Goal: Task Accomplishment & Management: Manage account settings

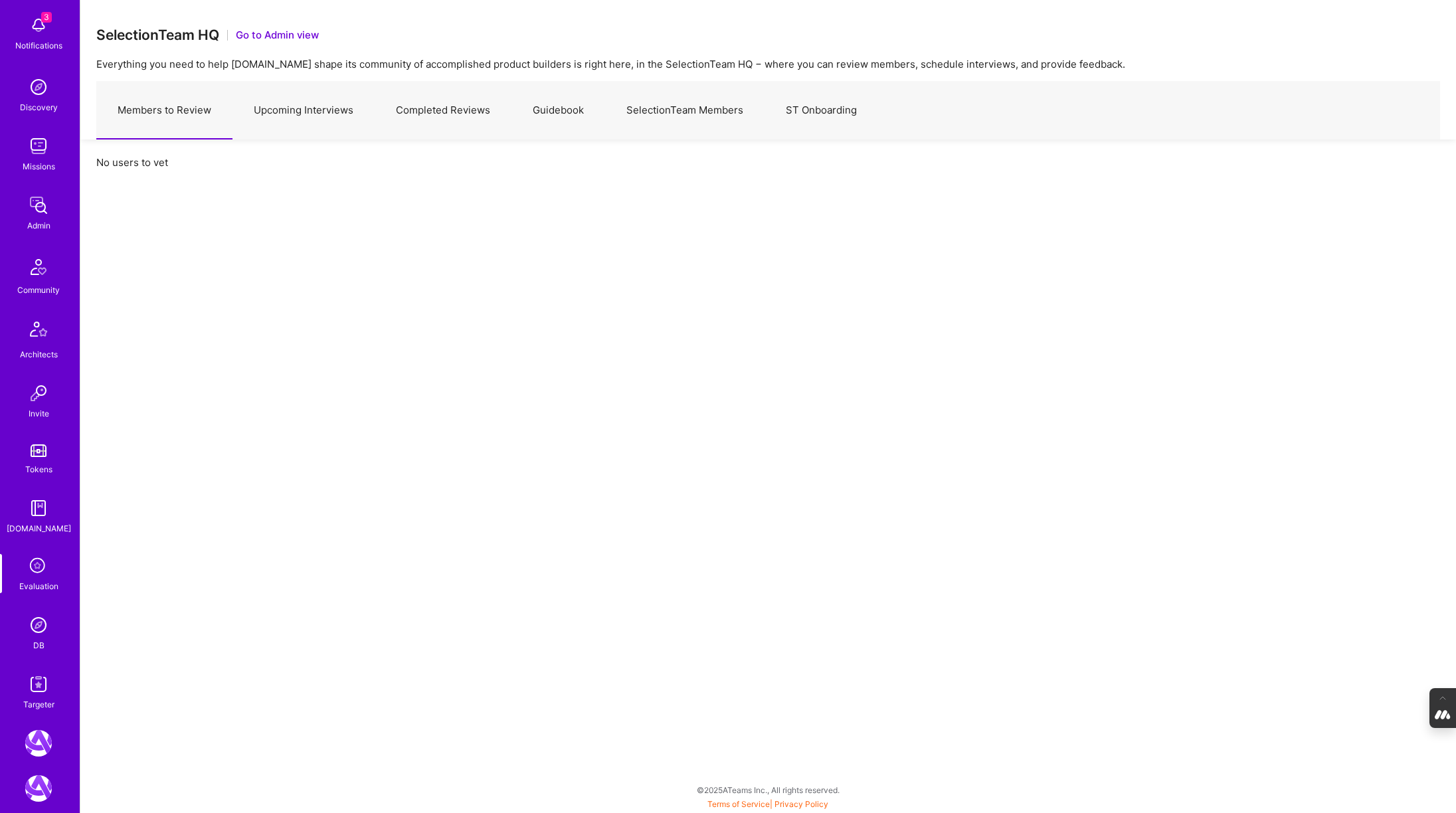
scroll to position [72, 0]
click at [42, 640] on div "DB" at bounding box center [39, 638] width 12 height 14
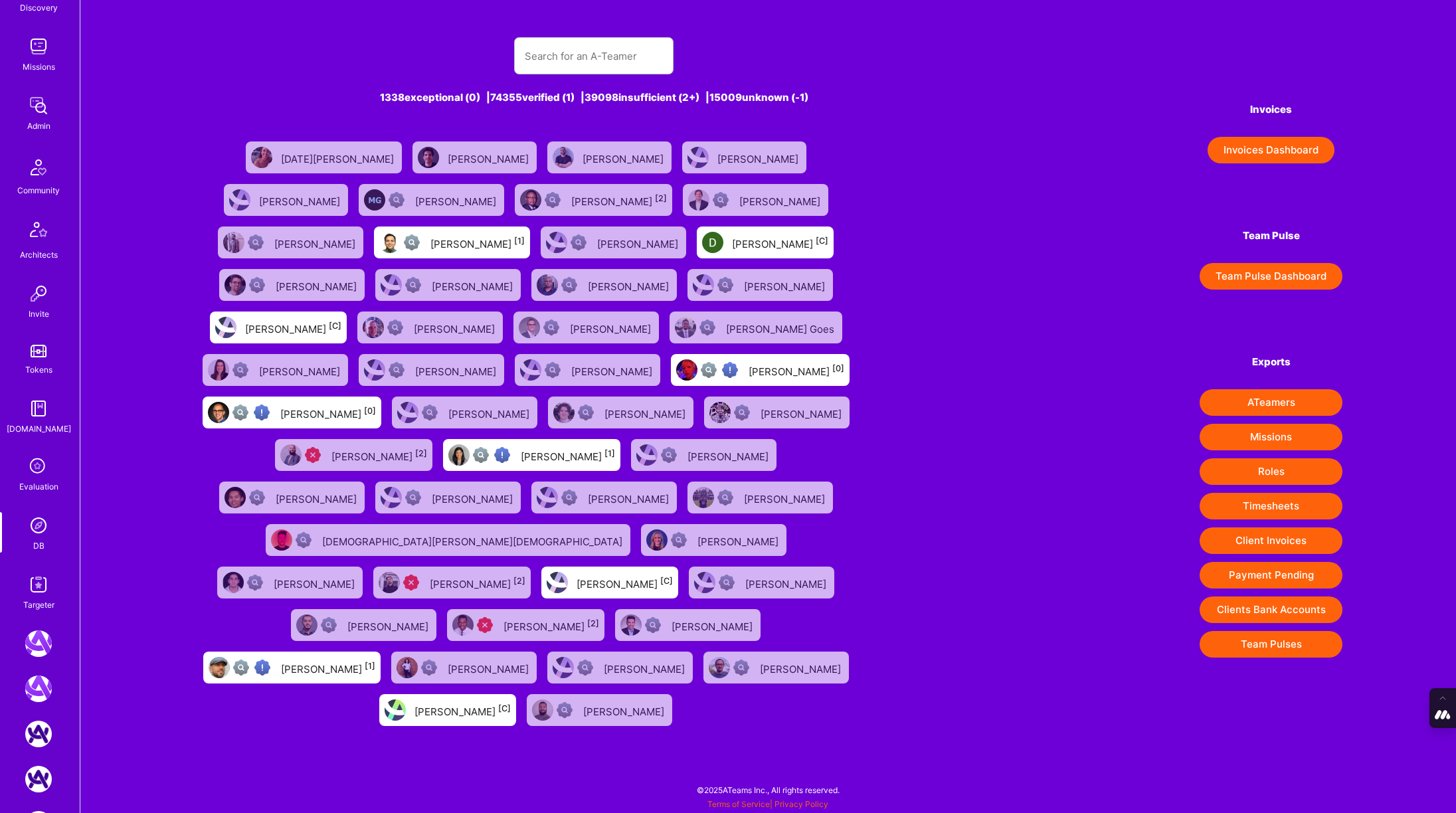
scroll to position [172, 0]
click at [45, 160] on img at bounding box center [38, 160] width 32 height 32
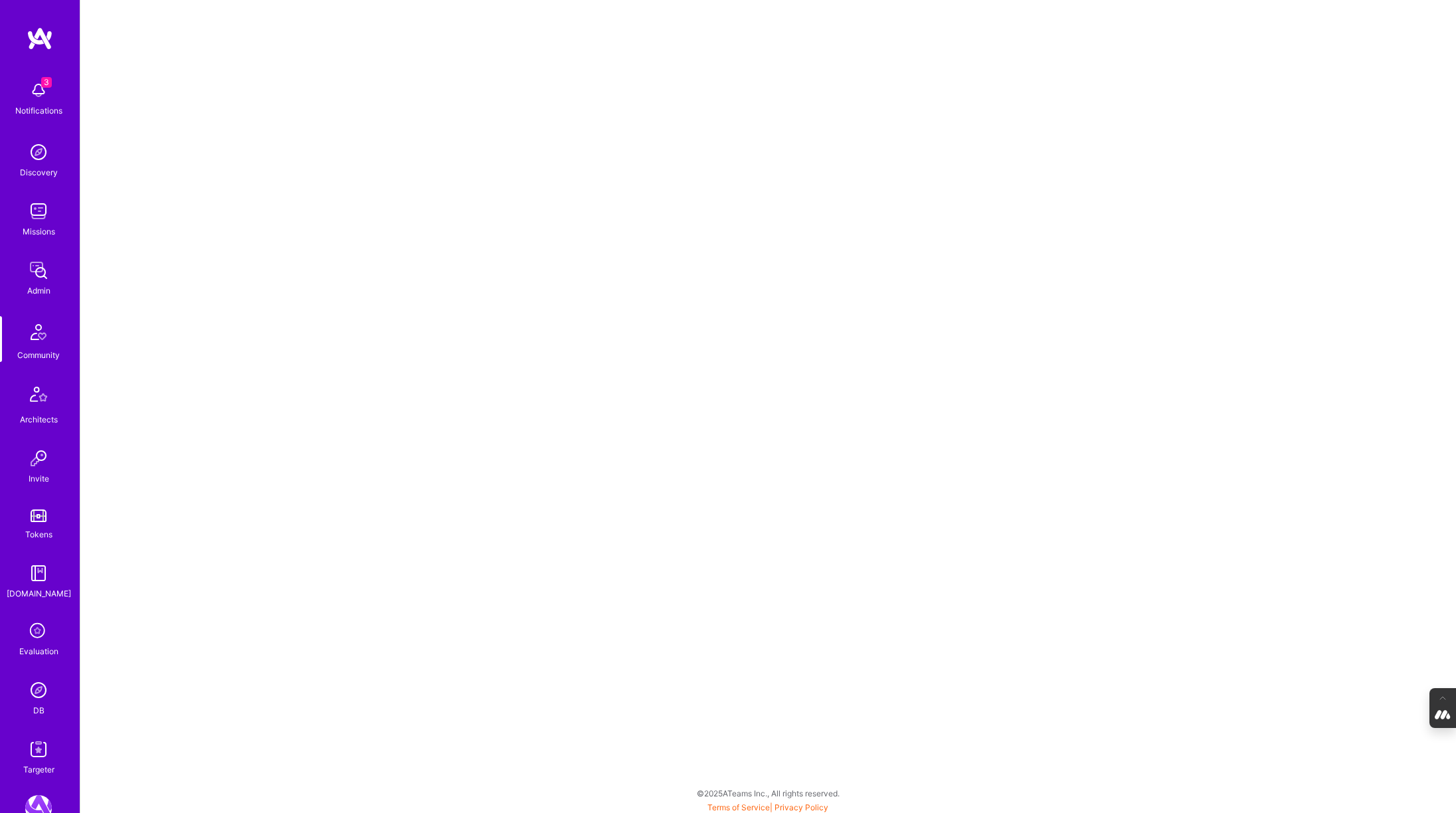
click at [33, 626] on icon at bounding box center [38, 631] width 25 height 25
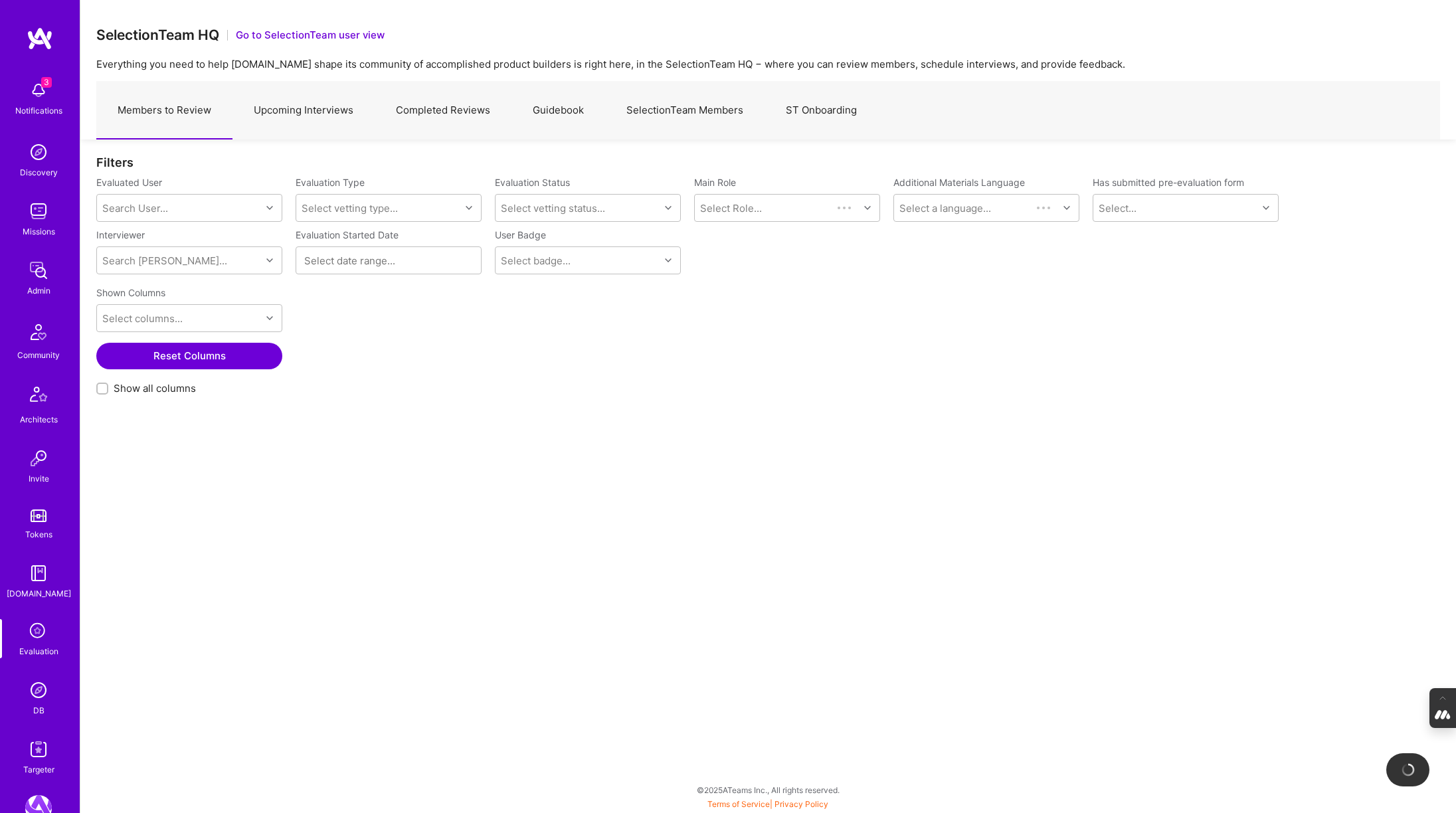
click at [447, 112] on link "Completed Reviews" at bounding box center [443, 111] width 137 height 58
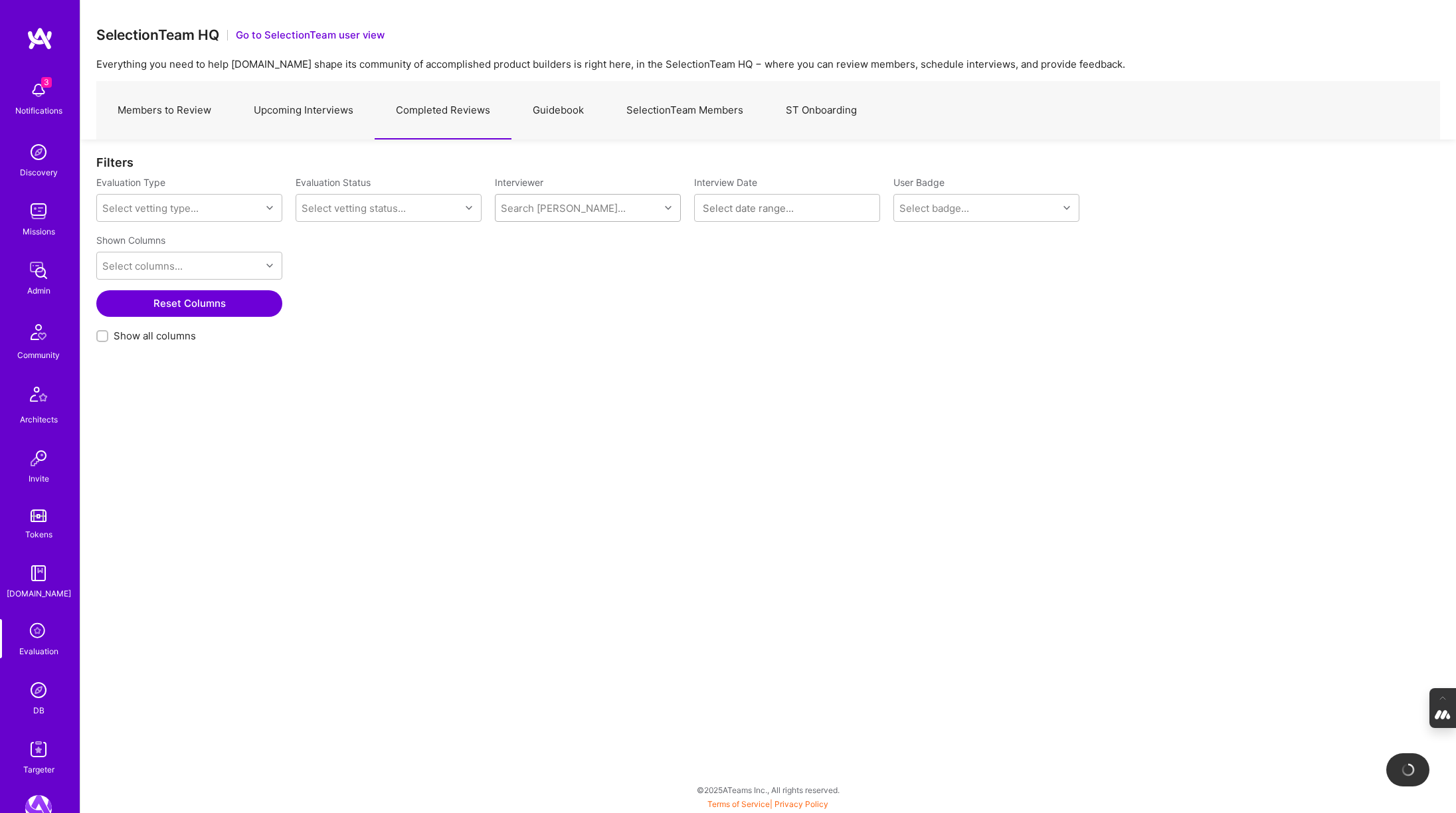
click at [602, 212] on div "Search Vetter..." at bounding box center [577, 208] width 164 height 27
type input "pedro"
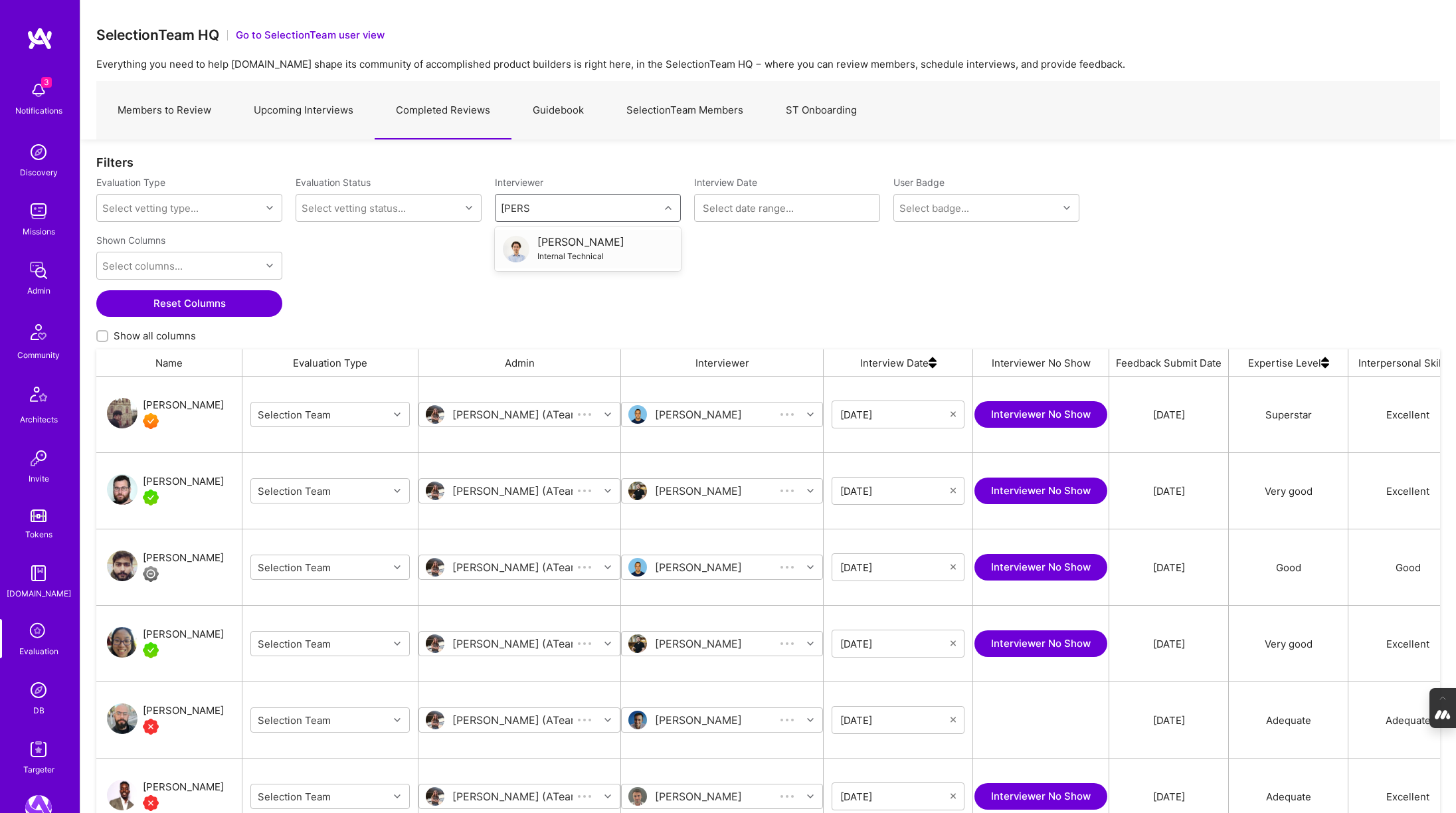
scroll to position [674, 1343]
click at [550, 257] on div "Internal Technical" at bounding box center [580, 256] width 87 height 14
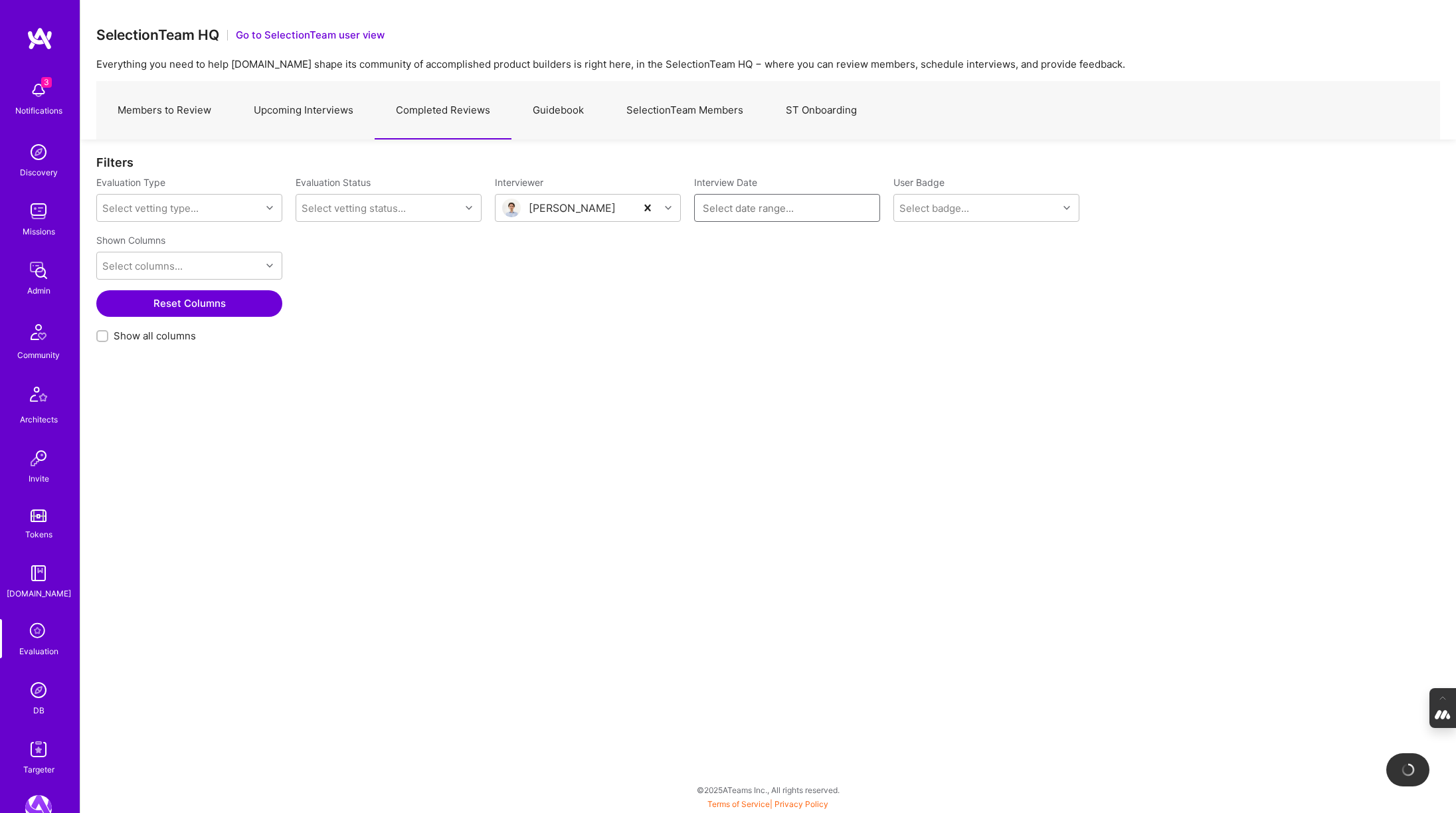
click at [725, 210] on input at bounding box center [787, 208] width 169 height 13
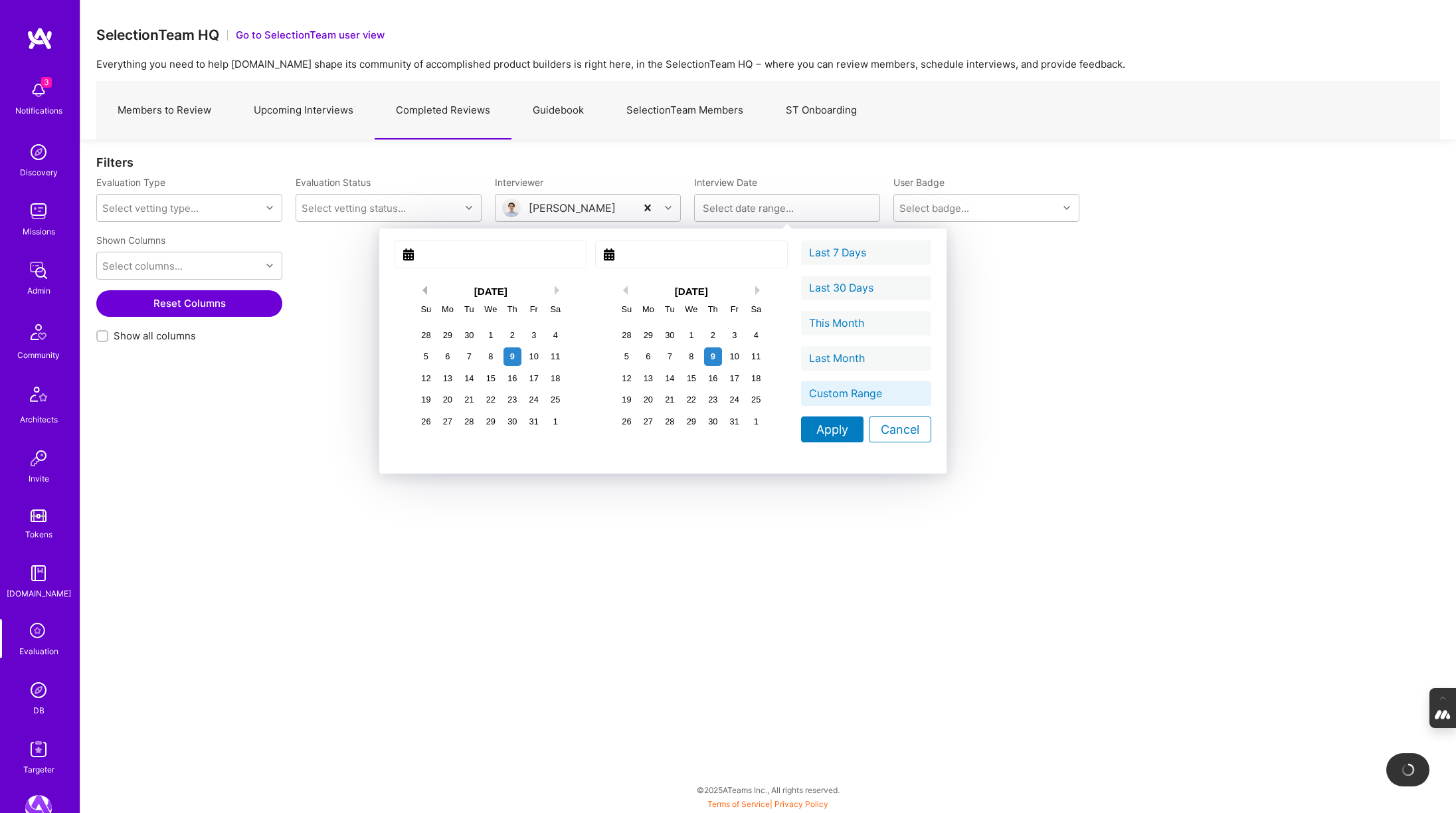
click at [418, 290] on button "Previous Month" at bounding box center [423, 290] width 10 height 10
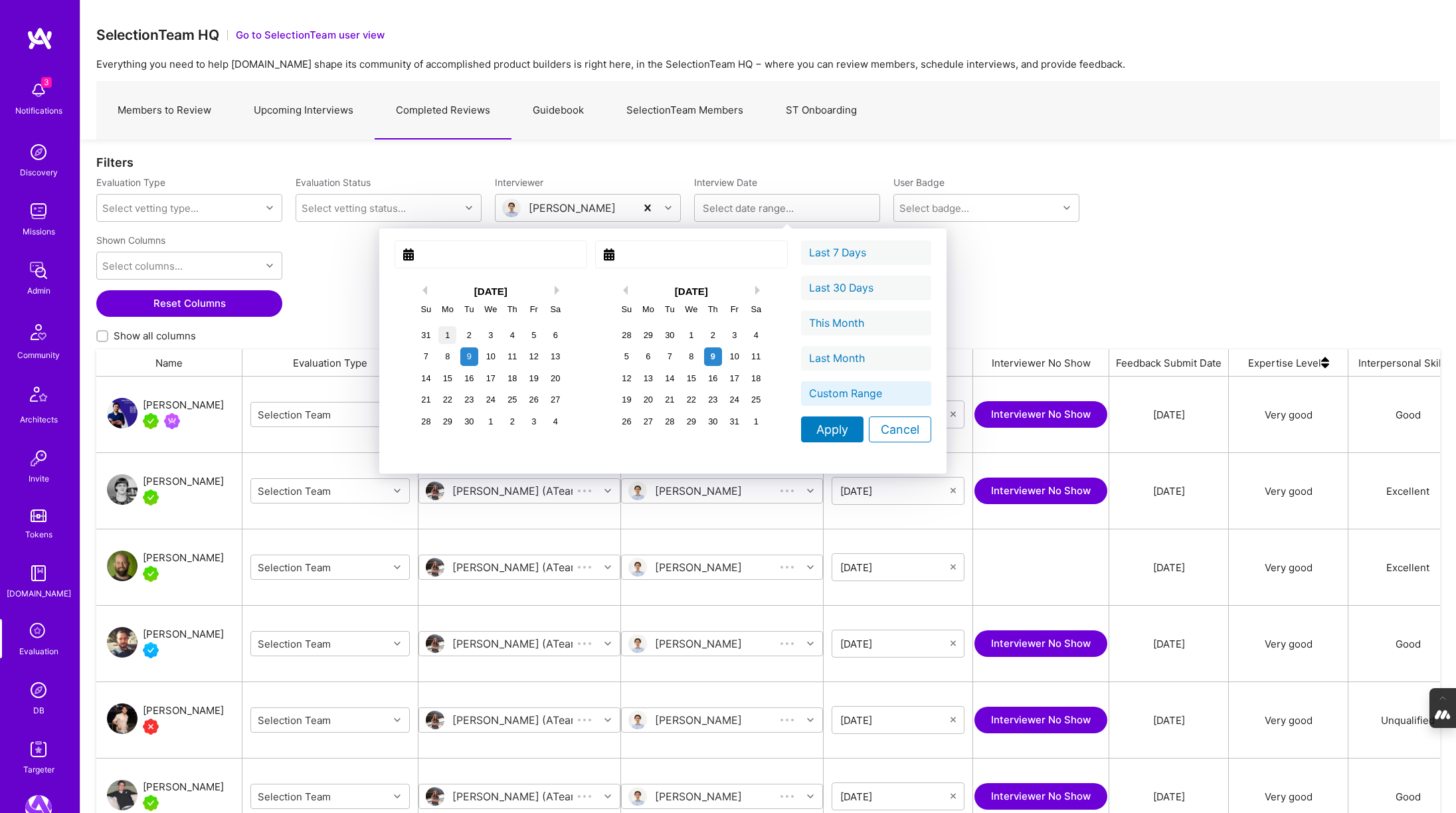
click at [438, 331] on div "1" at bounding box center [447, 335] width 18 height 18
type input "September 01, 2025"
click at [682, 333] on div "1" at bounding box center [691, 335] width 18 height 18
type input "October 01, 2025"
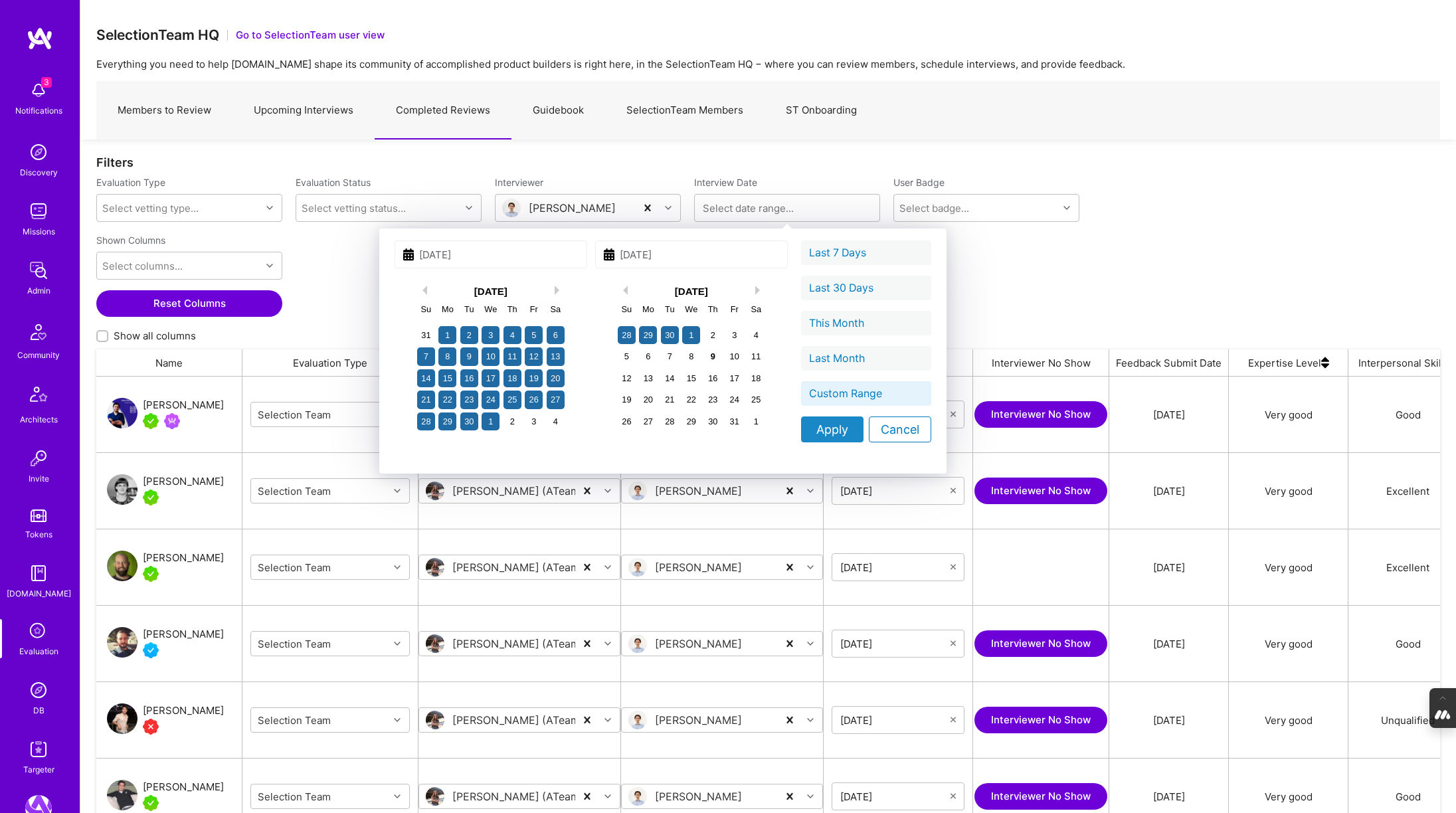
click at [801, 425] on div "Apply" at bounding box center [832, 430] width 62 height 26
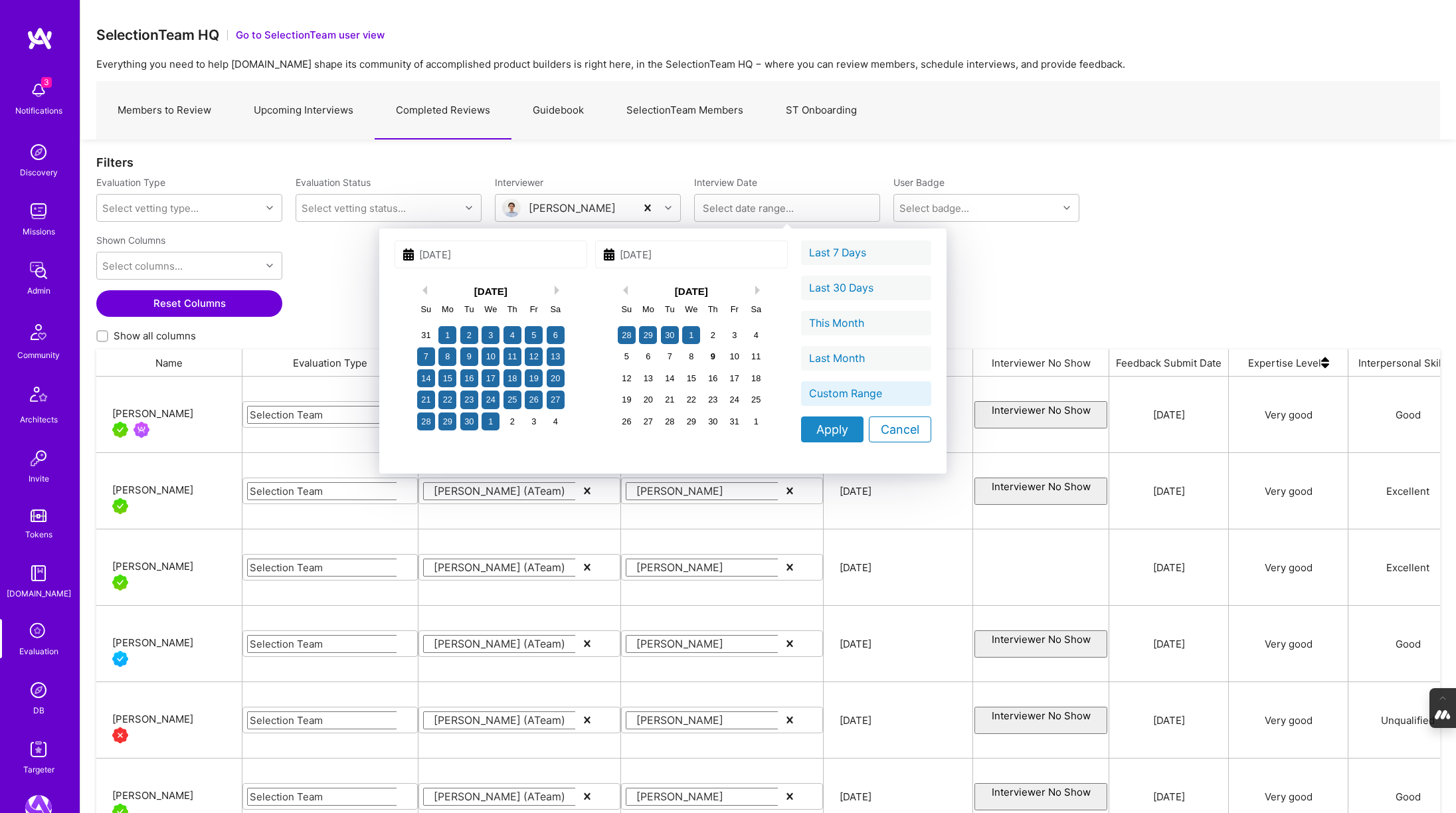
type input "09/01/2025 - 10/01/2025"
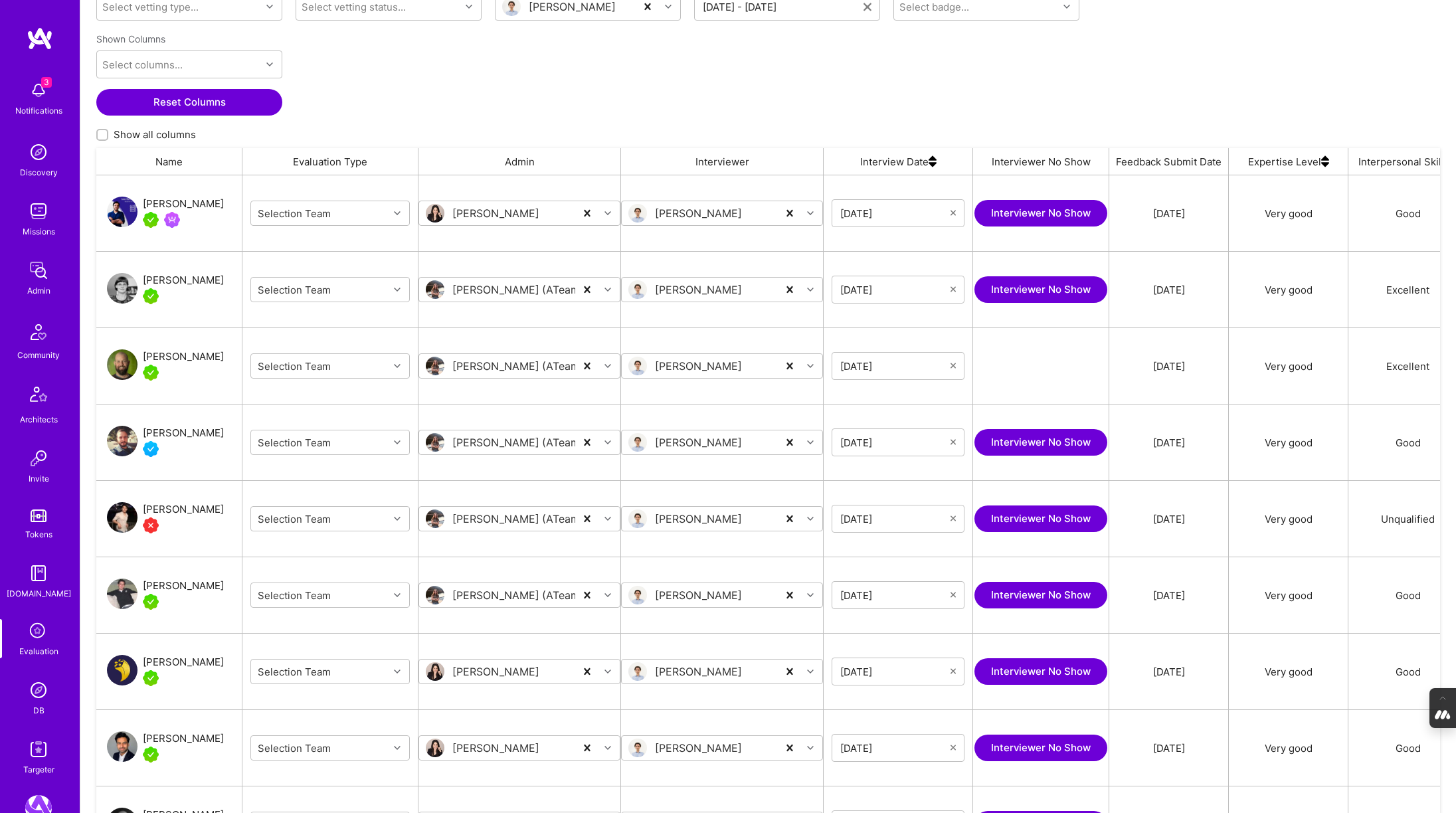
scroll to position [321, 0]
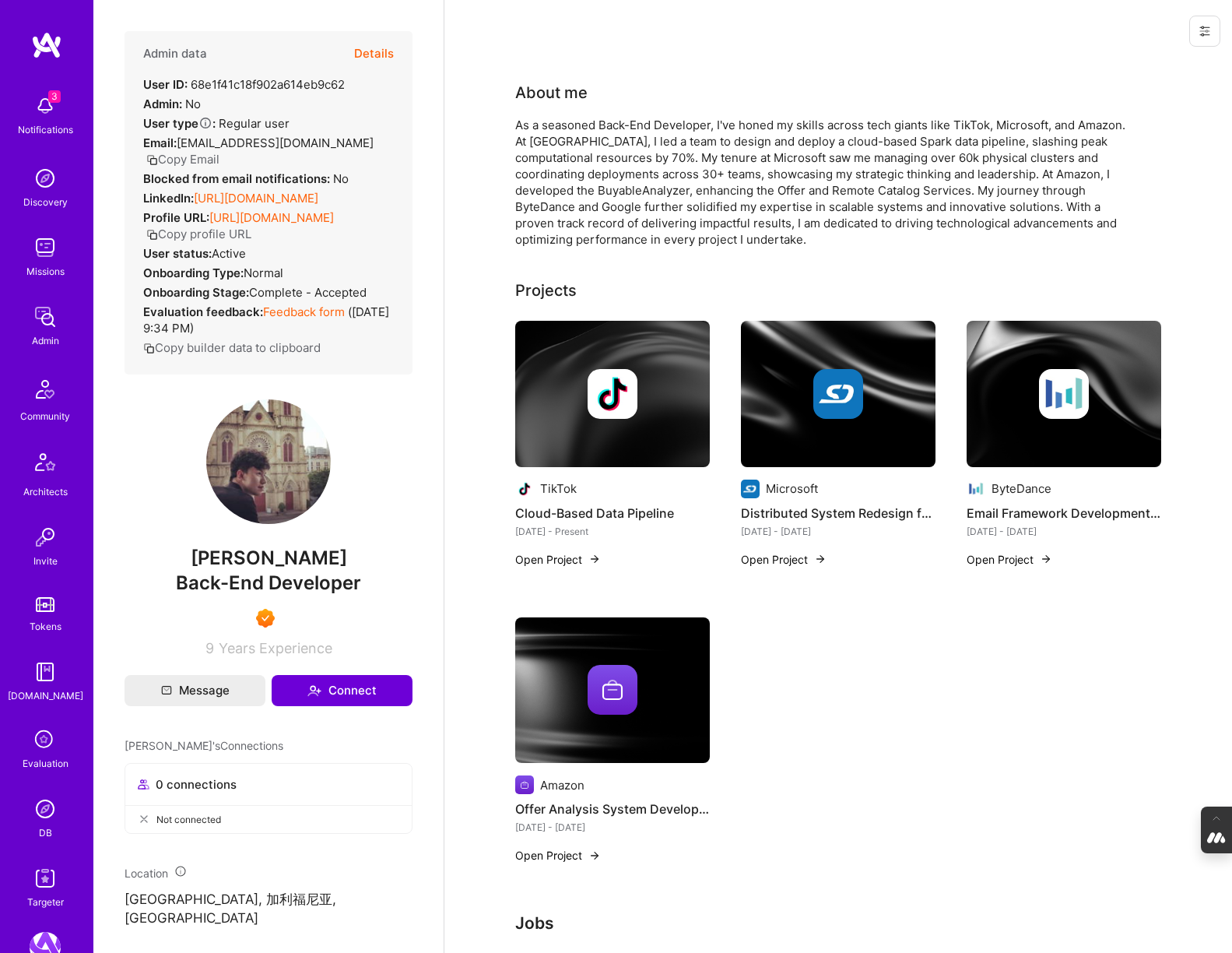
scroll to position [863, 0]
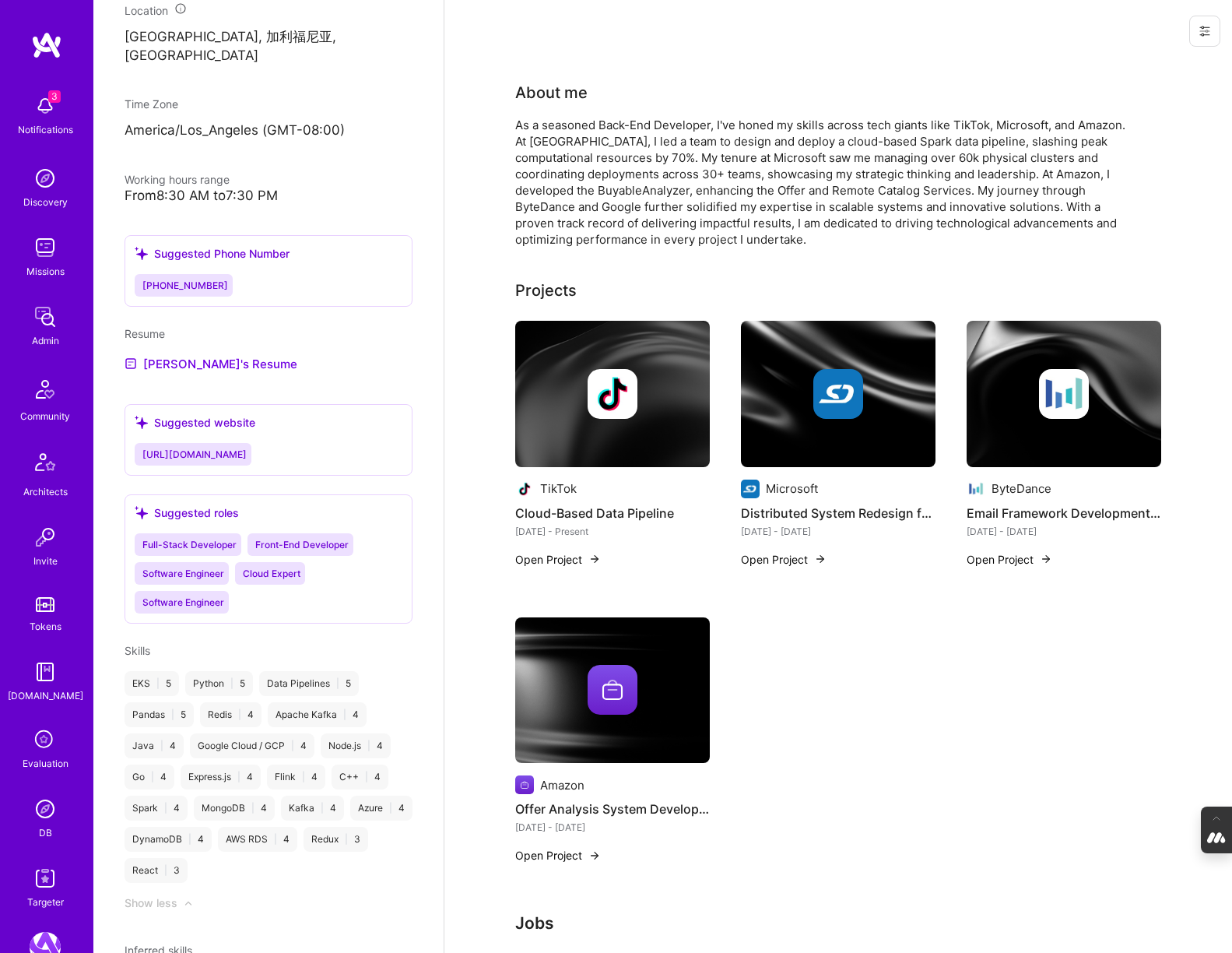
click at [38, 742] on icon at bounding box center [45, 740] width 30 height 30
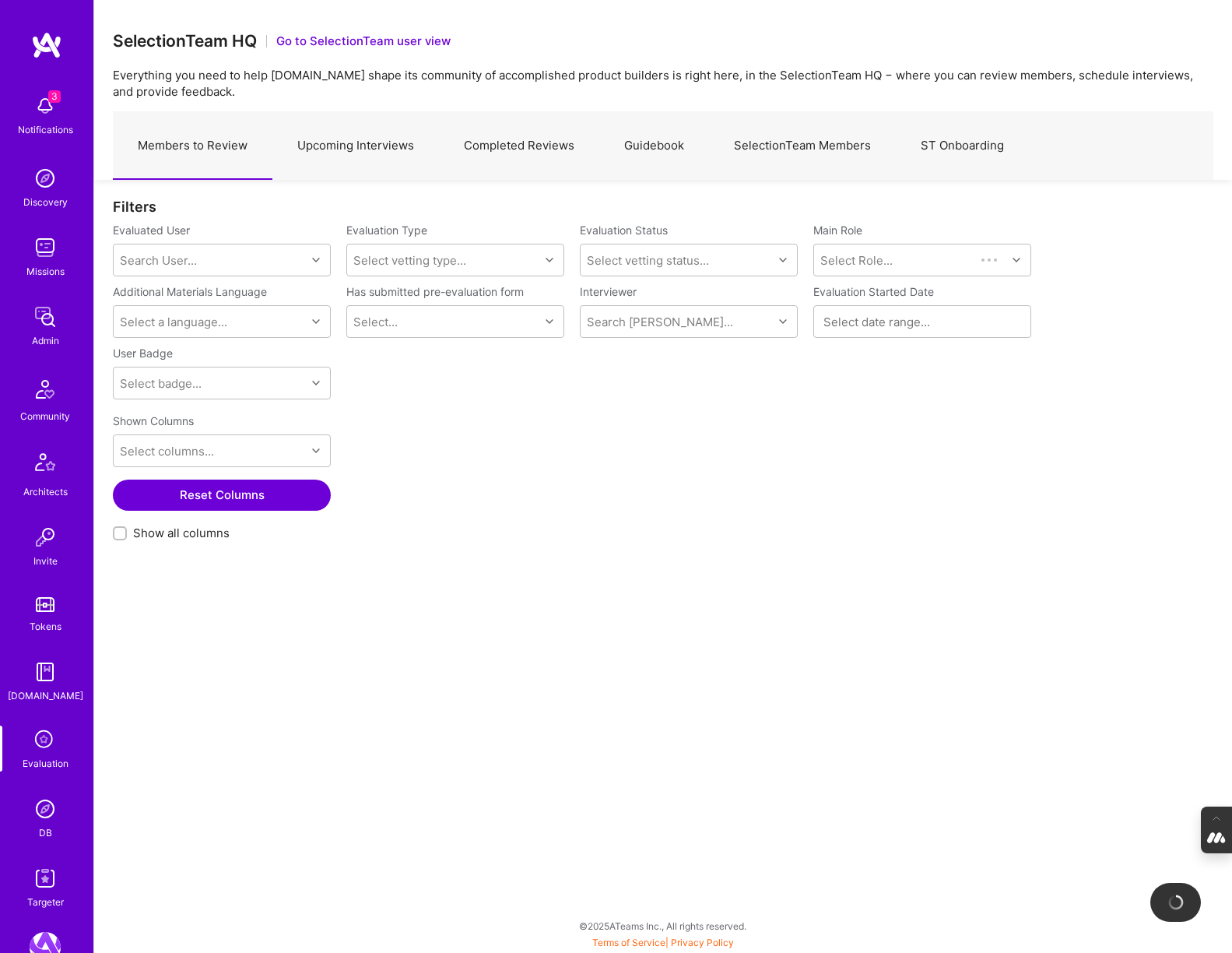
click at [524, 145] on link "Completed Reviews" at bounding box center [519, 146] width 160 height 68
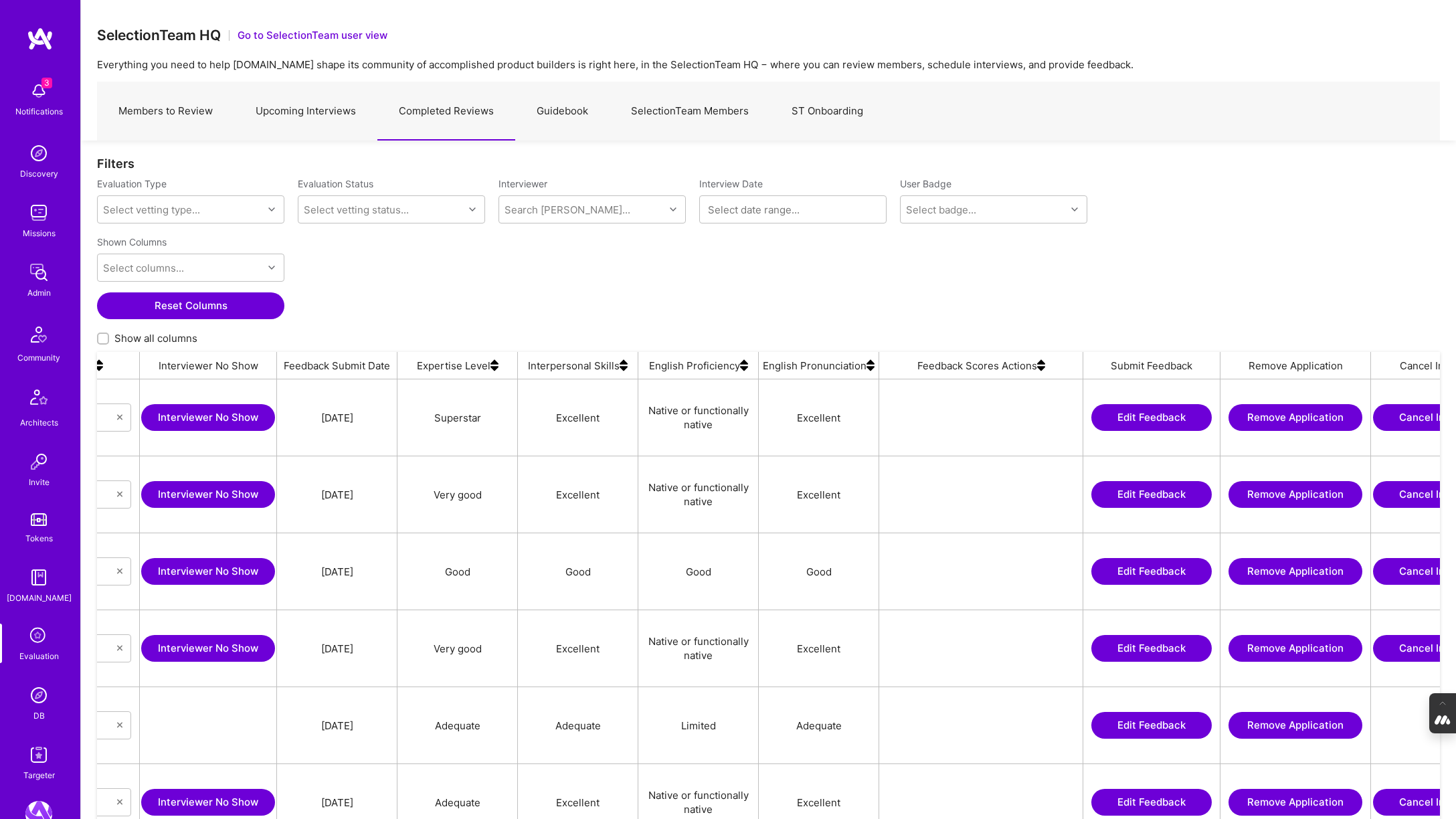
scroll to position [0, 919]
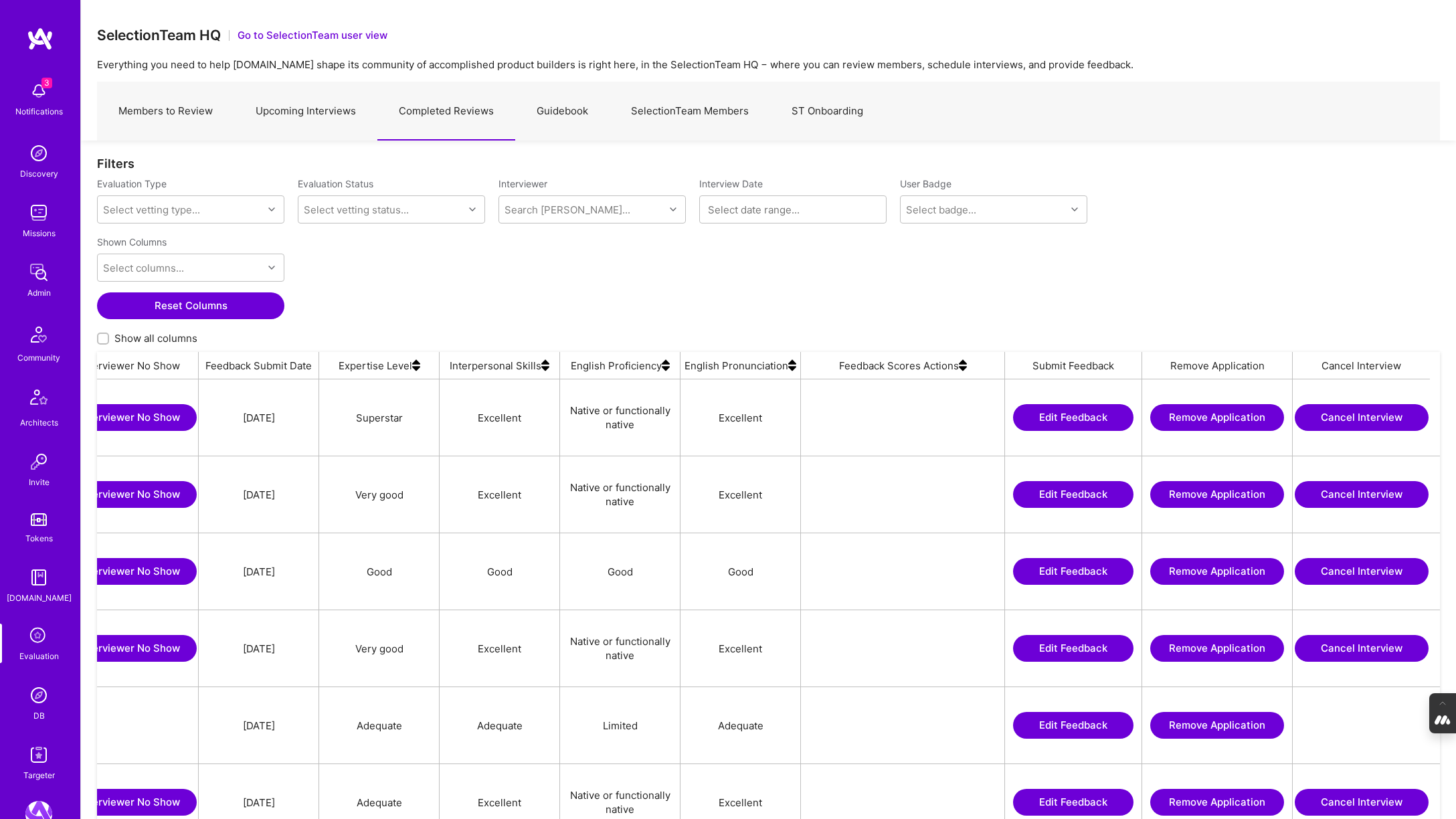
click at [963, 369] on img at bounding box center [963, 365] width 8 height 27
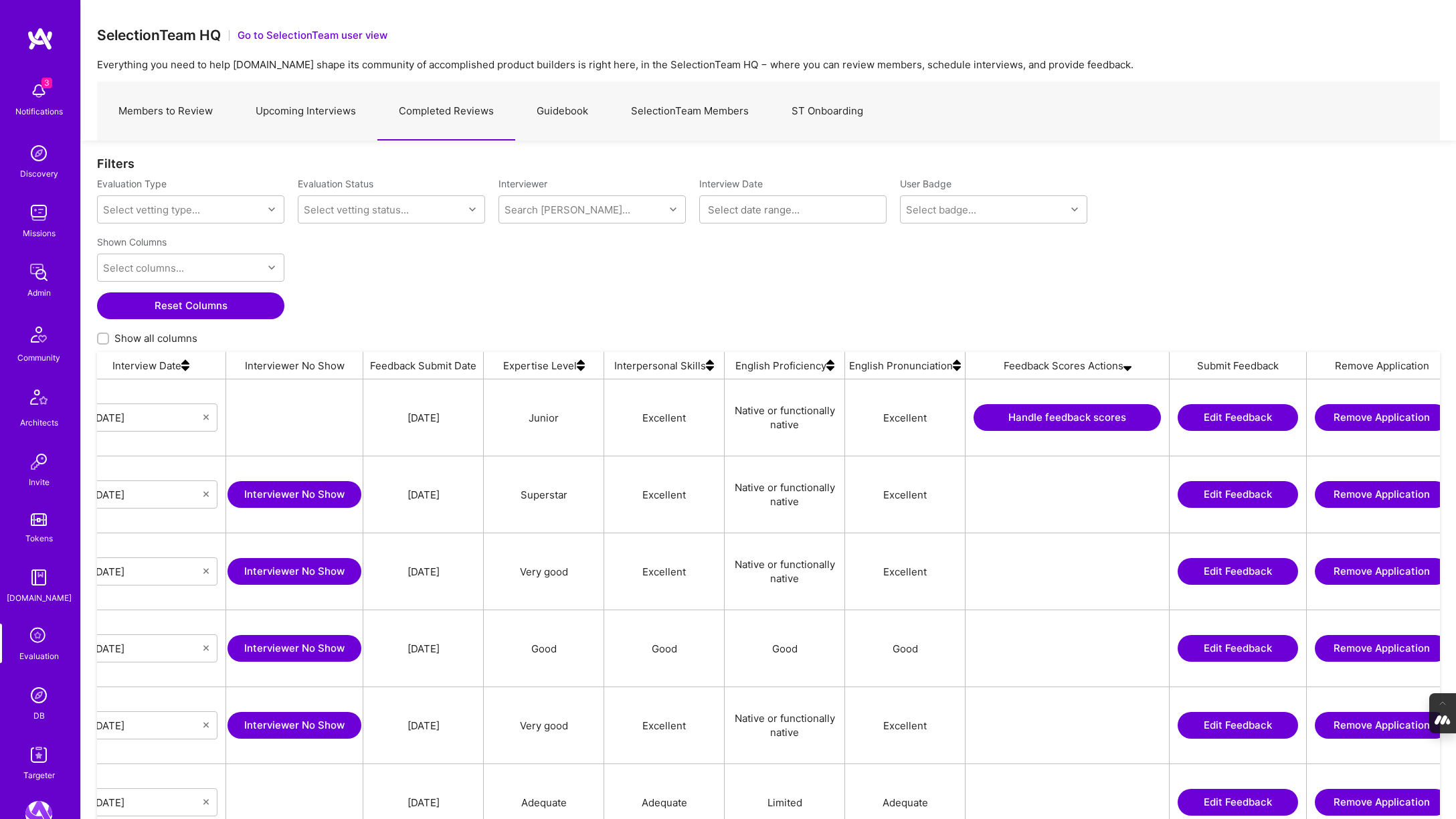
scroll to position [0, 755]
click at [1018, 419] on button "Handle feedback scores" at bounding box center [1067, 417] width 187 height 27
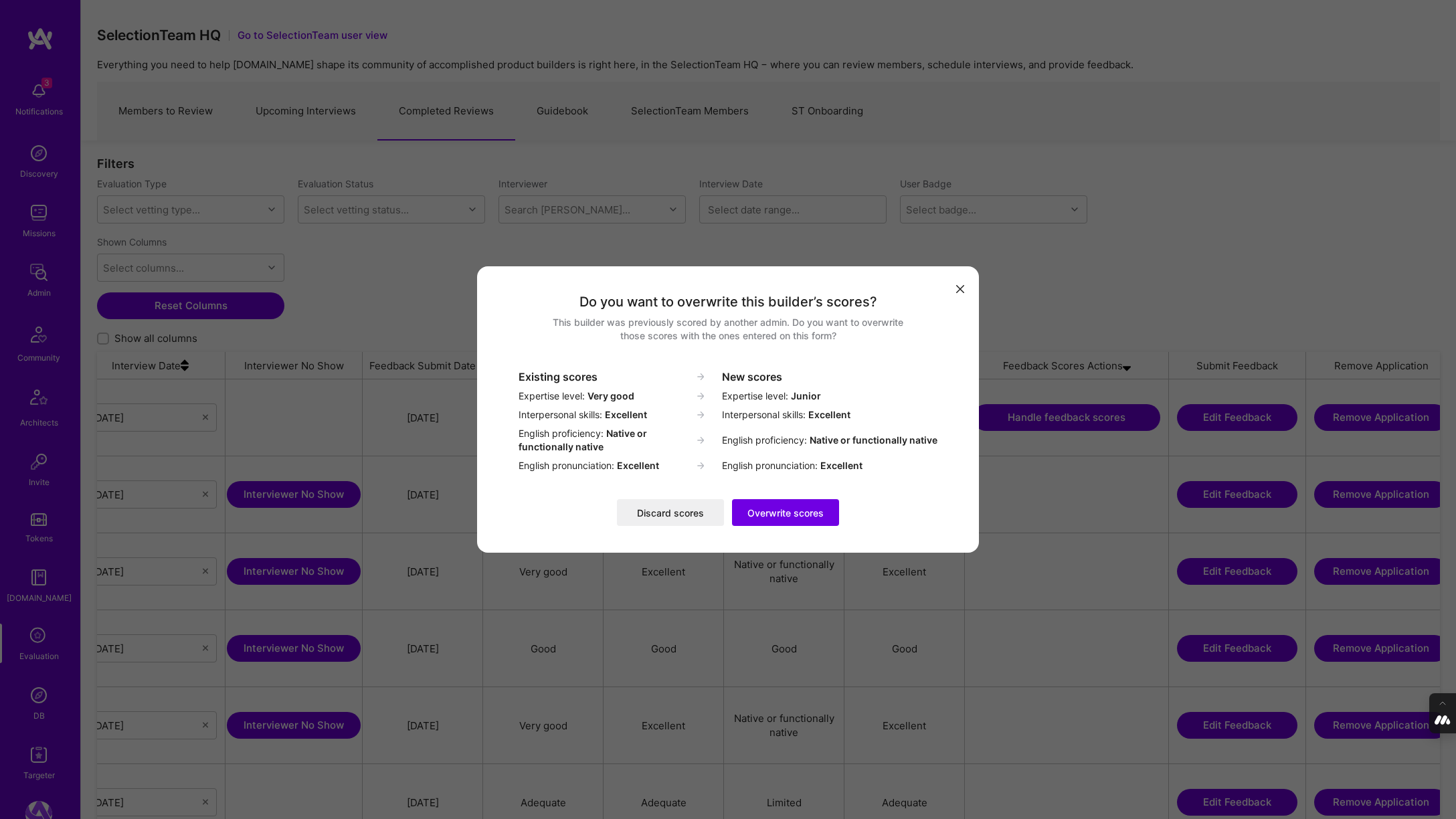
click at [646, 512] on button "Discard scores" at bounding box center [671, 512] width 107 height 27
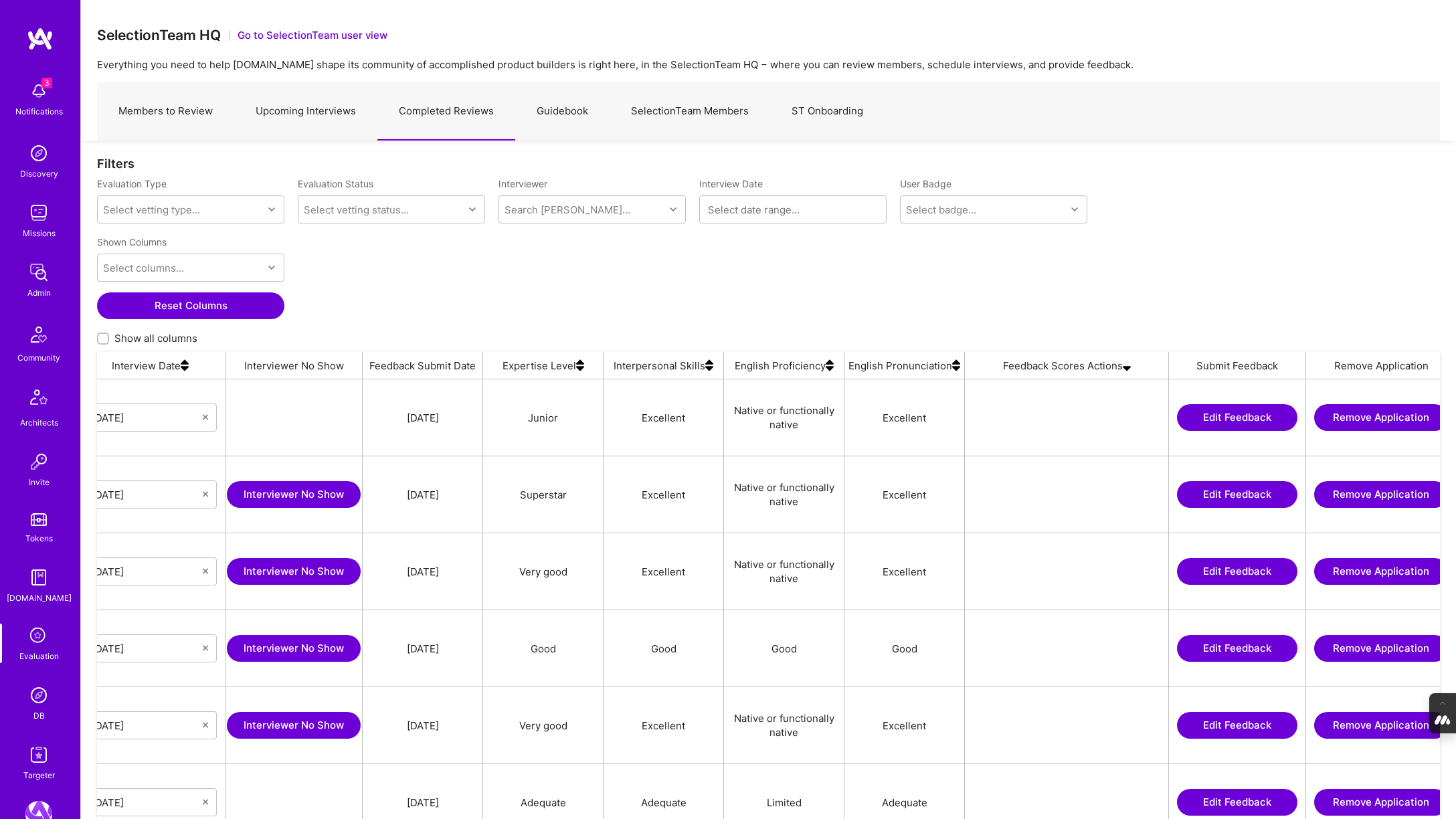
click at [36, 701] on img at bounding box center [39, 695] width 27 height 27
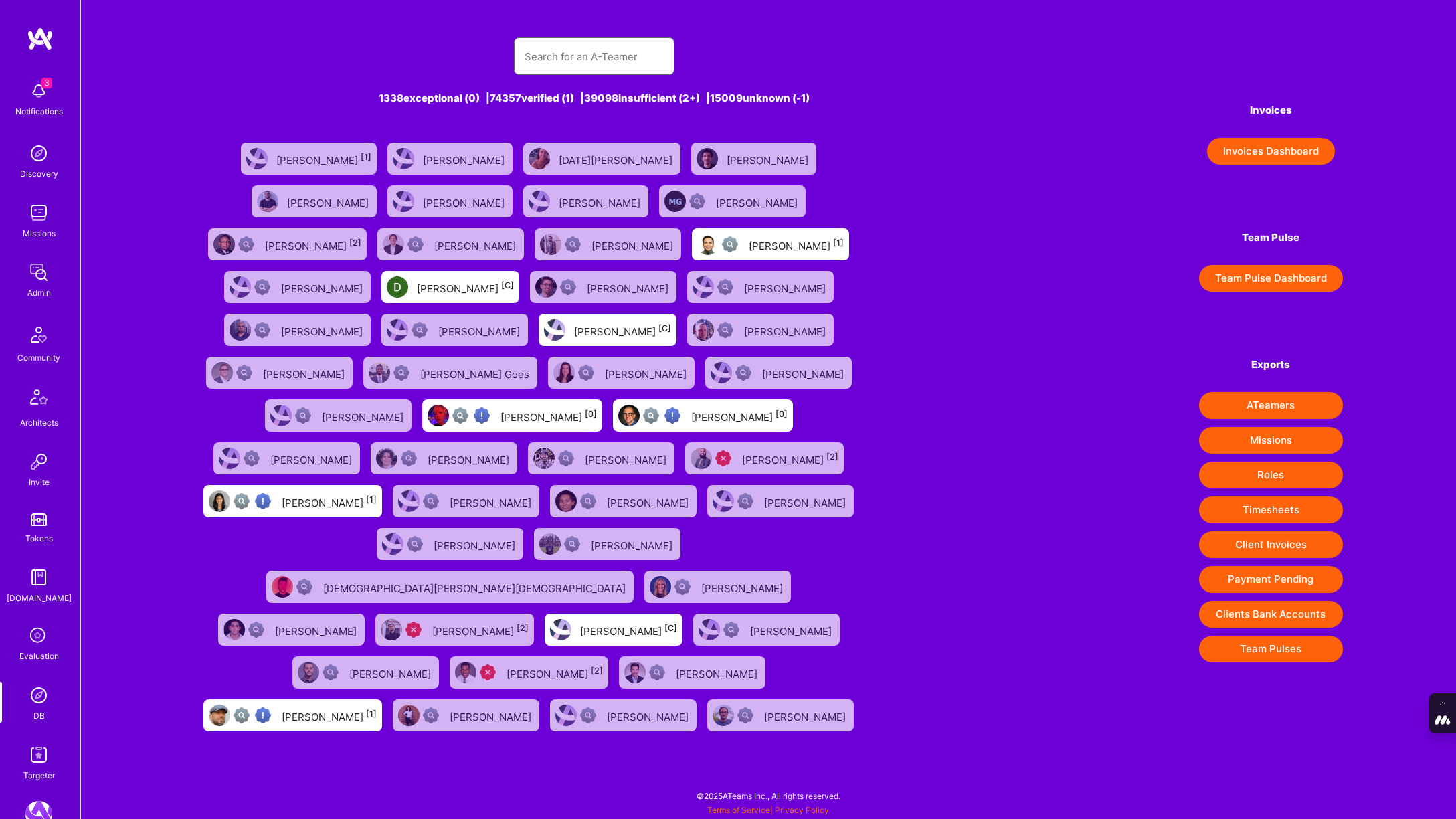
click at [536, 56] on input "text" at bounding box center [594, 56] width 139 height 34
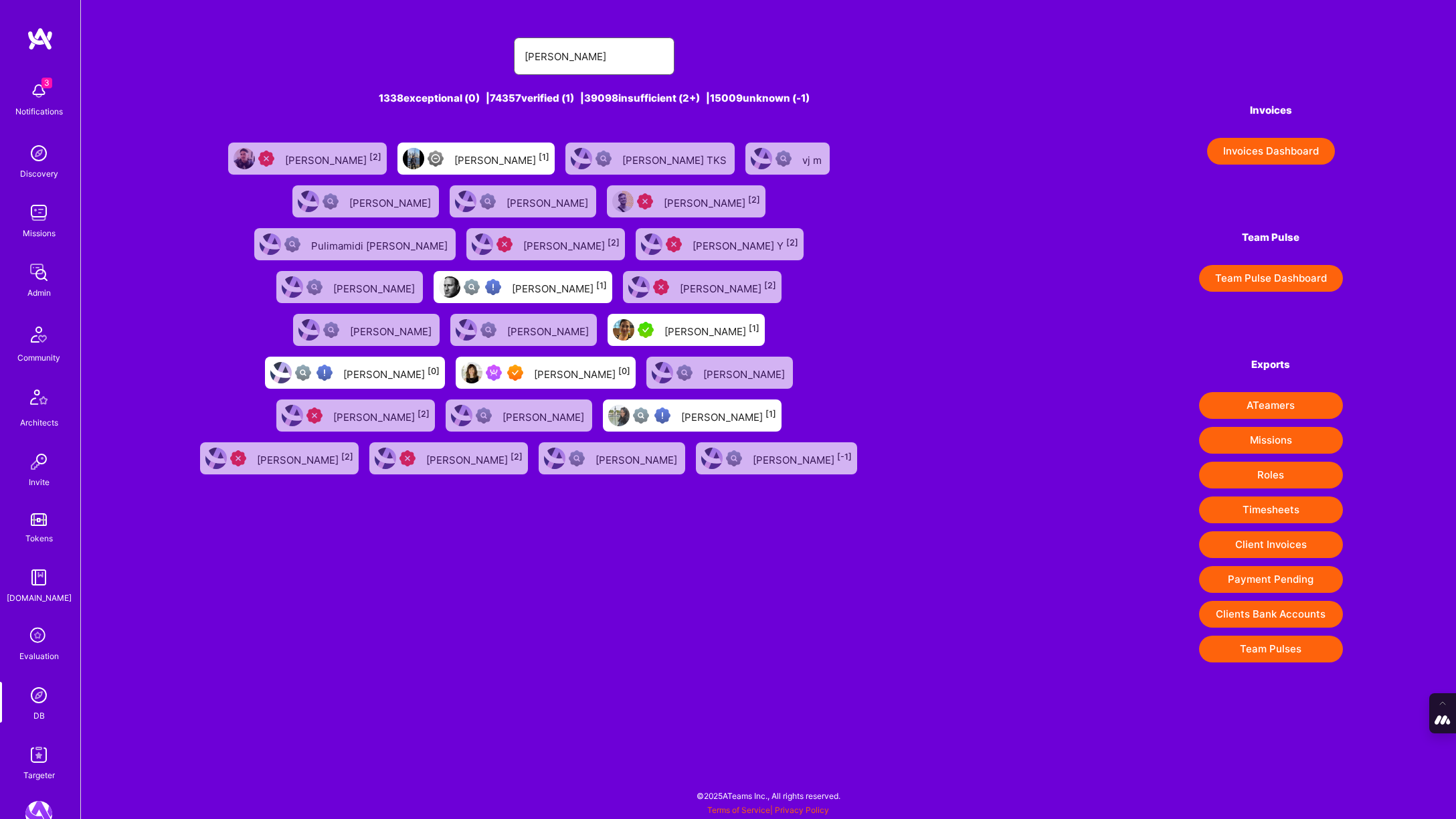
type input "ayala"
click at [456, 357] on div "Ayala Caspi [0]" at bounding box center [546, 372] width 180 height 32
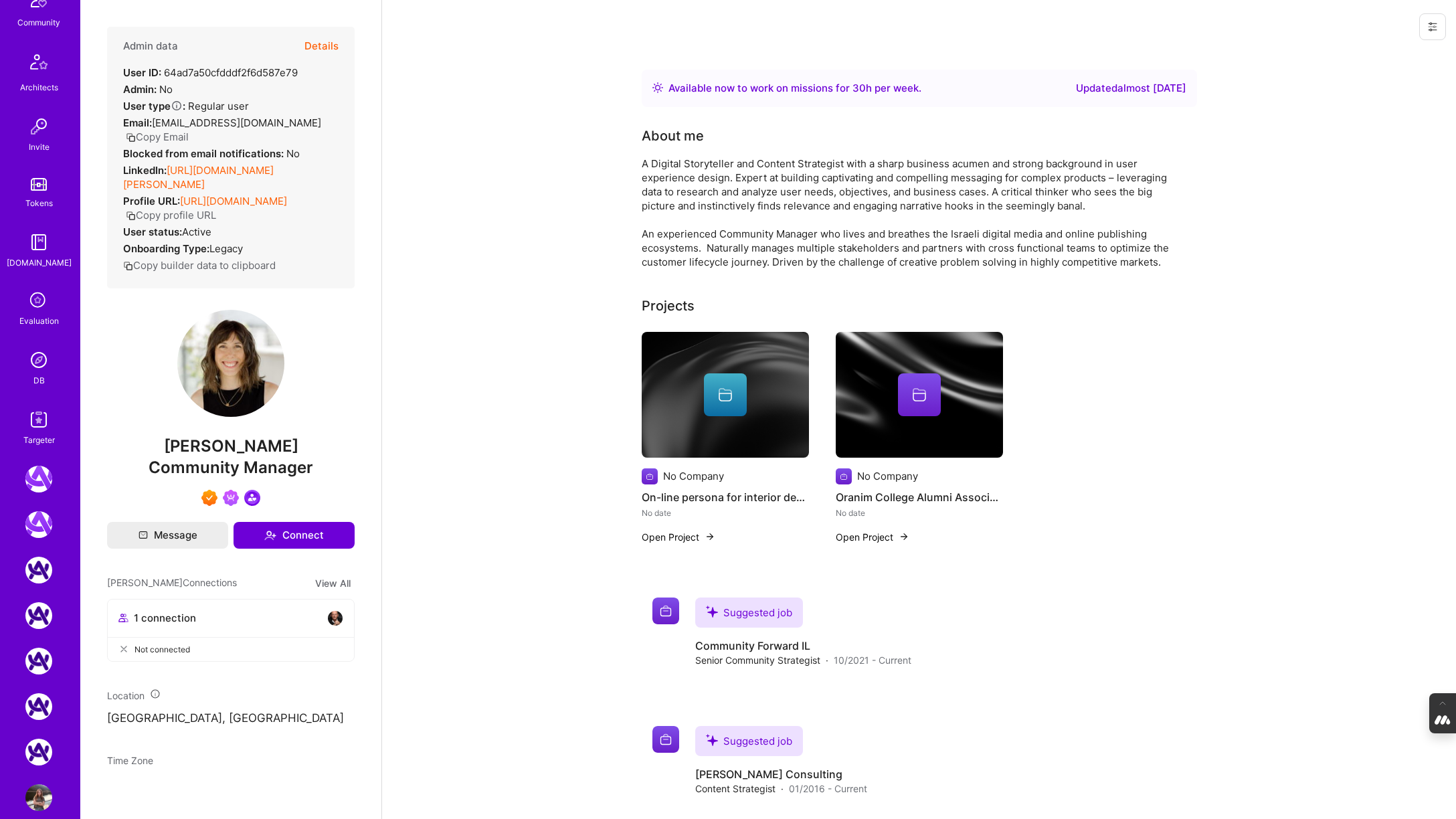
scroll to position [354, 0]
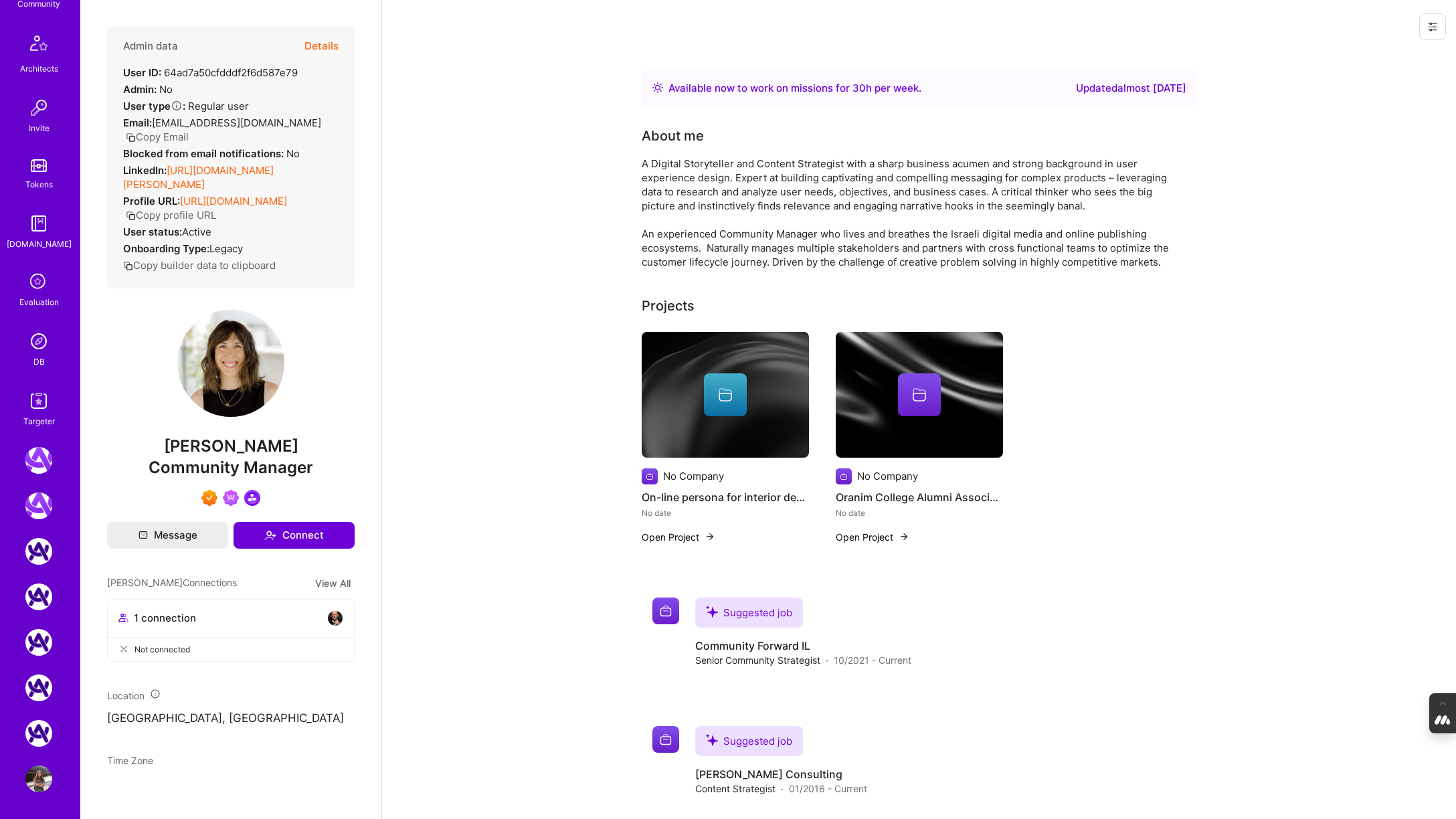
click at [324, 45] on button "Details" at bounding box center [321, 46] width 34 height 39
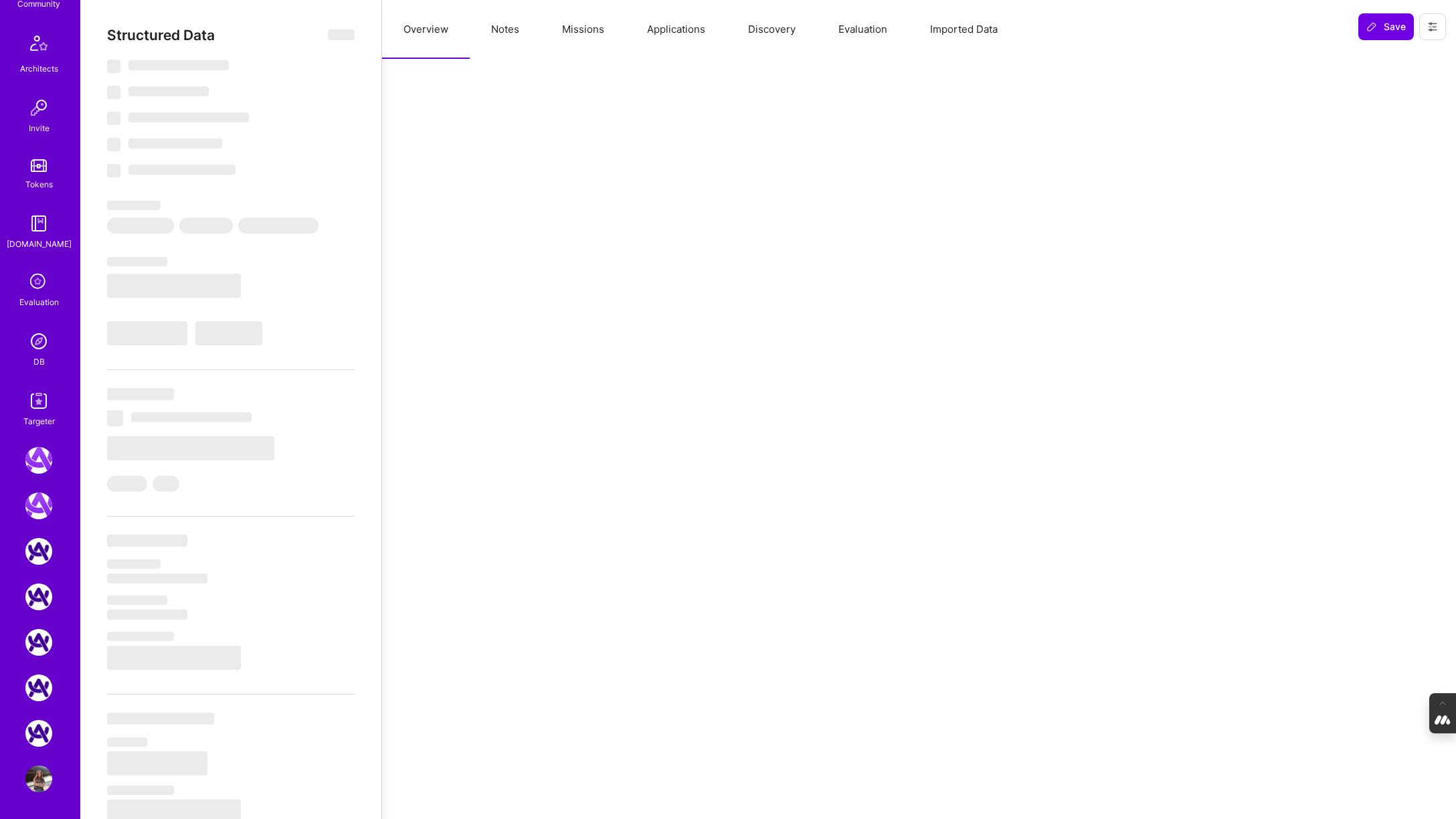
type textarea "x"
select select "Right Now"
select select "7"
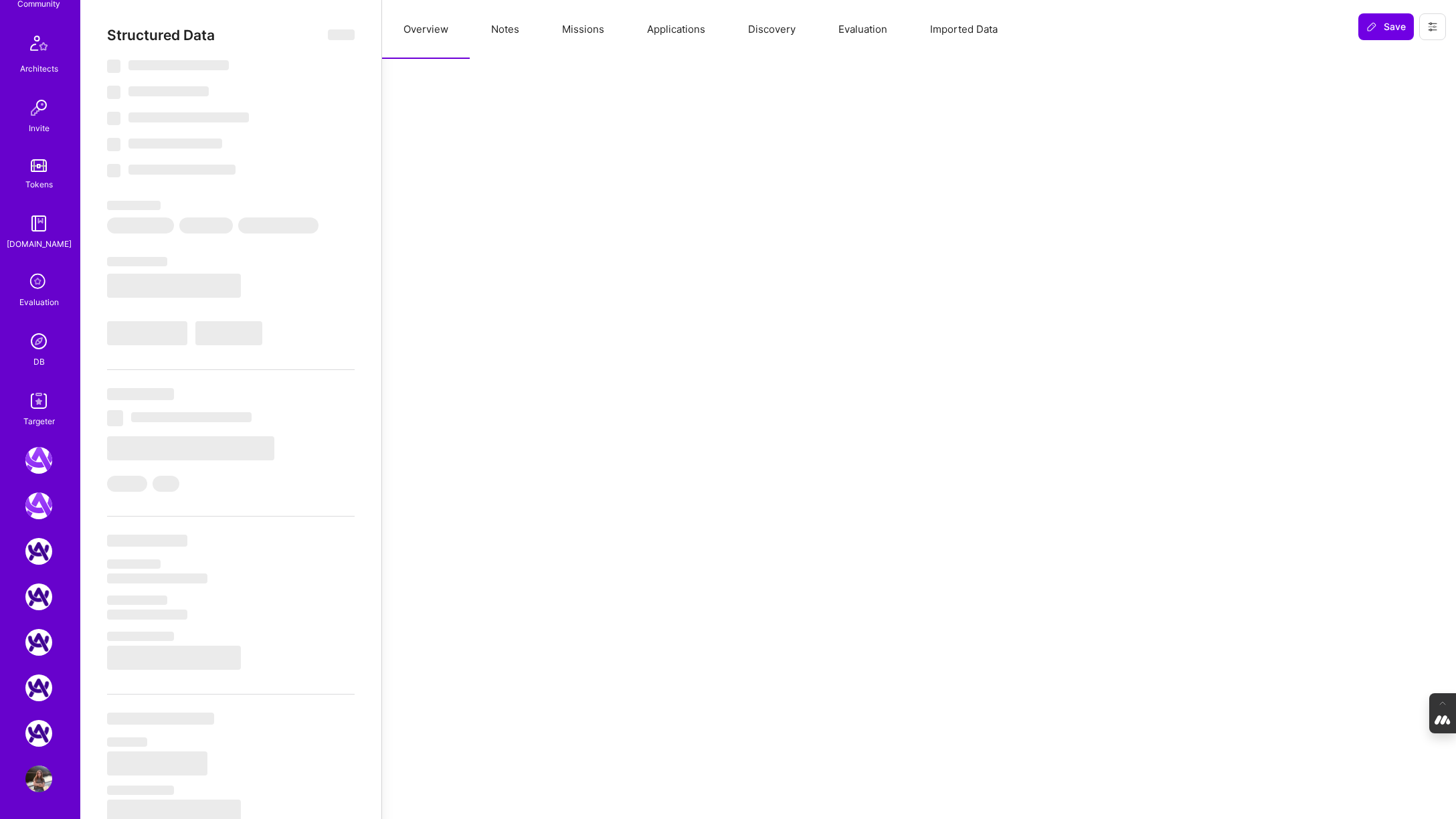
select select "7"
select select "US"
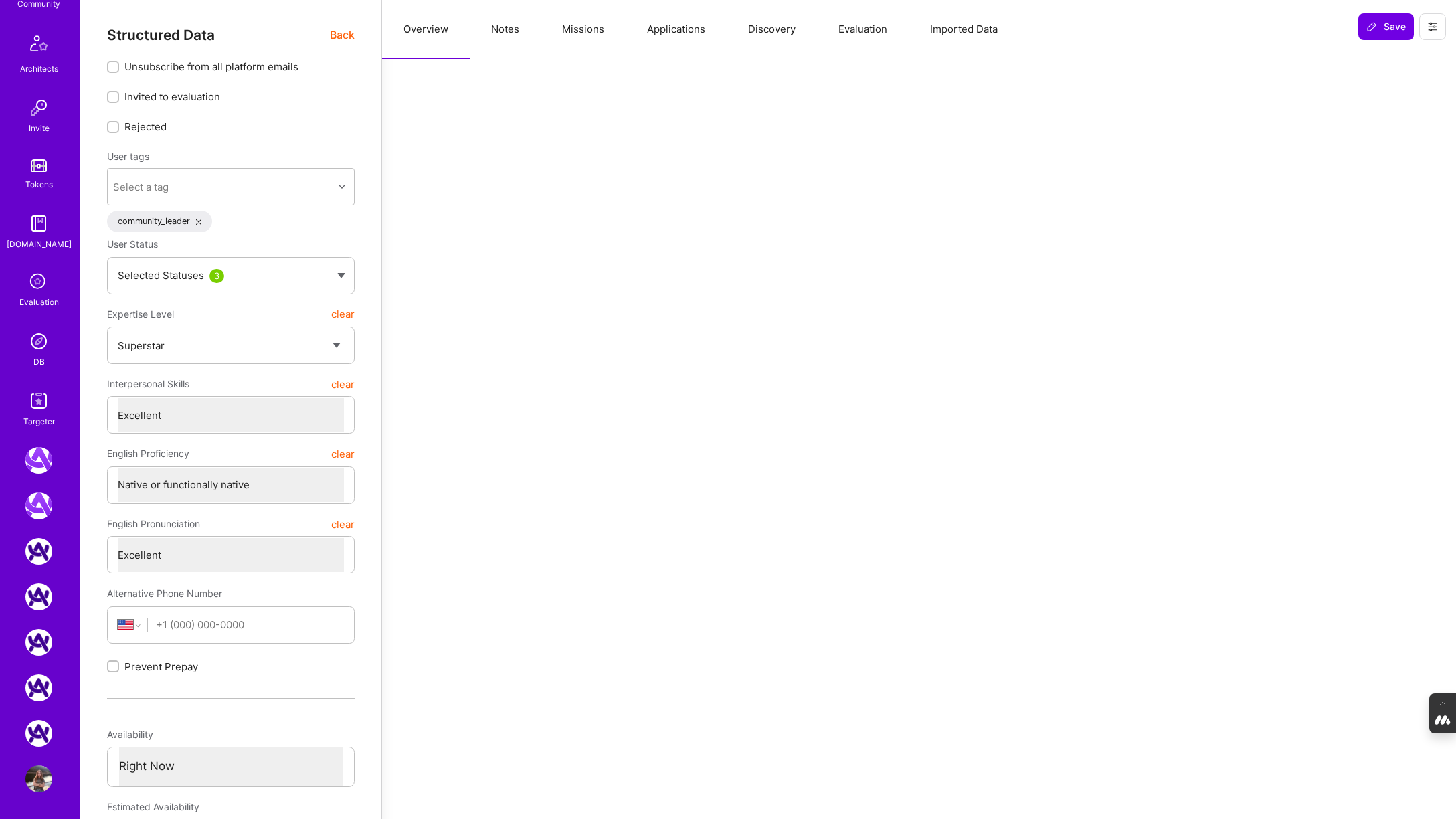
scroll to position [5, 0]
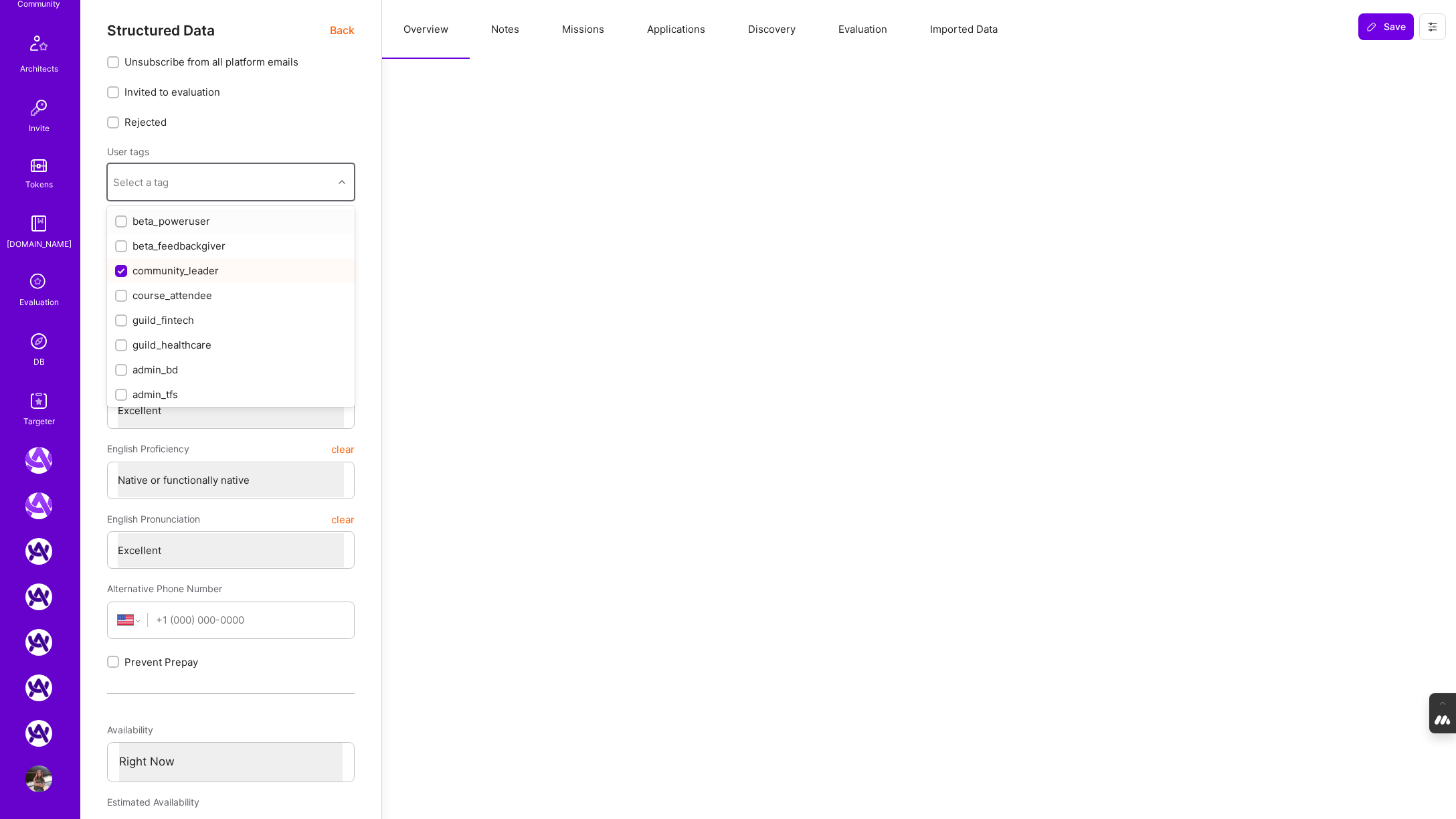
click at [326, 175] on div "Select a tag" at bounding box center [221, 182] width 226 height 27
type input "i"
click at [332, 115] on div "Rejected" at bounding box center [227, 122] width 239 height 14
click at [347, 275] on div "Selected Statuses 3" at bounding box center [231, 271] width 248 height 37
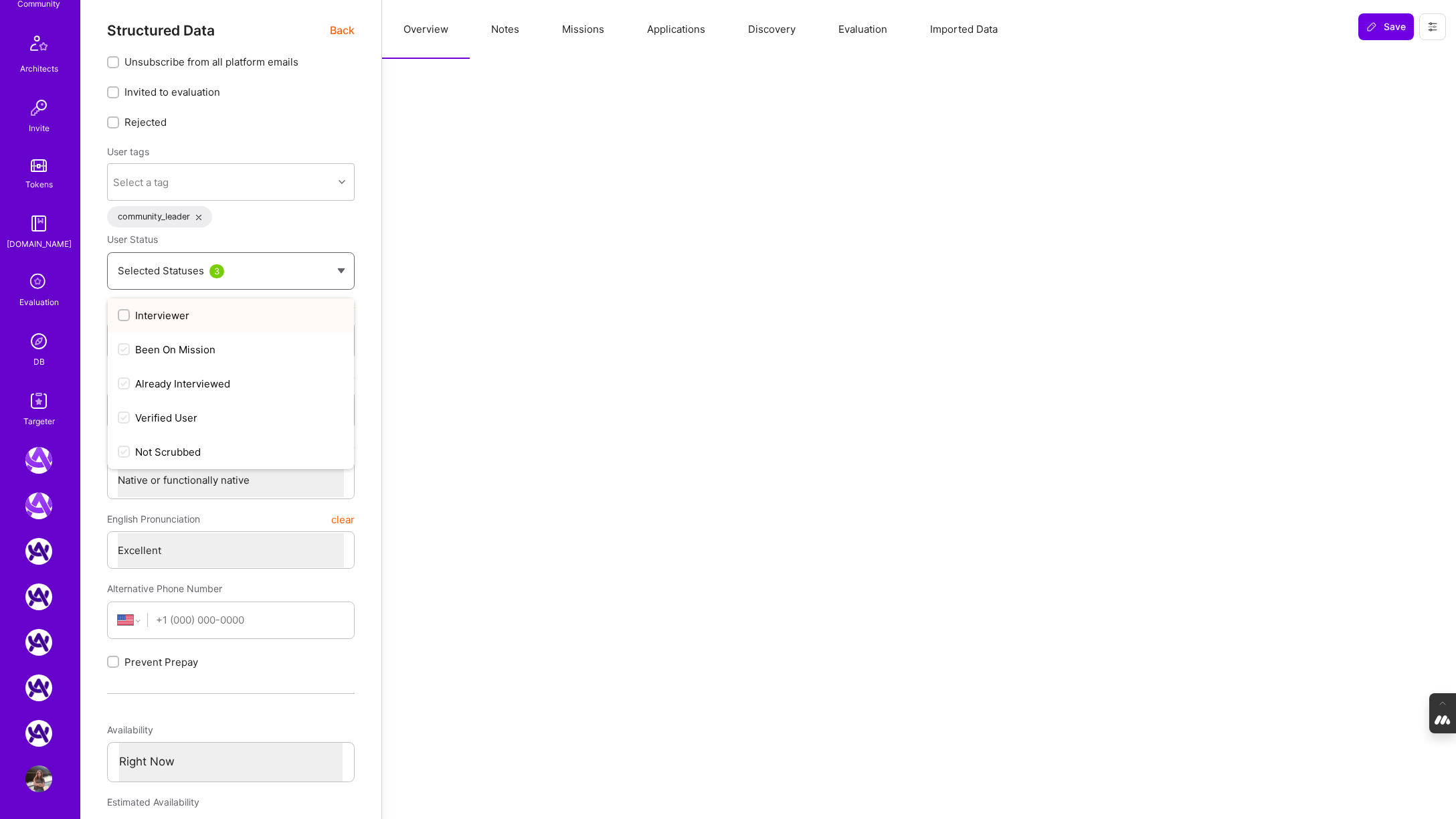
click at [123, 312] on input "Interviewer" at bounding box center [125, 316] width 10 height 10
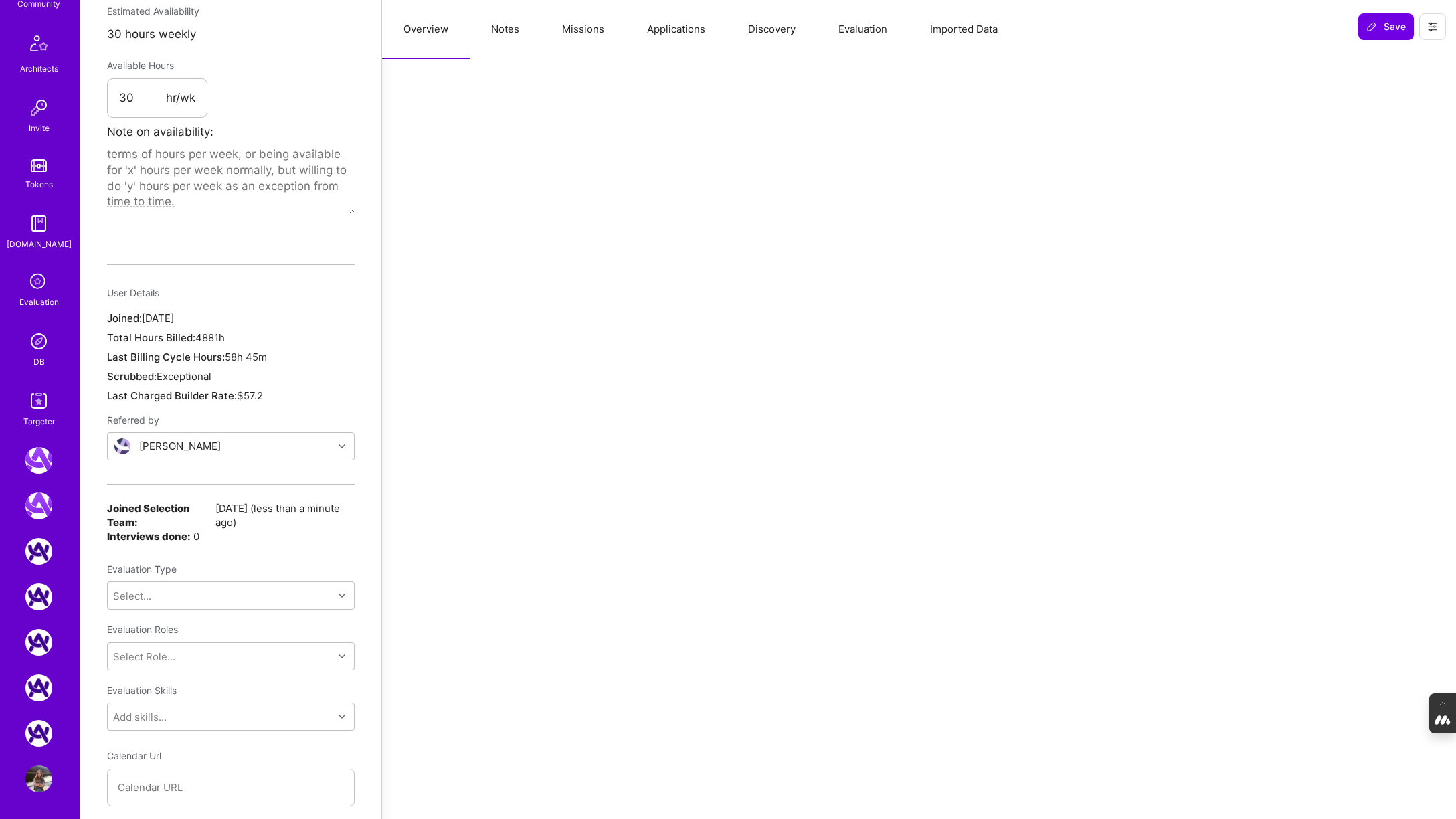
scroll to position [827, 0]
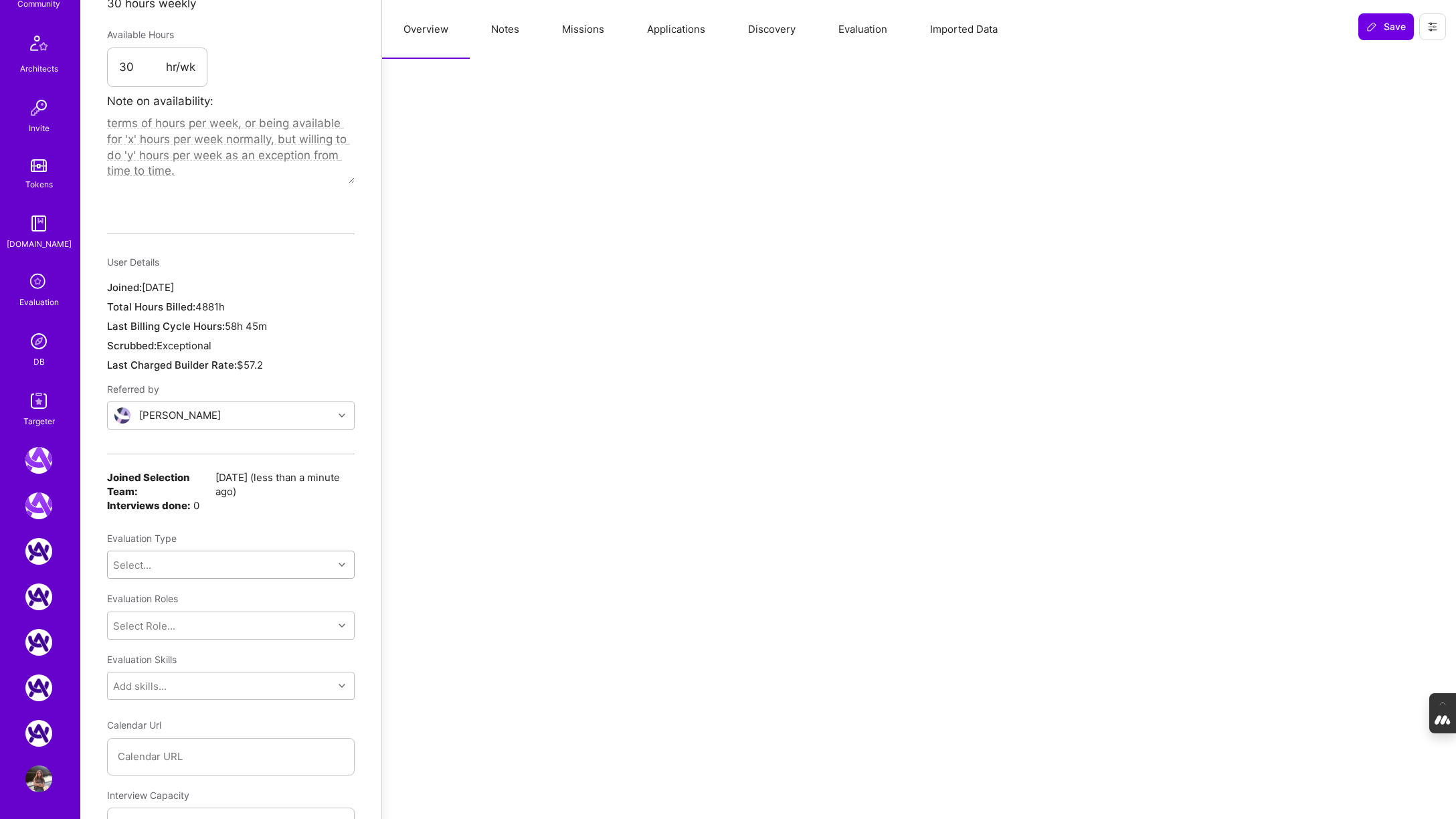
click at [332, 551] on div "Select..." at bounding box center [221, 564] width 226 height 27
click at [180, 612] on div "Internal Non-technical" at bounding box center [231, 624] width 248 height 25
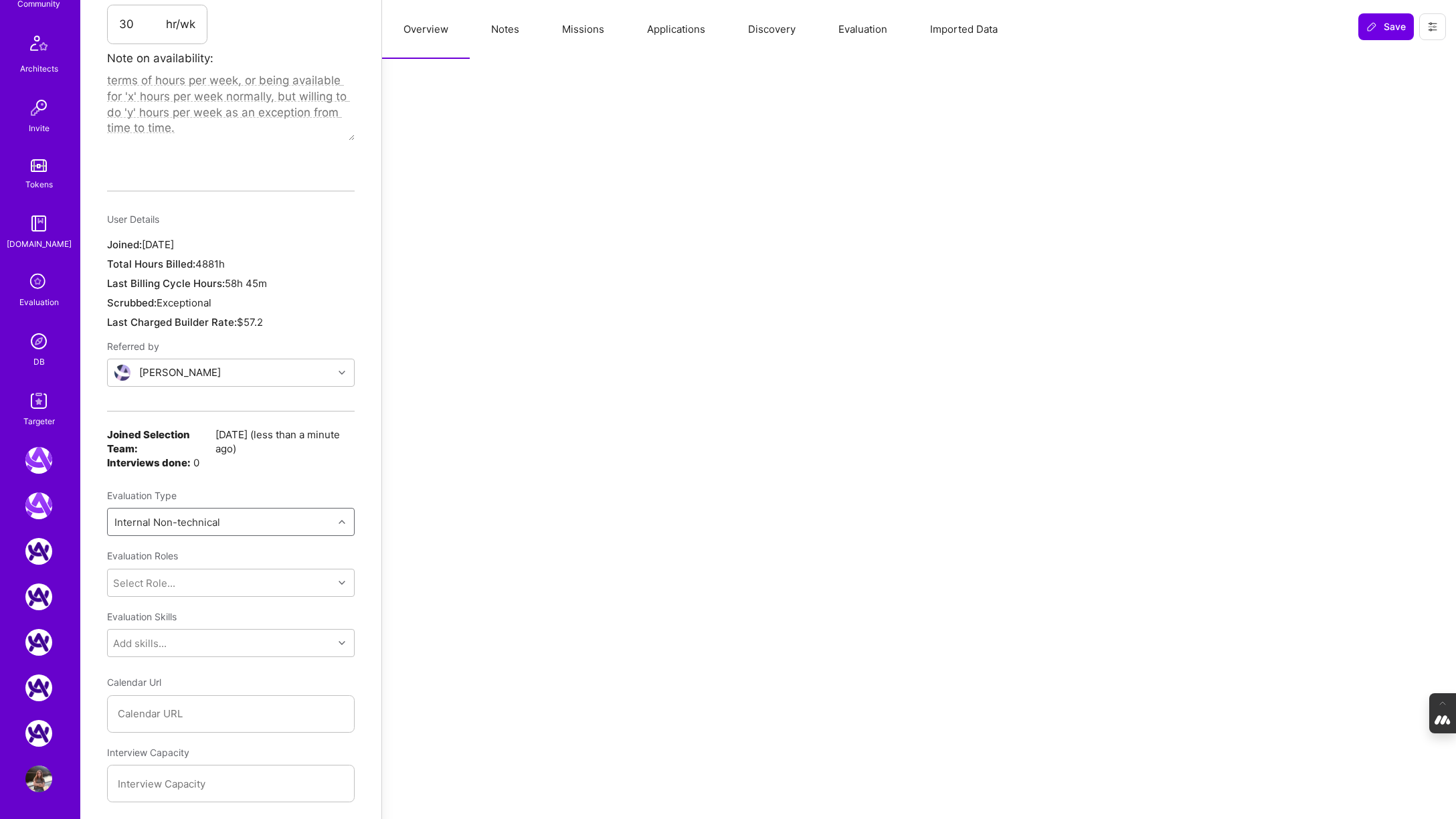
scroll to position [871, 0]
click at [1058, 27] on span "Save" at bounding box center [1386, 26] width 39 height 13
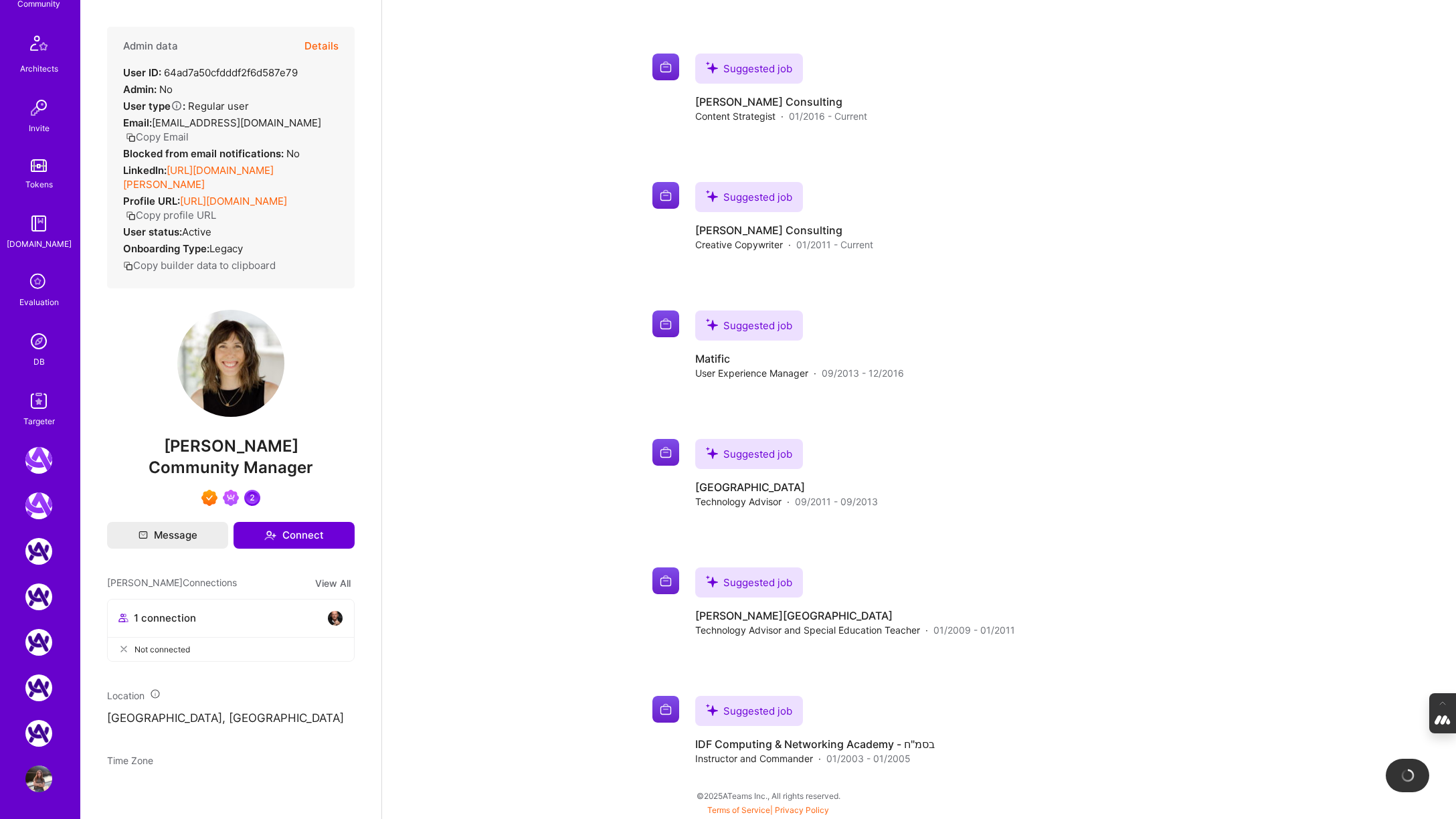
scroll to position [672, 0]
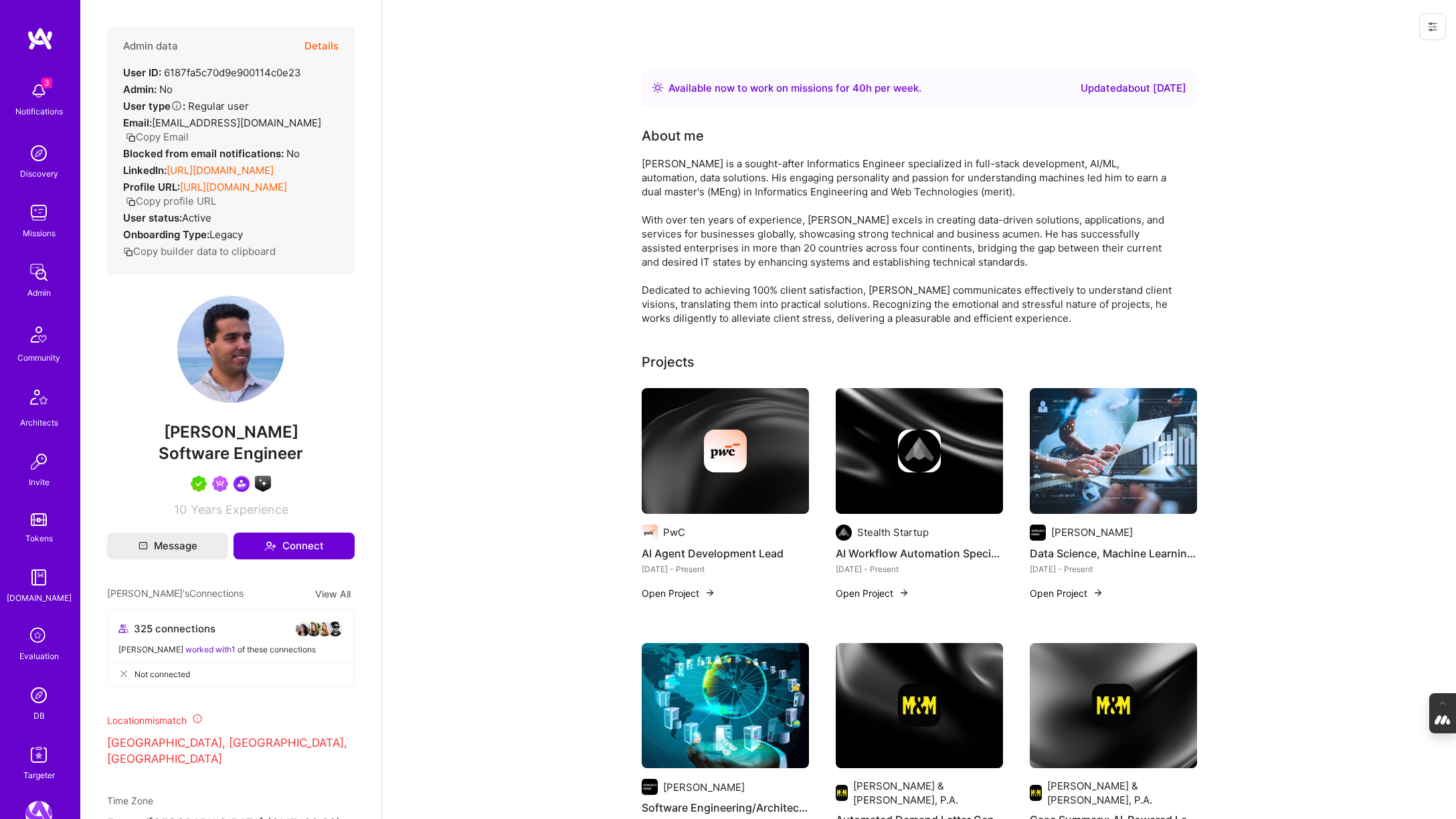
click at [36, 637] on icon at bounding box center [39, 636] width 25 height 25
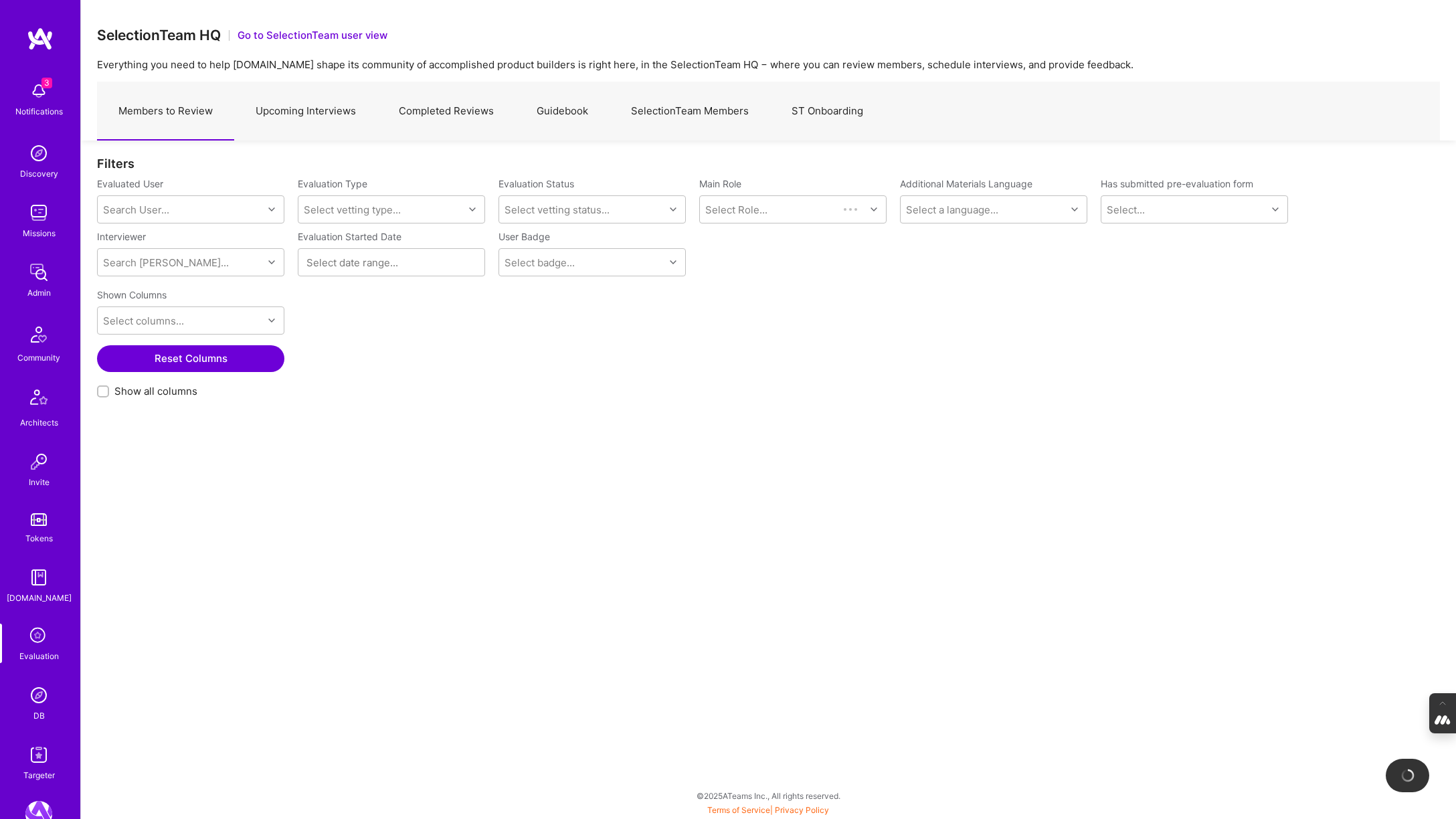
click at [681, 103] on link "SelectionTeam Members" at bounding box center [689, 111] width 160 height 58
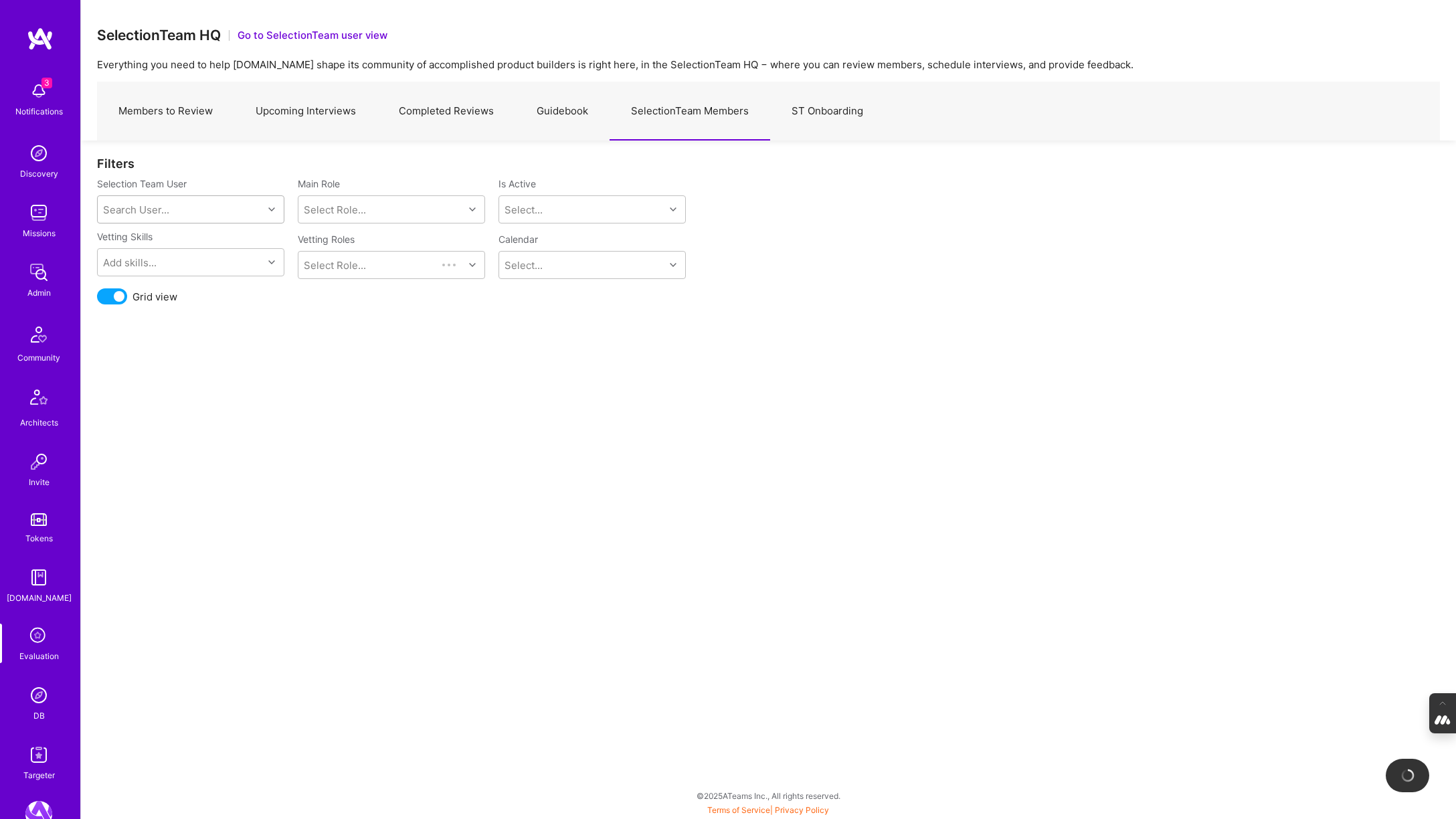
click at [171, 209] on div "Search User..." at bounding box center [180, 209] width 165 height 27
type input "elon"
click at [199, 240] on div "Elon Salfati" at bounding box center [207, 244] width 136 height 14
click at [540, 209] on div "Select..." at bounding box center [523, 210] width 38 height 14
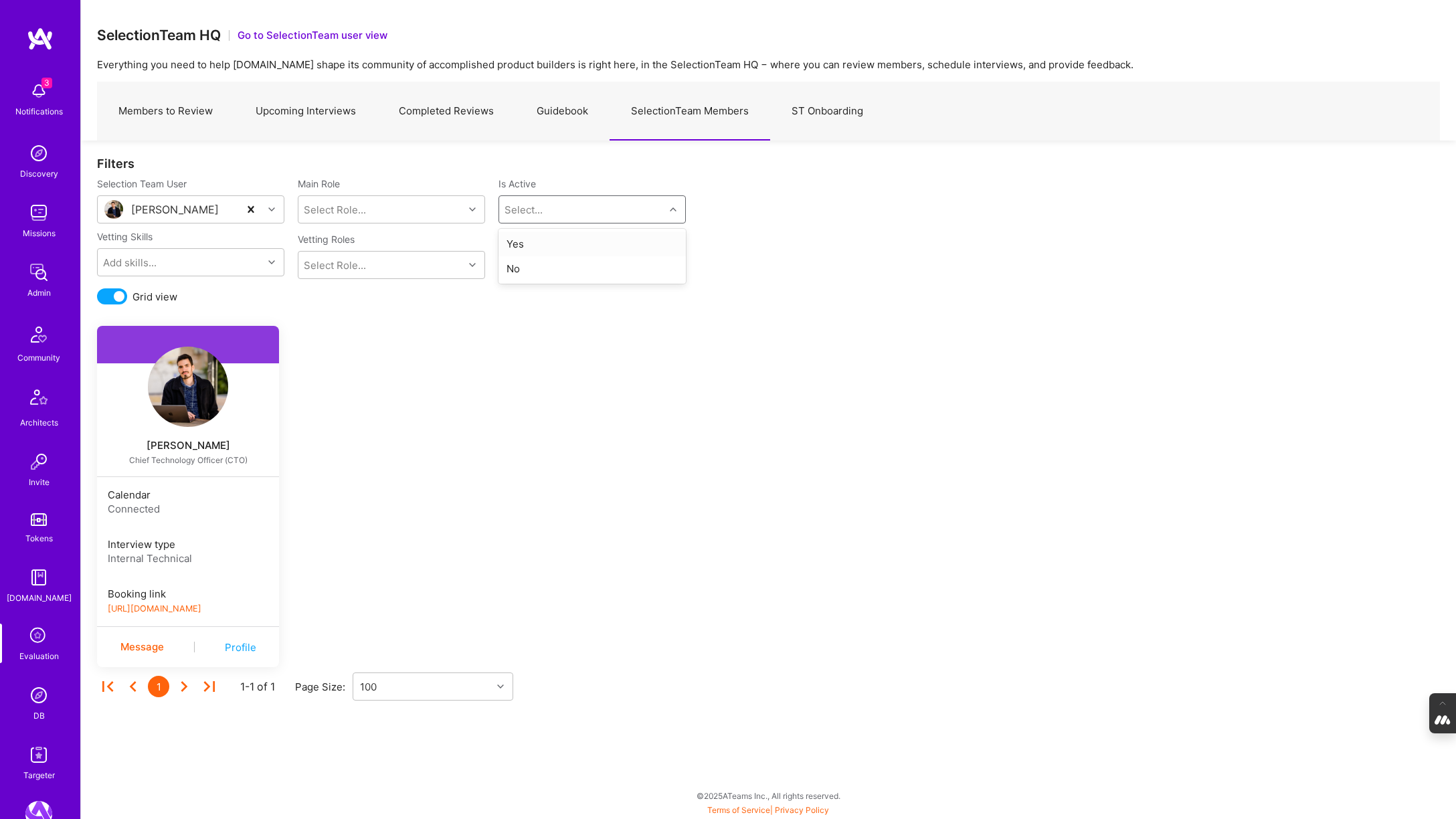
click at [532, 240] on div "Yes" at bounding box center [592, 244] width 187 height 25
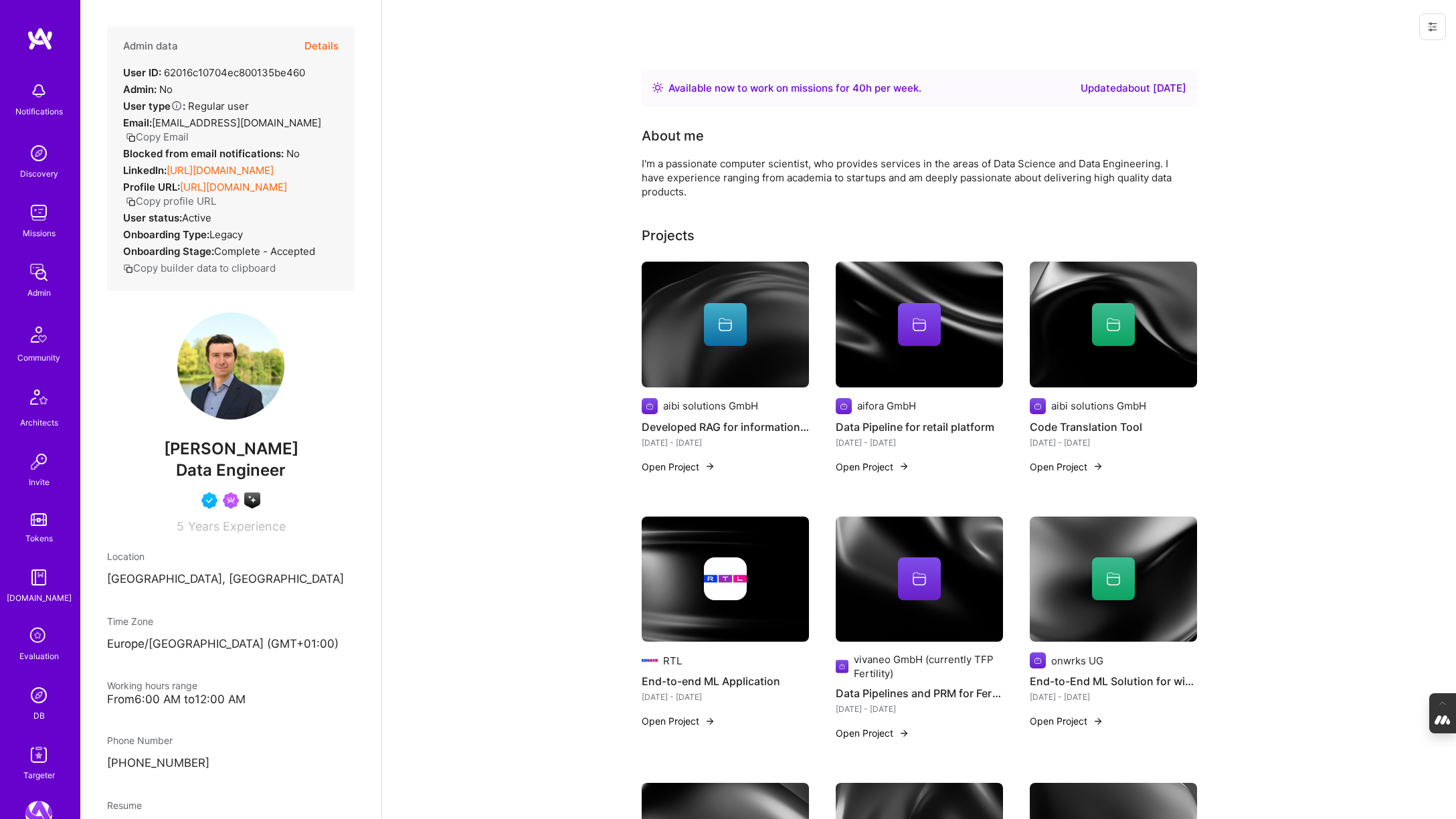
click at [315, 45] on button "Details" at bounding box center [321, 46] width 34 height 39
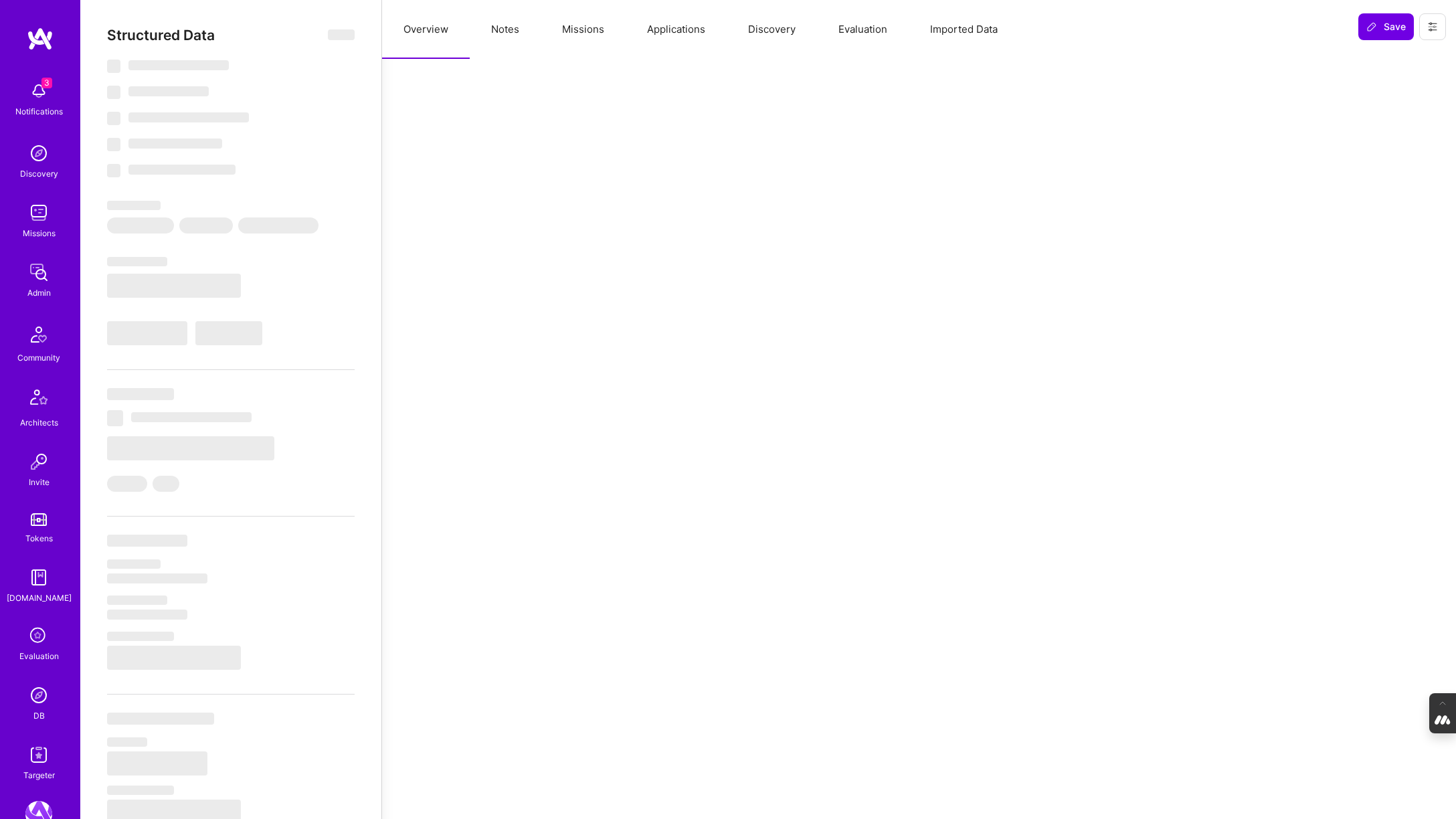
click at [850, 31] on button "Evaluation" at bounding box center [862, 30] width 92 height 59
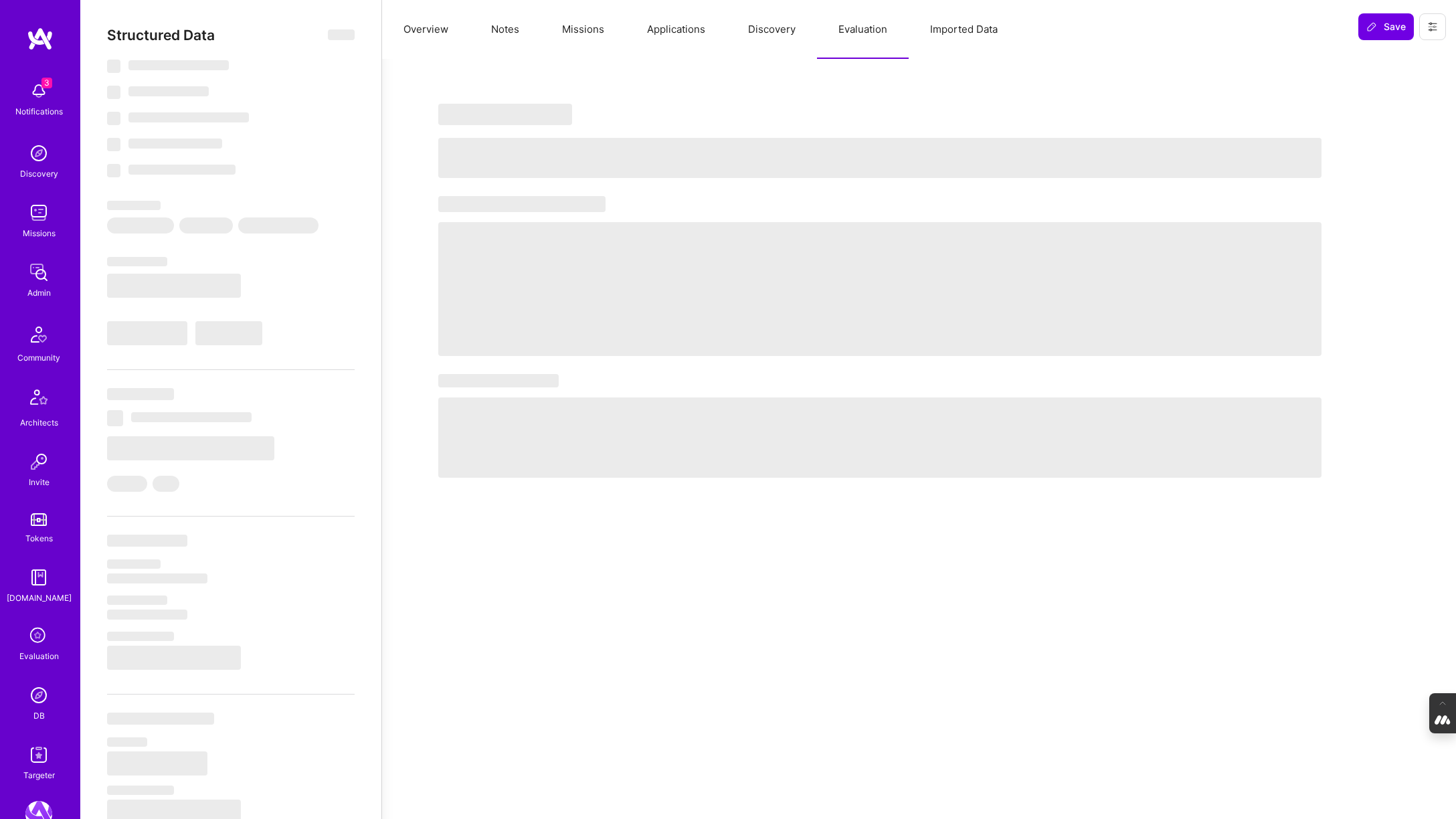
select select "Right Now"
select select "4"
select select "7"
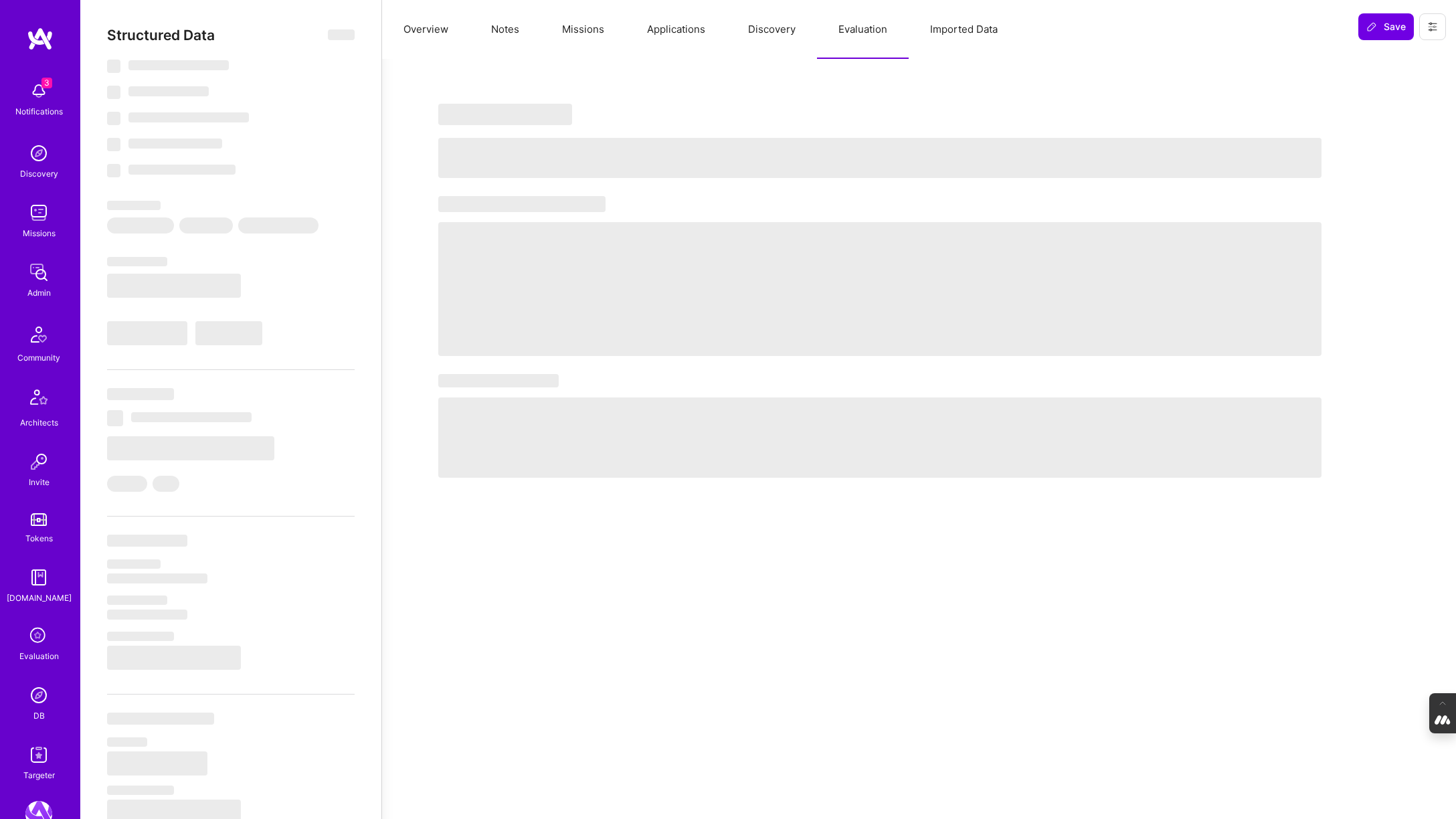
select select "DE"
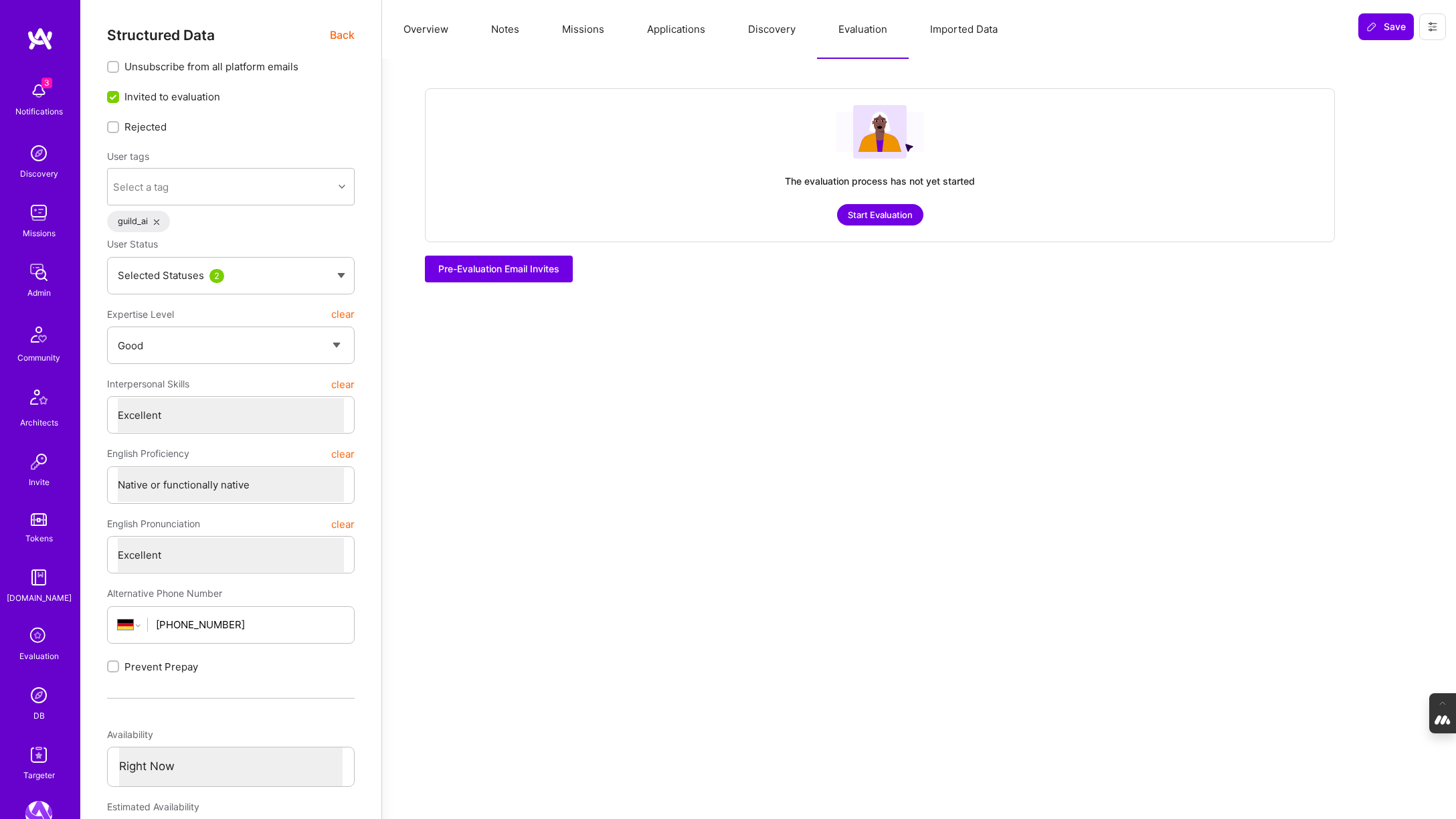
click at [501, 27] on button "Notes" at bounding box center [505, 30] width 71 height 59
type textarea "x"
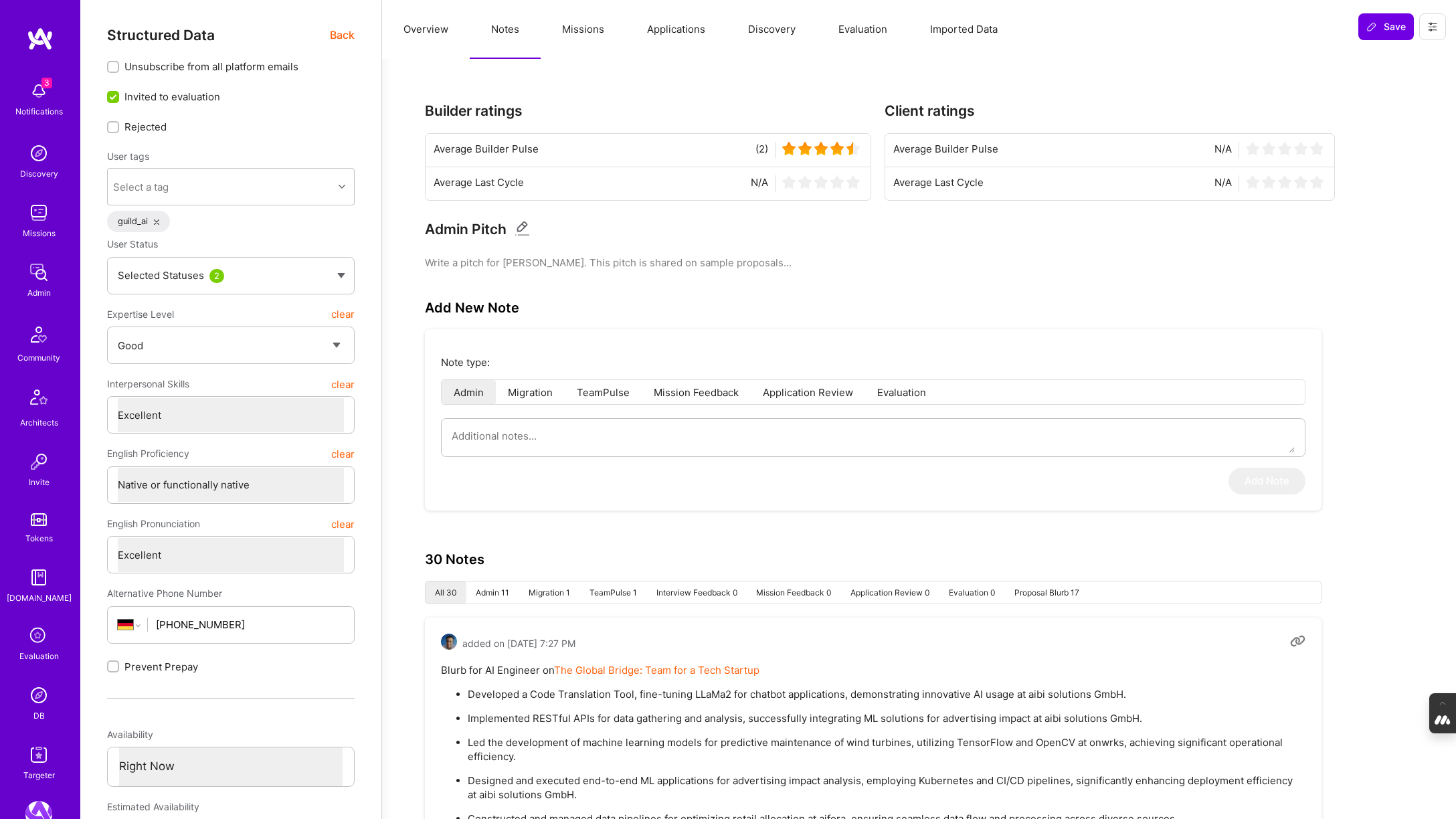
click at [424, 34] on button "Overview" at bounding box center [425, 30] width 87 height 59
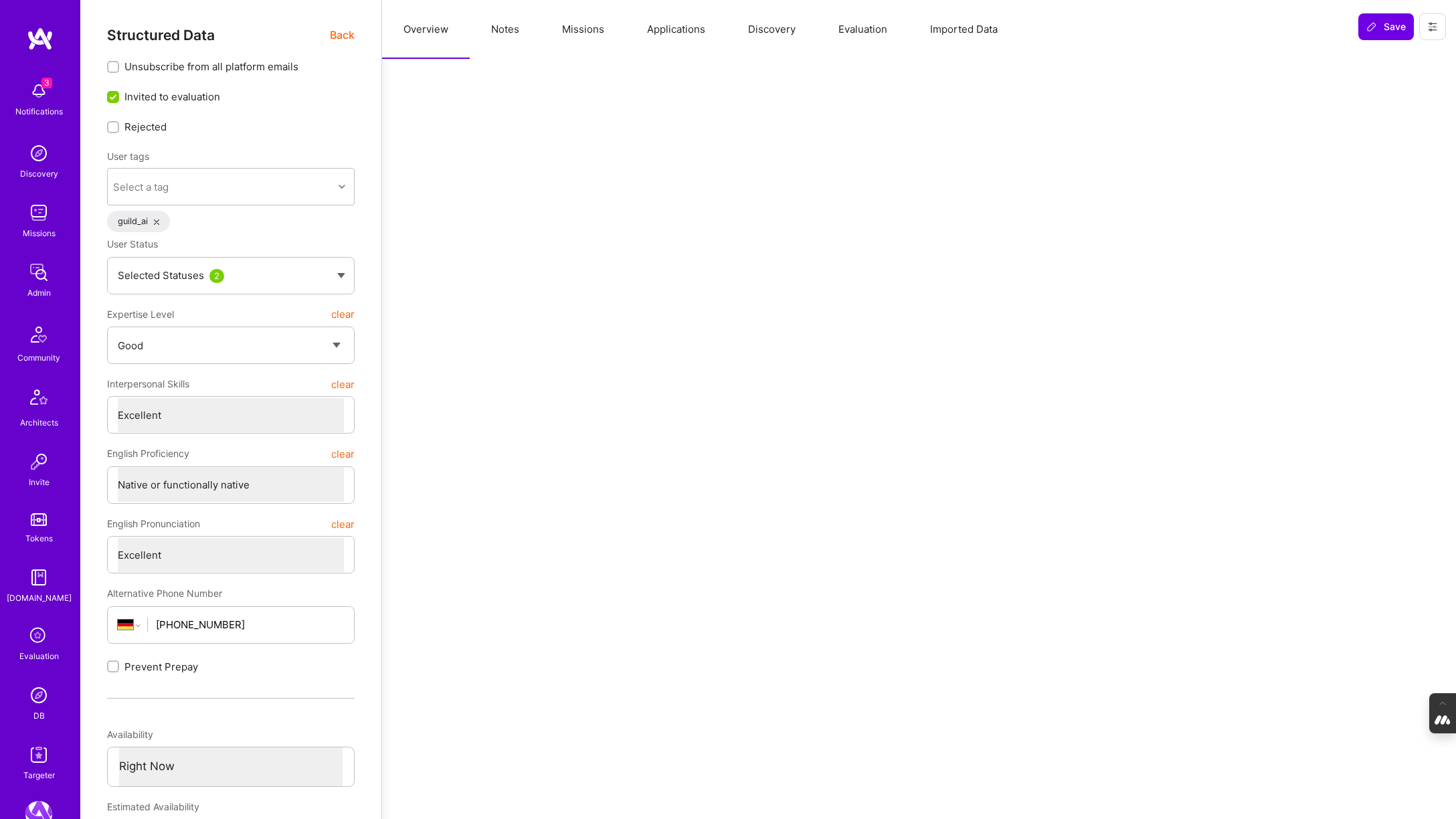
click at [336, 35] on span "Back" at bounding box center [342, 35] width 25 height 17
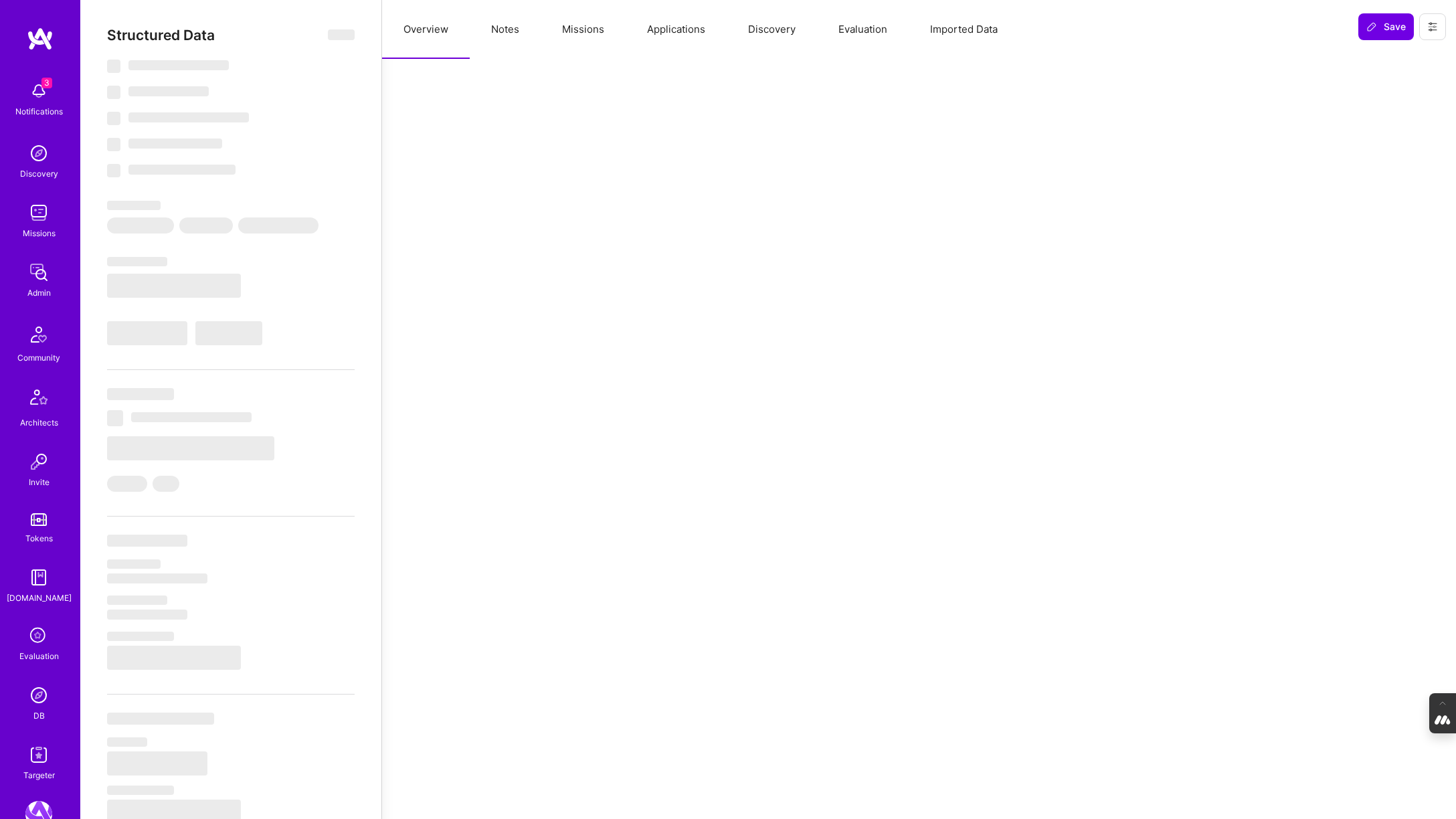
click at [859, 25] on button "Evaluation" at bounding box center [862, 30] width 92 height 59
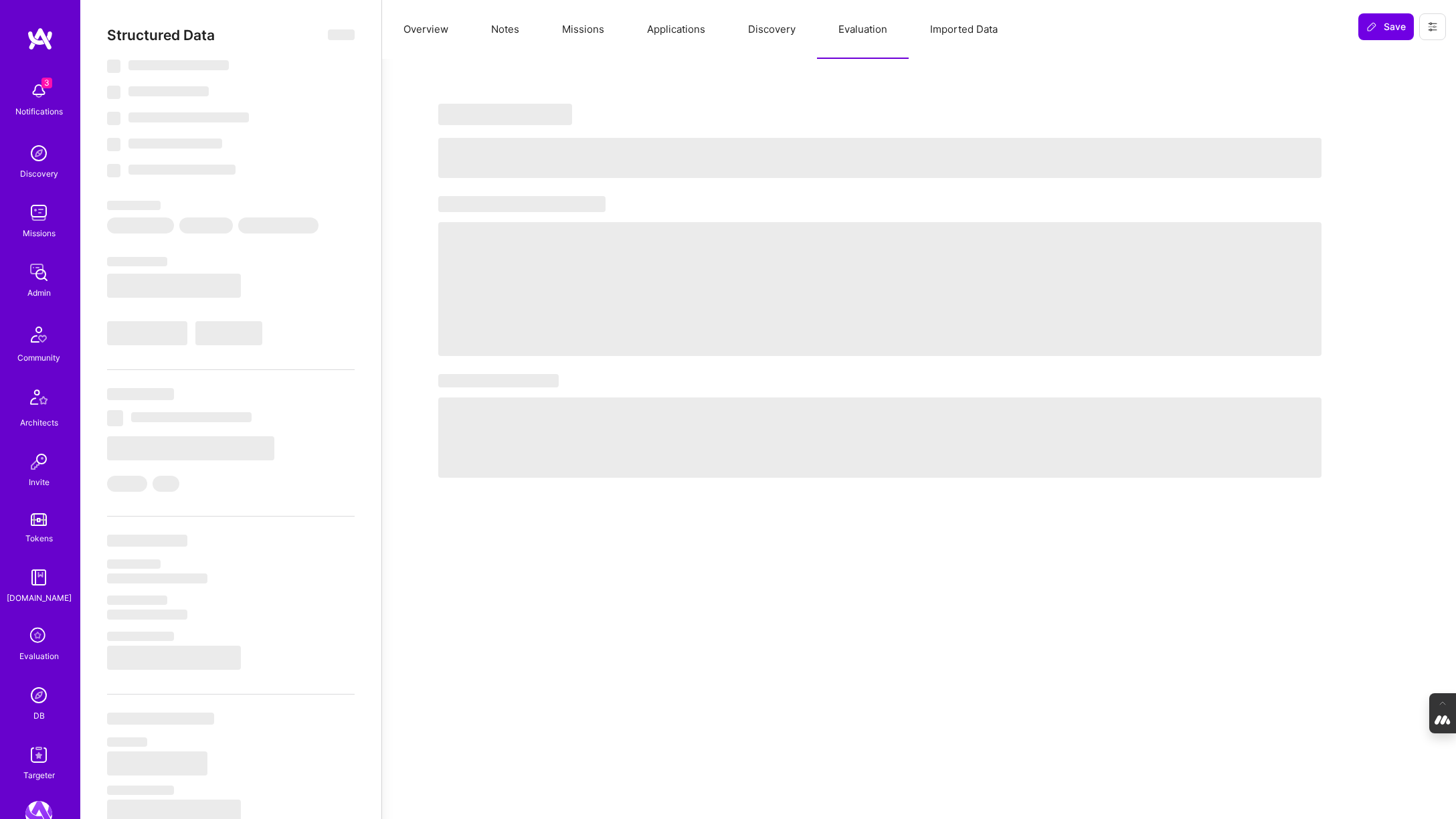
select select "Right Now"
select select "5"
select select "4"
select select "7"
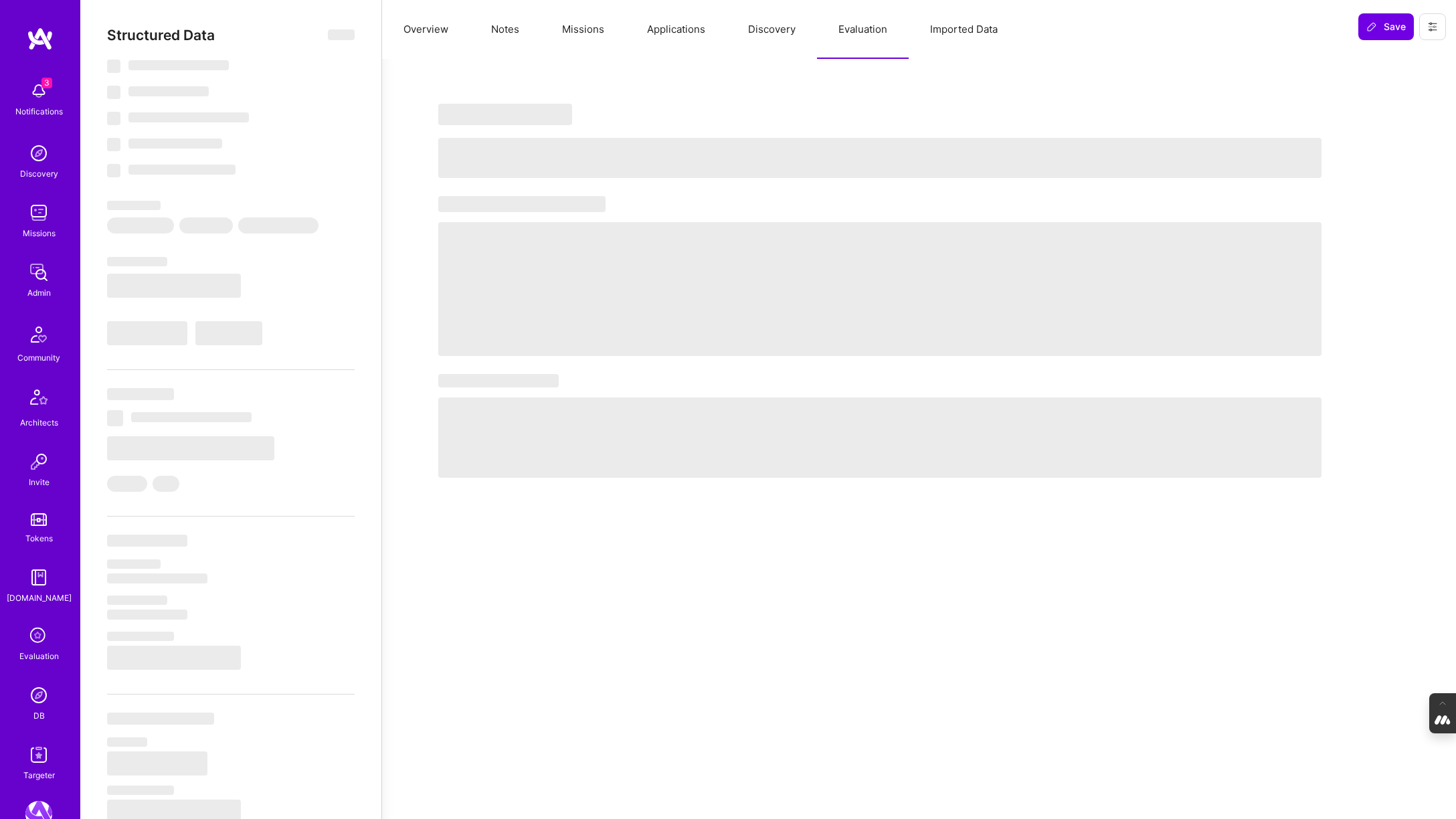
select select "CH"
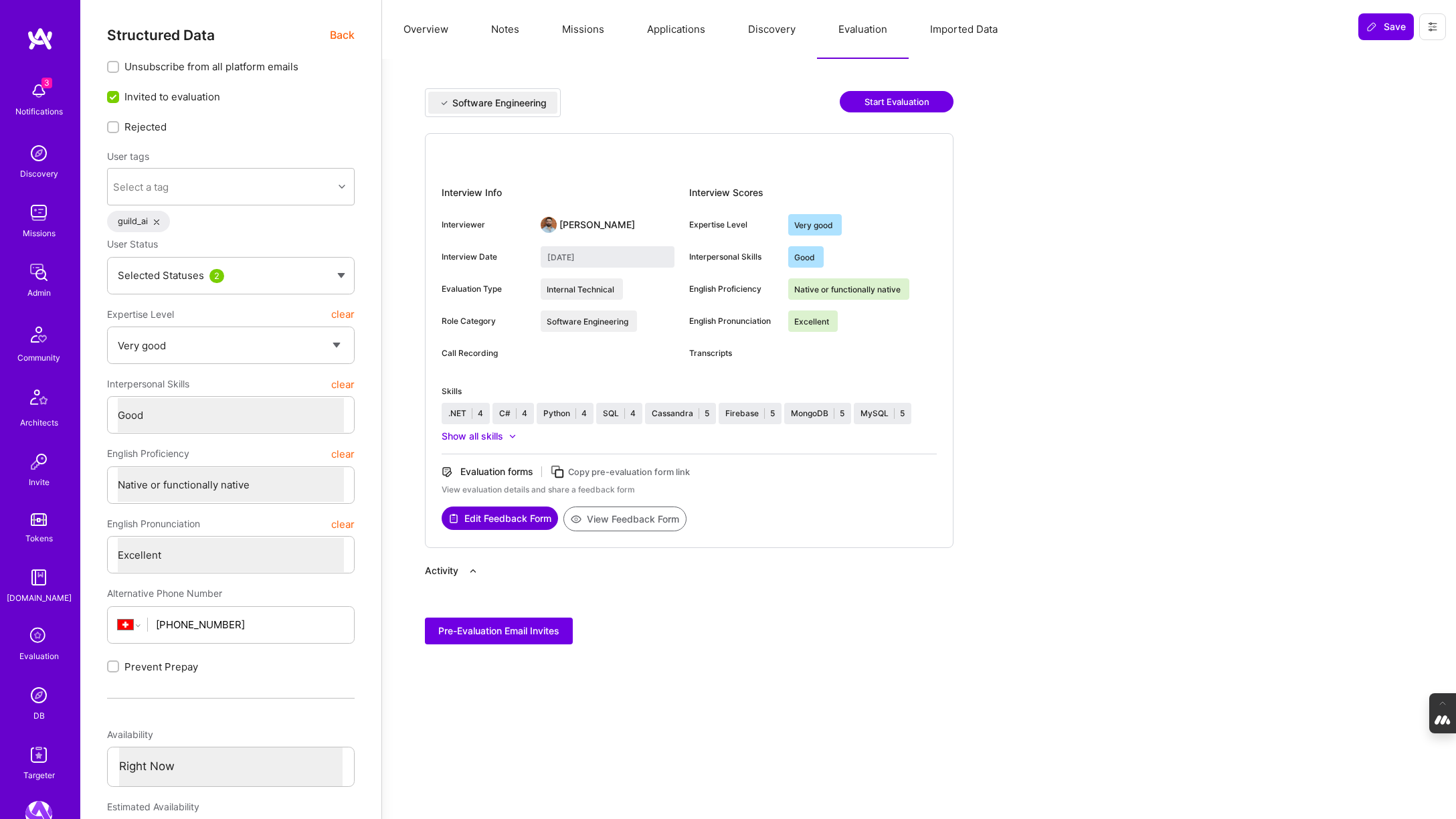
click at [334, 37] on span "Back" at bounding box center [342, 35] width 25 height 17
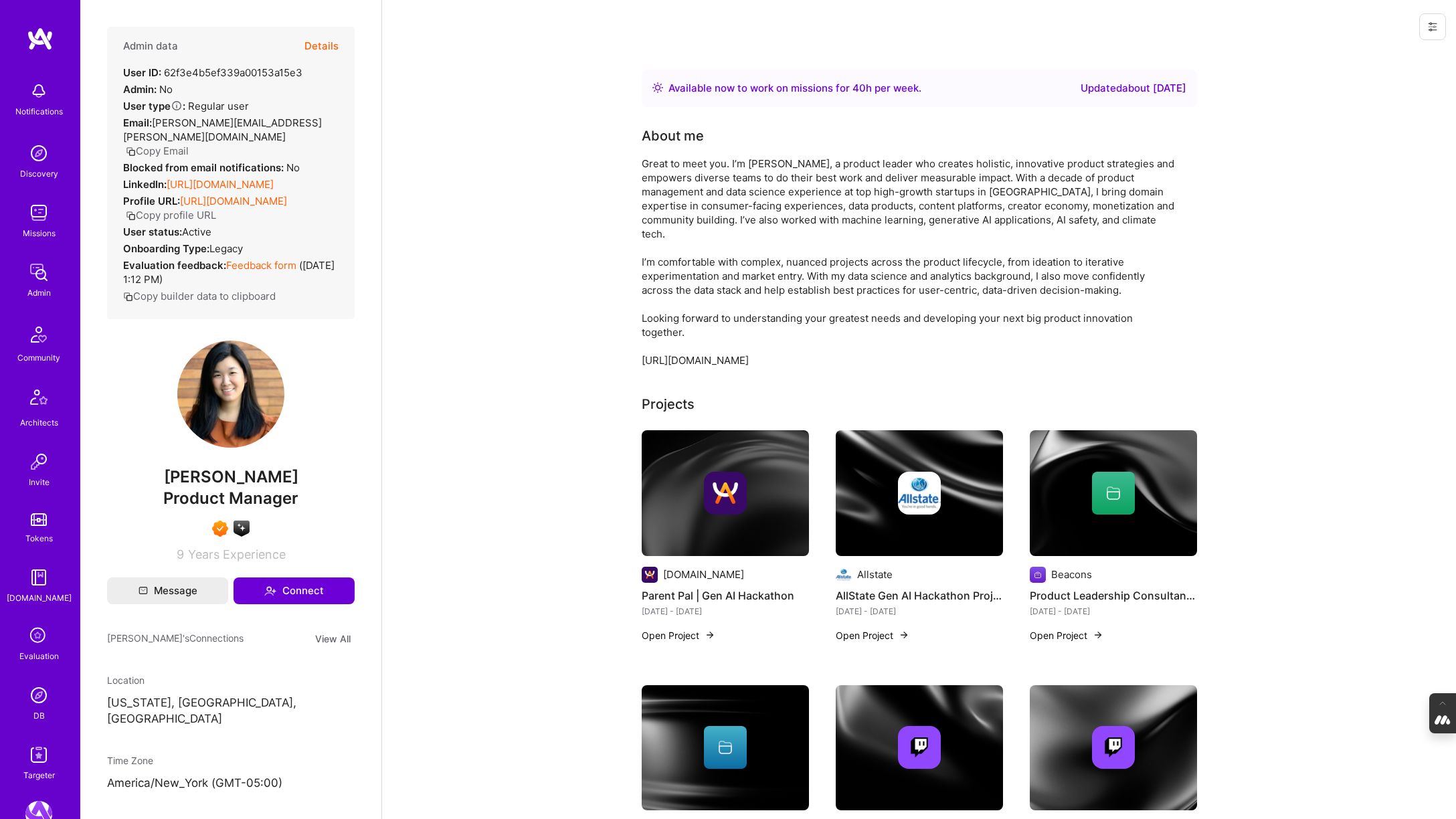
click at [316, 45] on button "Details" at bounding box center [321, 46] width 34 height 39
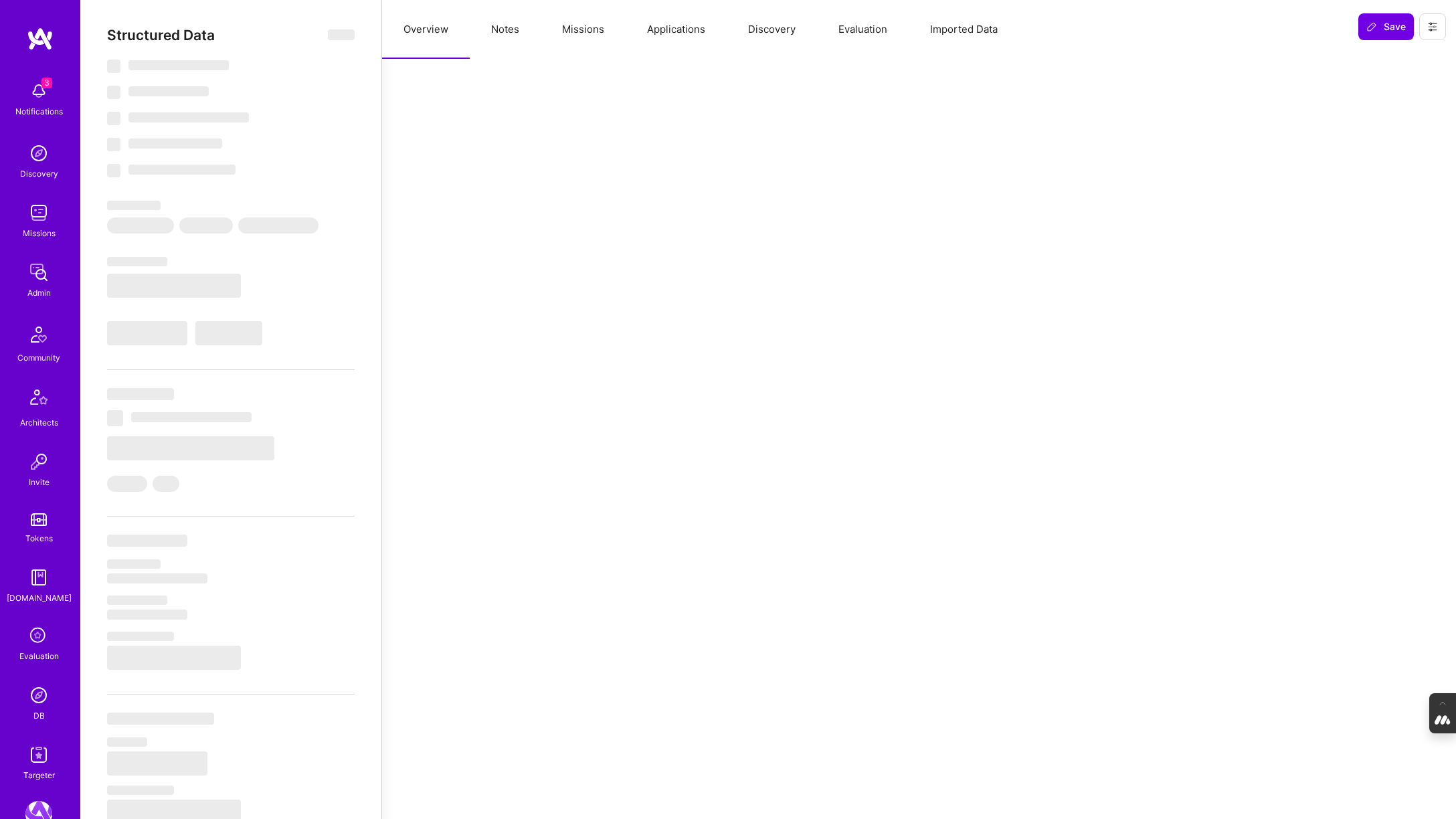
click at [839, 31] on button "Evaluation" at bounding box center [862, 30] width 92 height 59
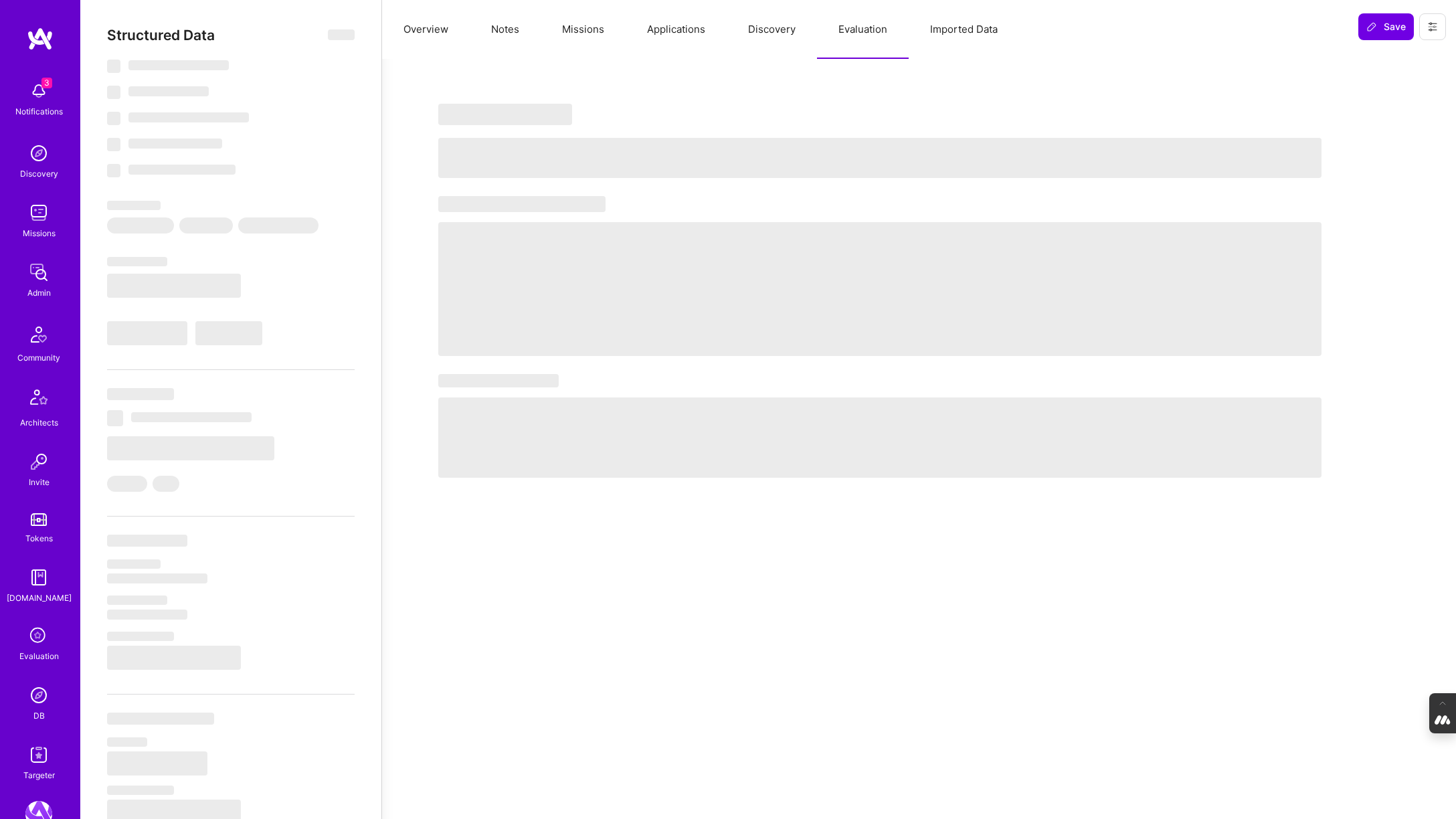
select select "Right Now"
select select "7"
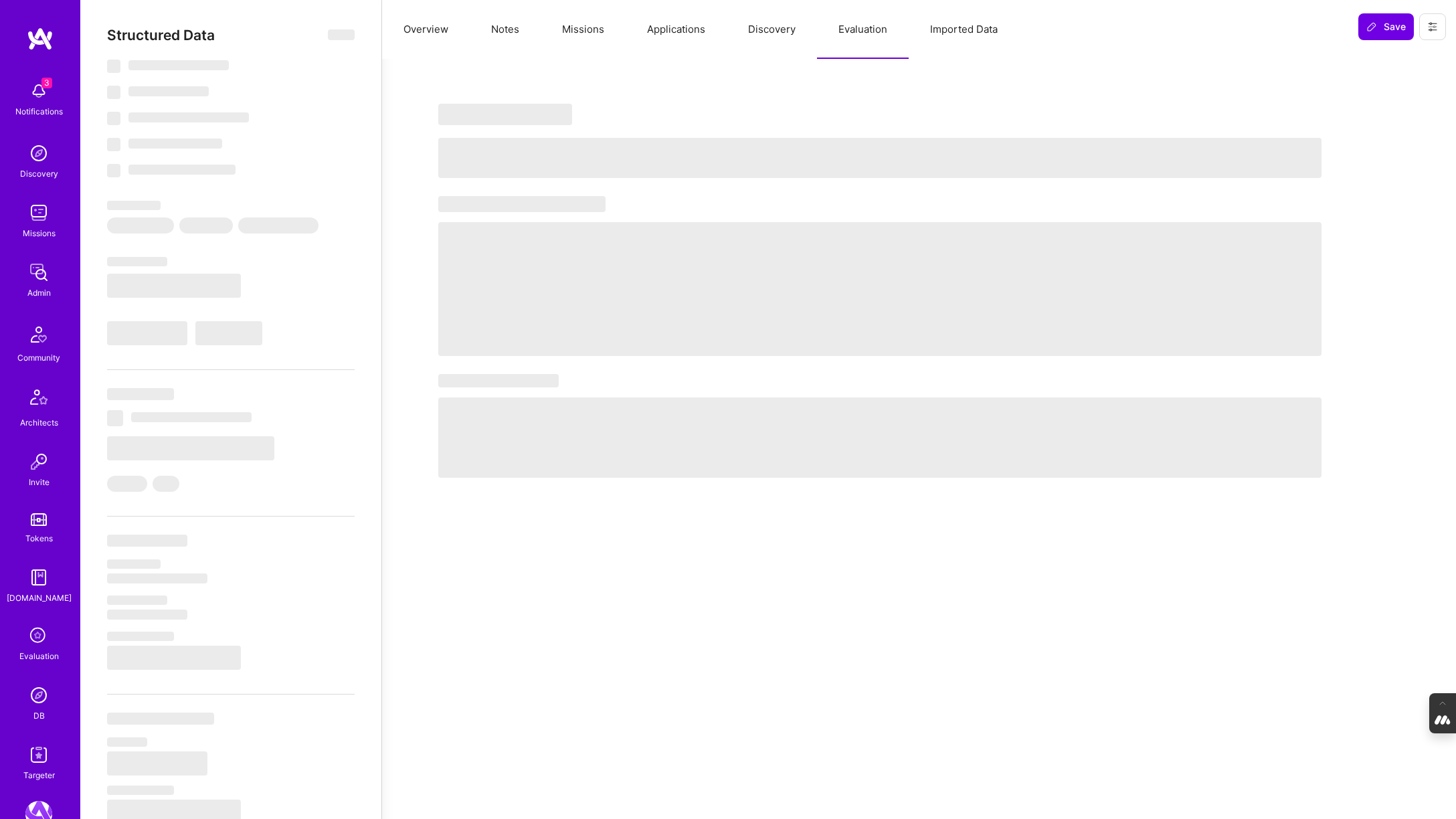
select select "US"
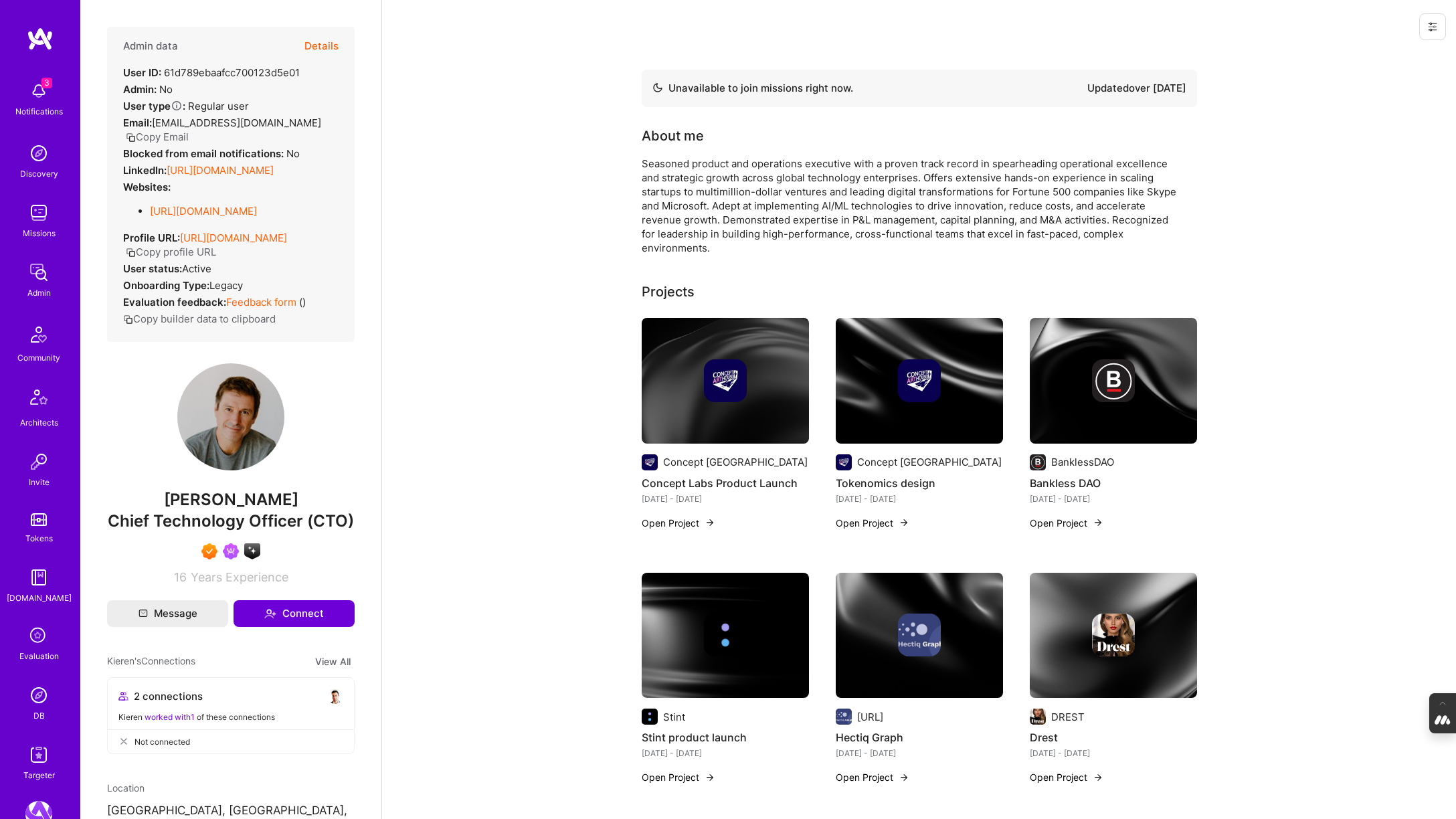
click at [321, 42] on button "Details" at bounding box center [321, 46] width 34 height 39
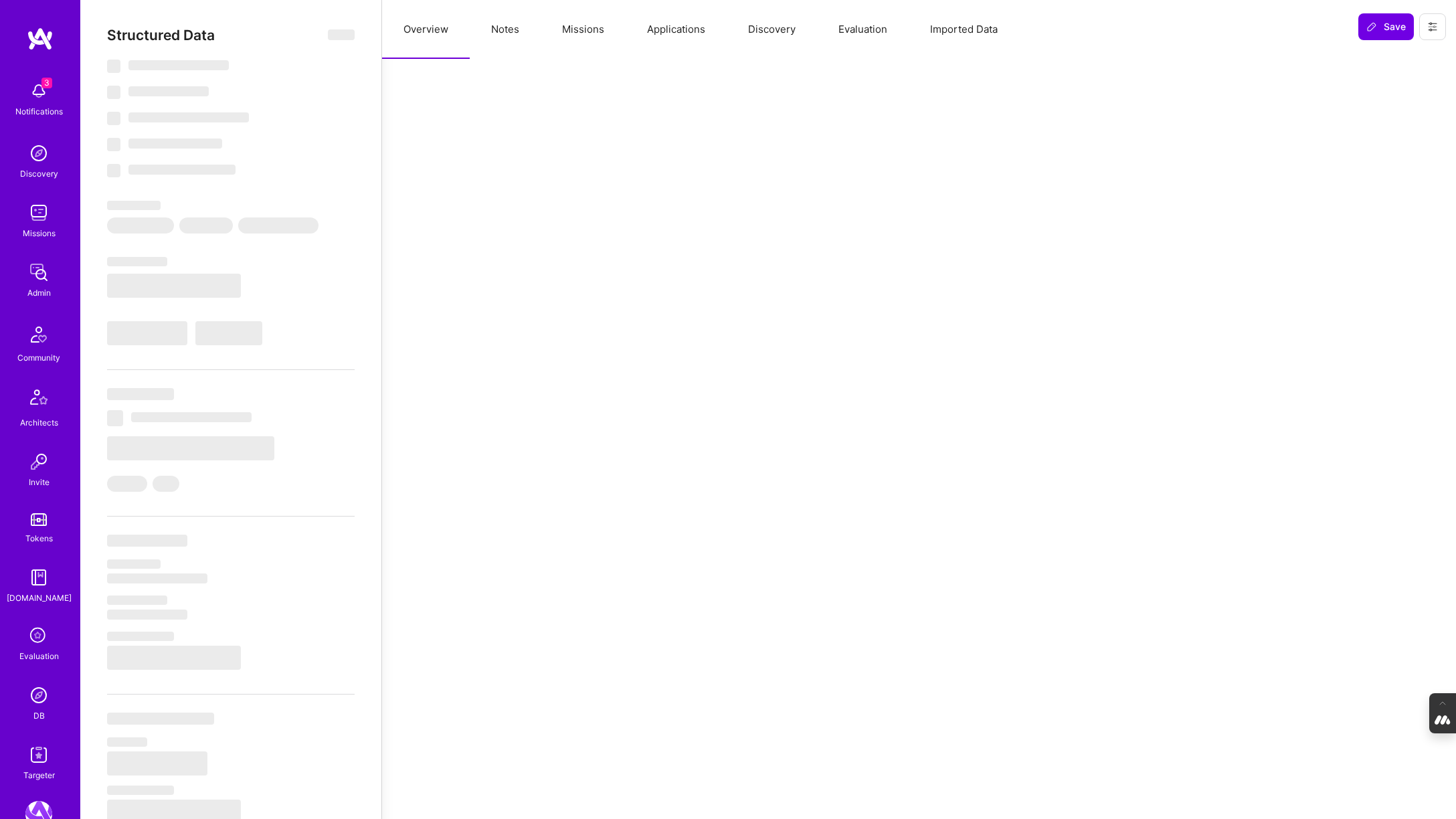
click at [863, 26] on button "Evaluation" at bounding box center [862, 30] width 92 height 59
select select "Not Available"
select select "3 Months"
select select "7"
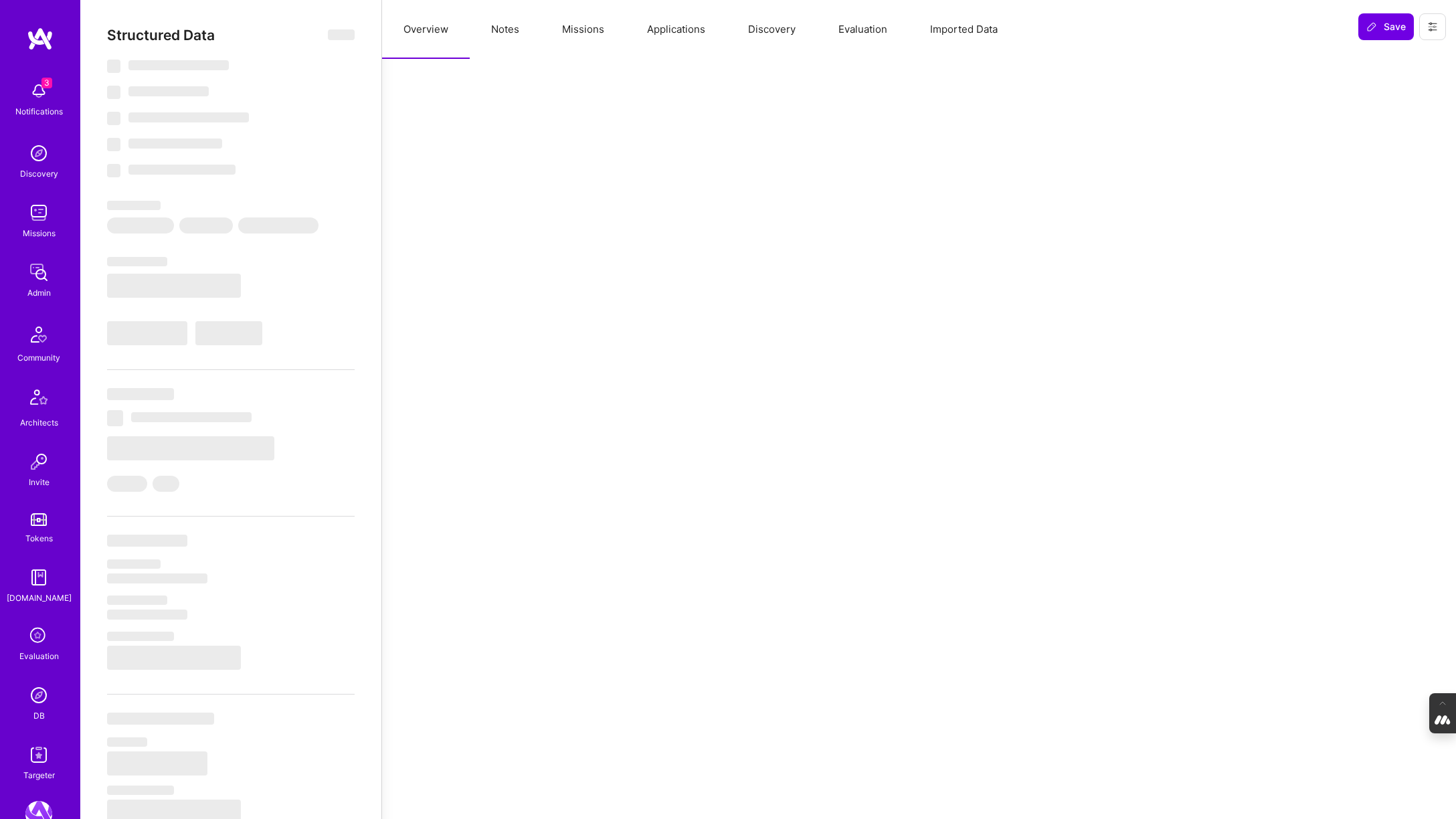
select select "7"
select select "CA"
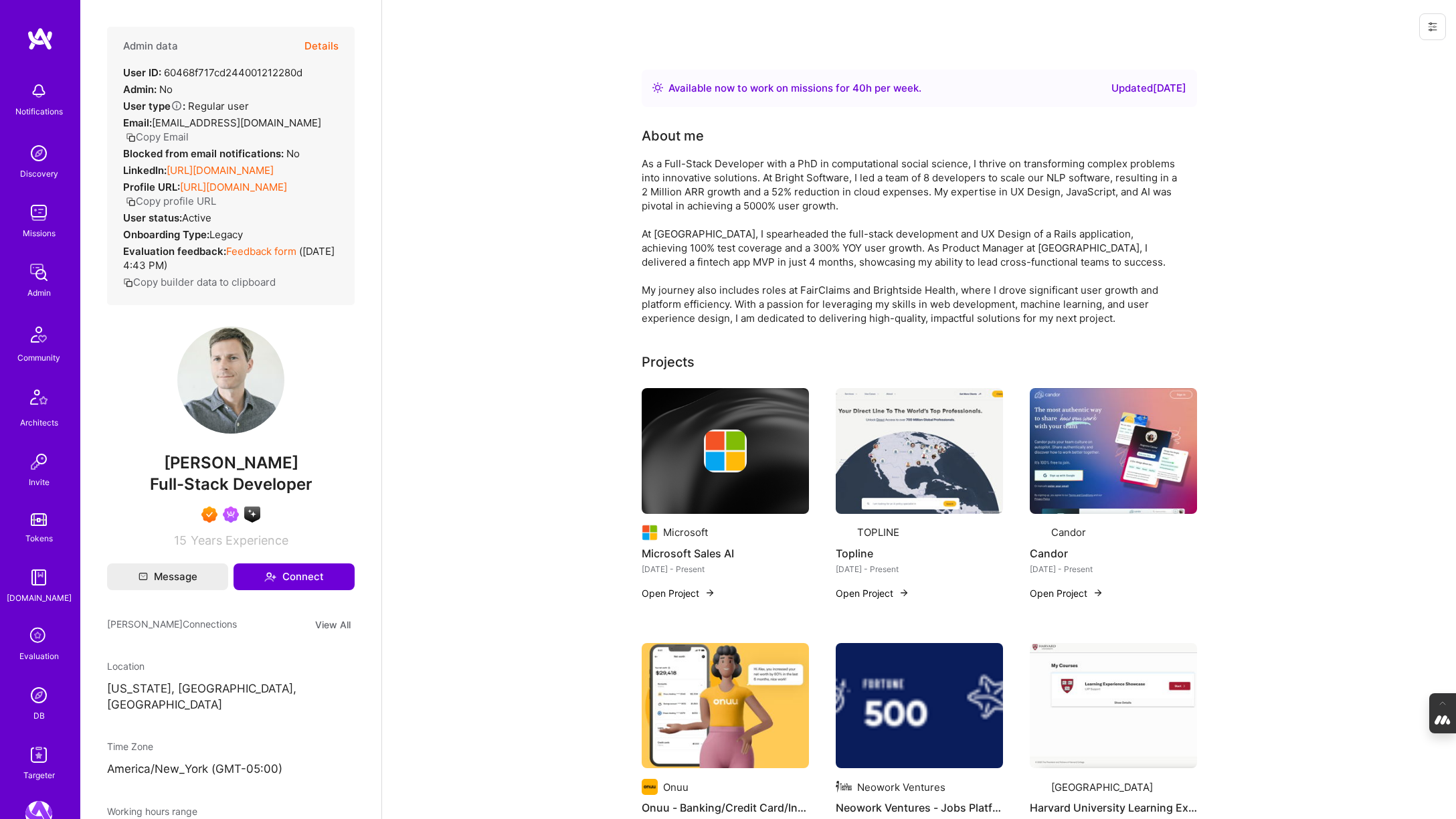
click at [321, 44] on button "Details" at bounding box center [321, 46] width 34 height 39
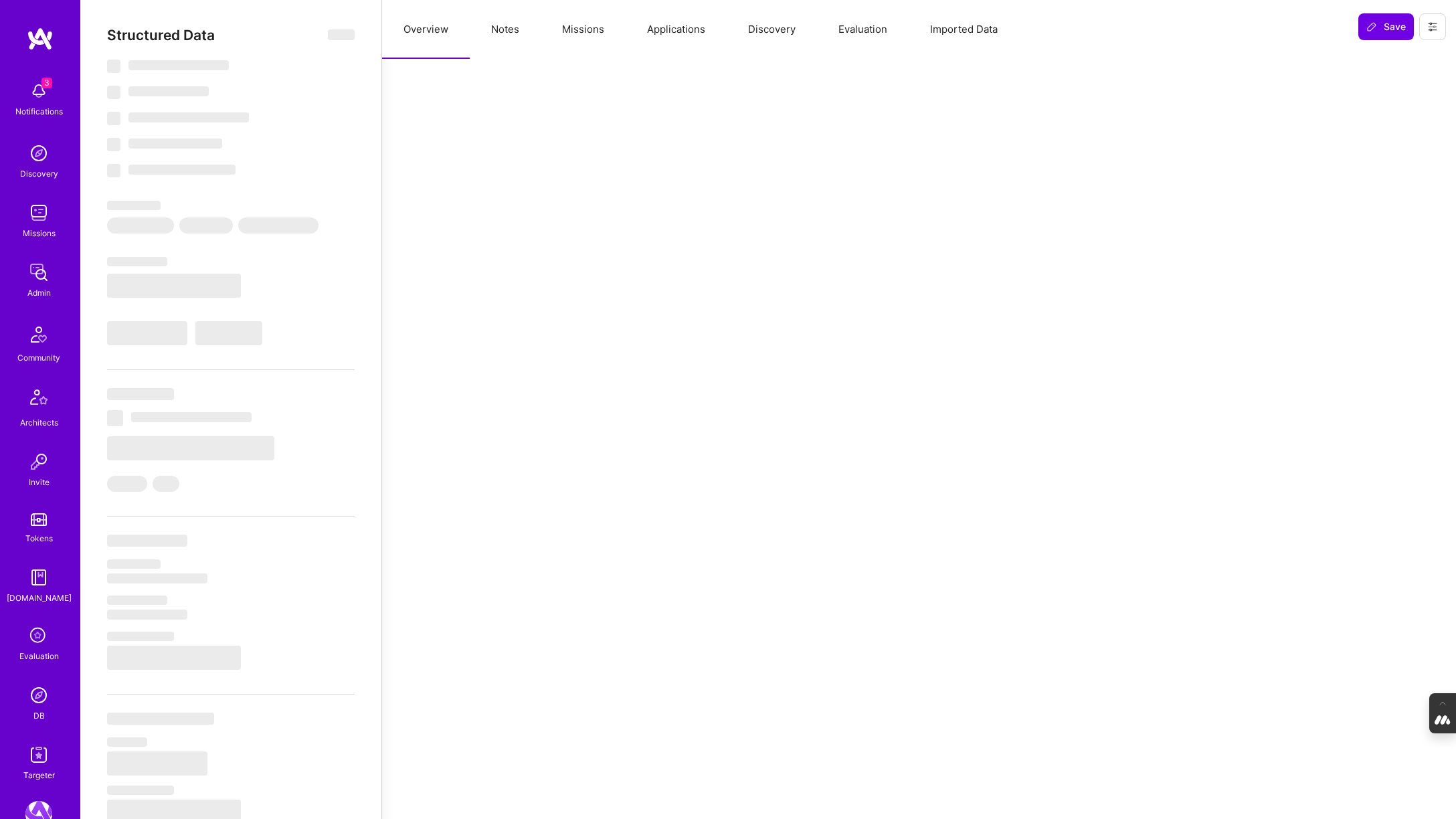
click at [859, 33] on button "Evaluation" at bounding box center [862, 30] width 92 height 59
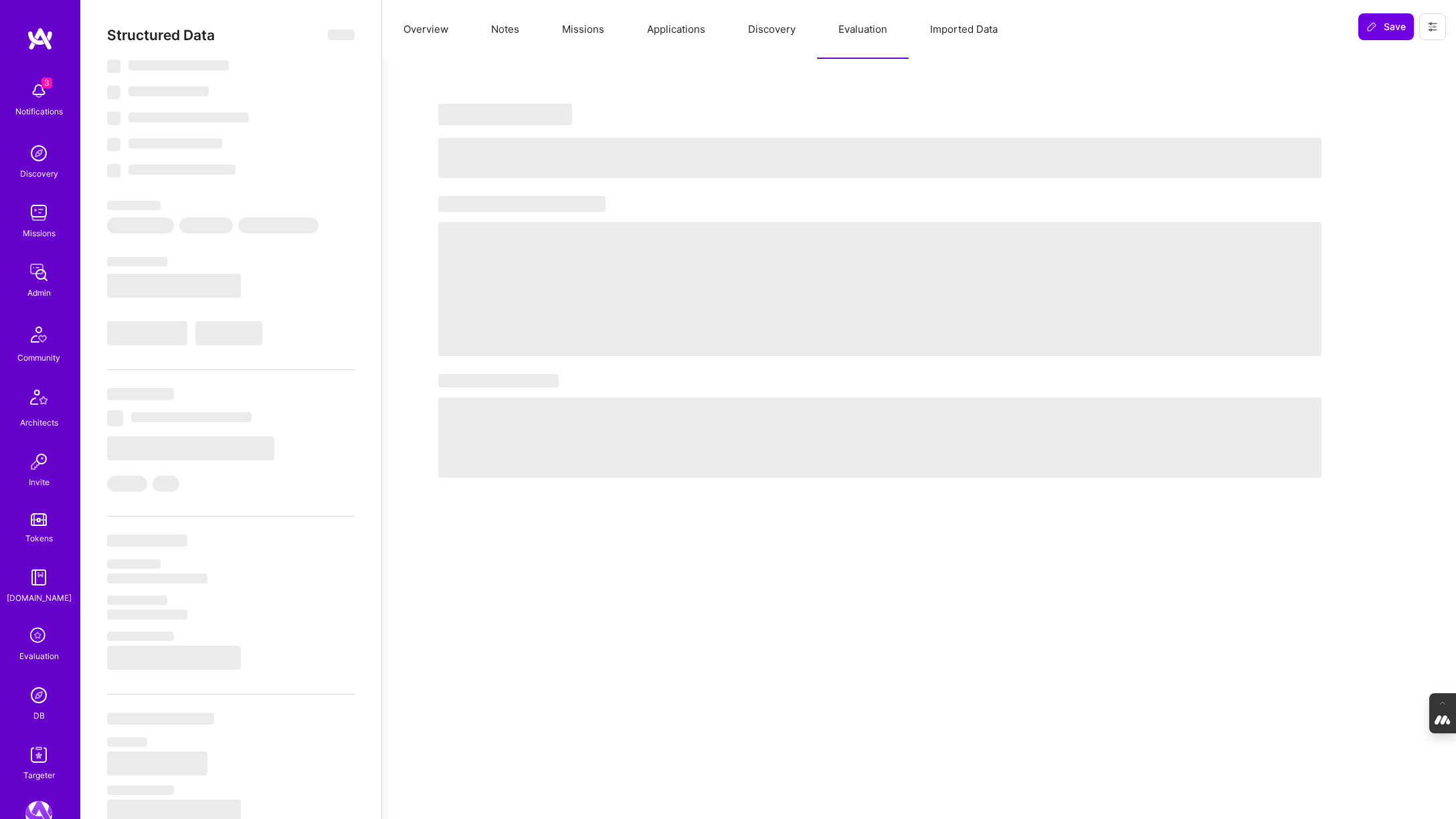
select select "Right Now"
select select "7"
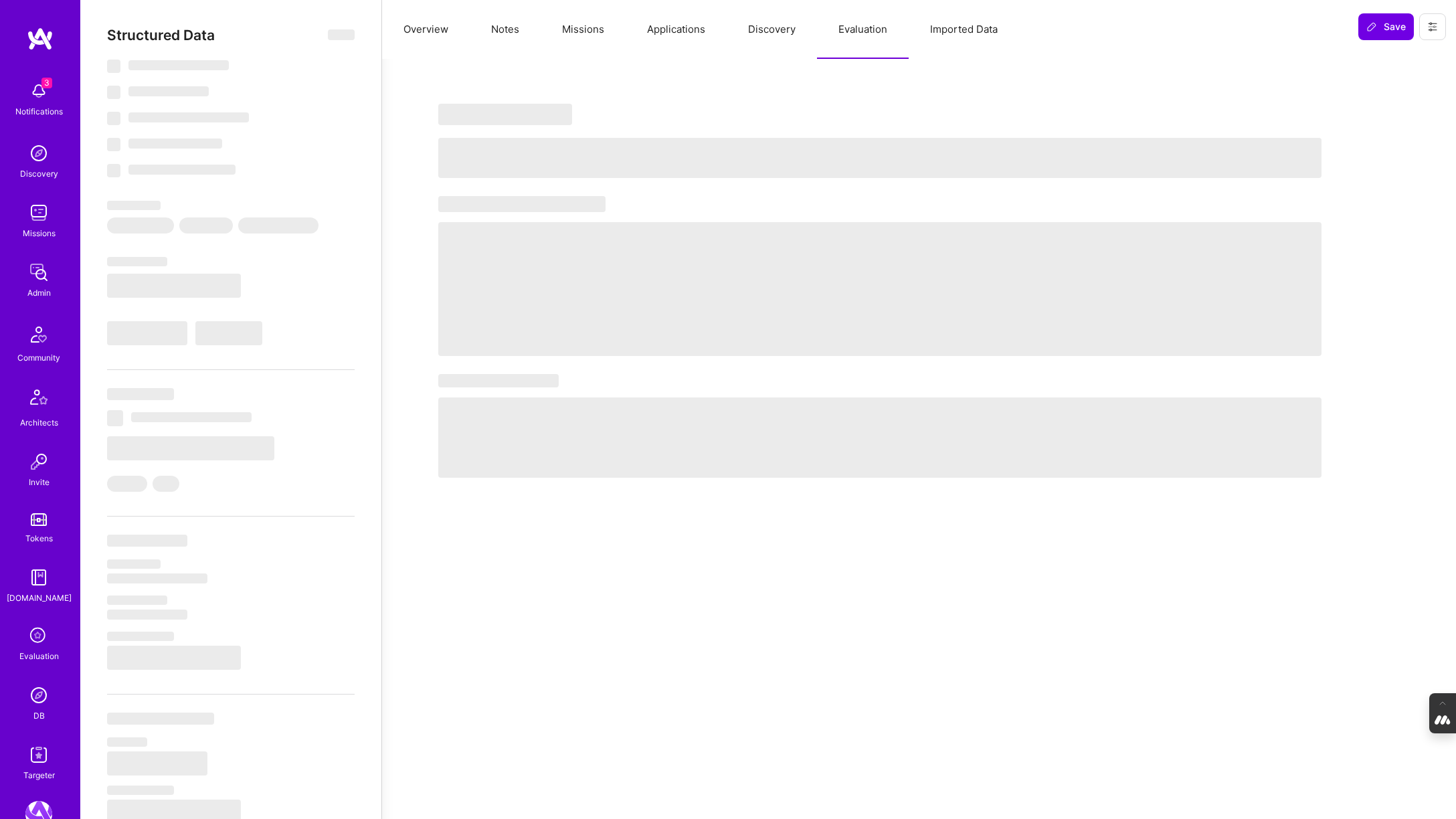
select select "US"
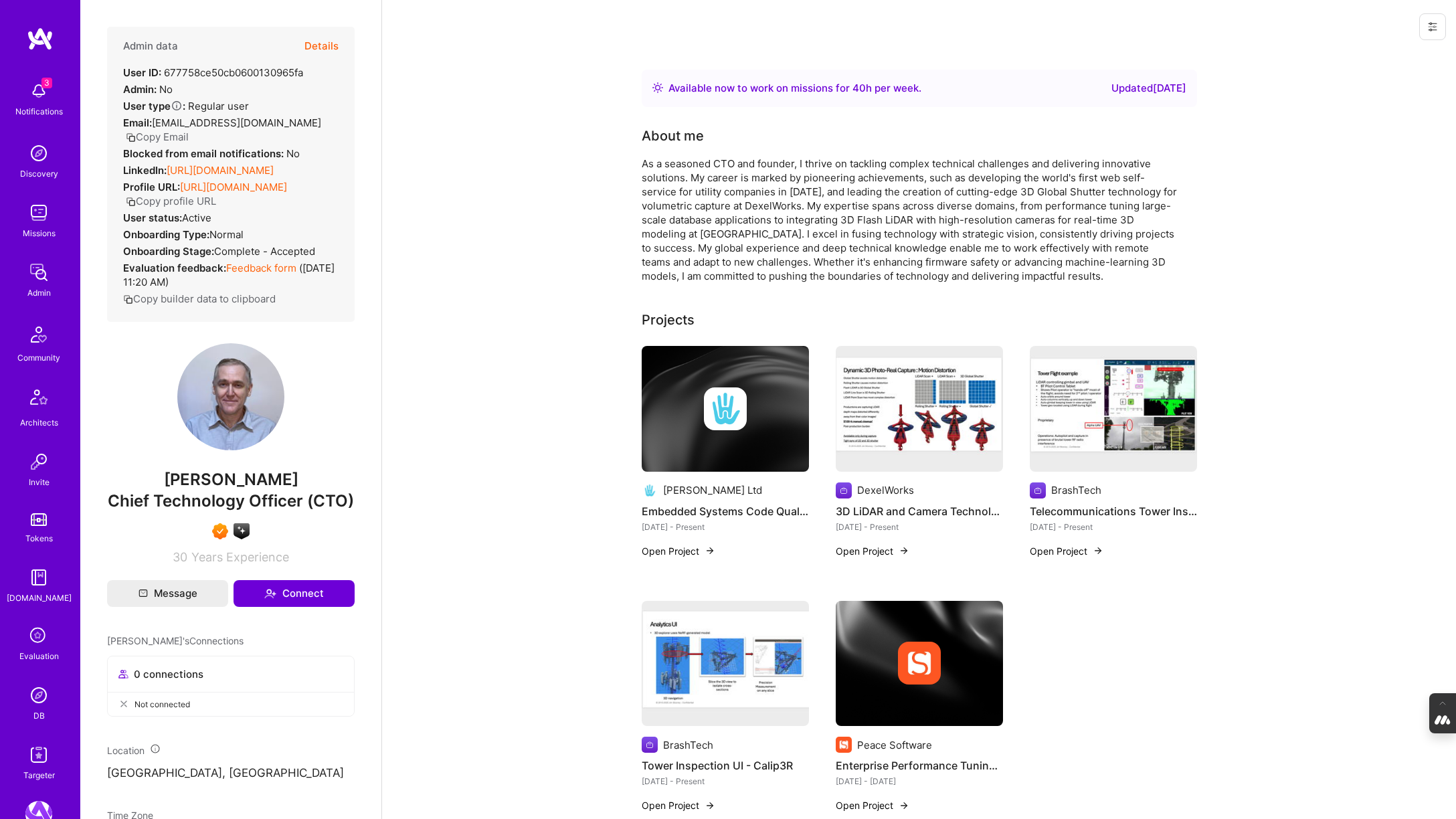
click at [320, 43] on button "Details" at bounding box center [321, 46] width 34 height 39
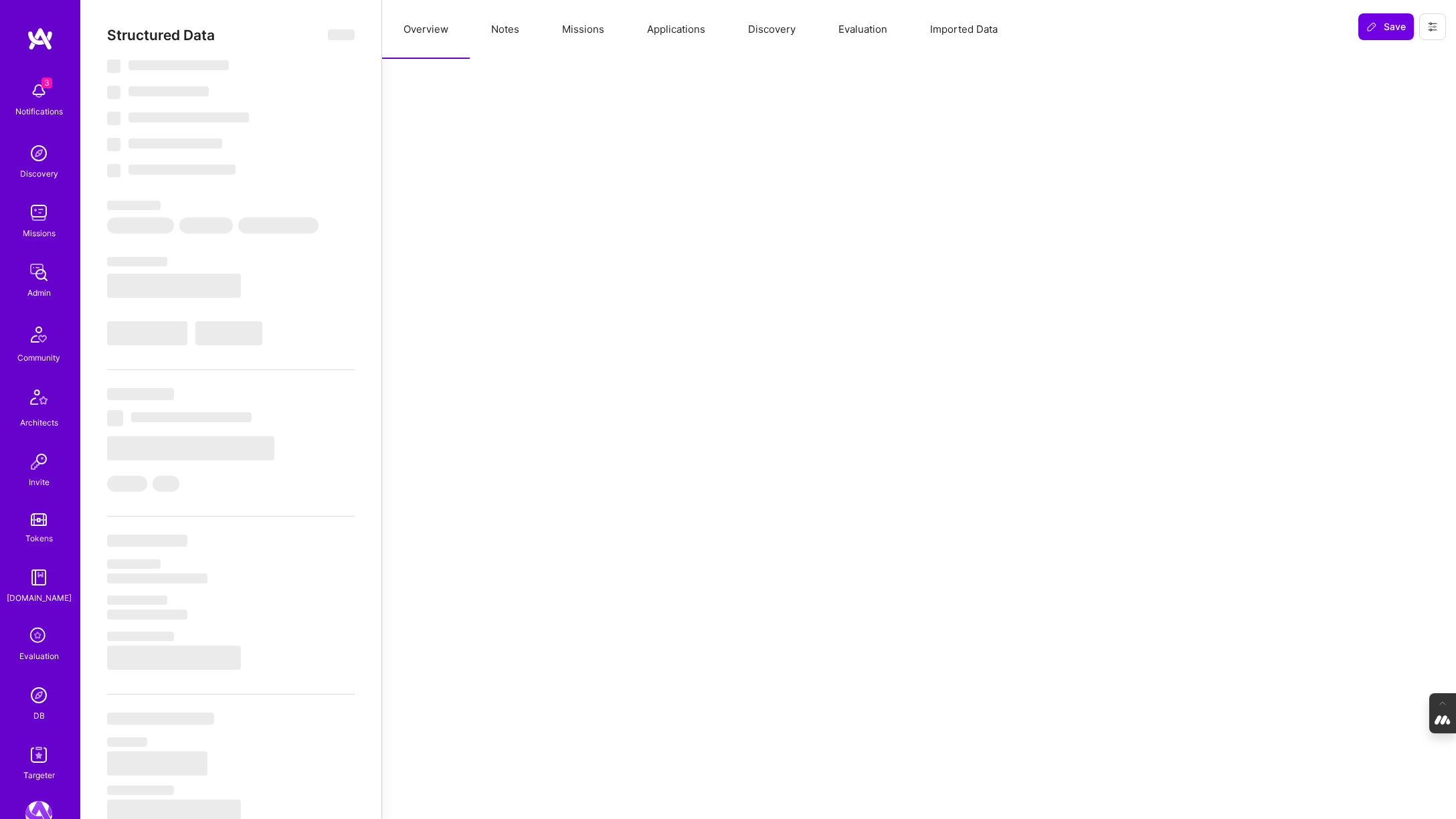
select select "Right Now"
select select "7"
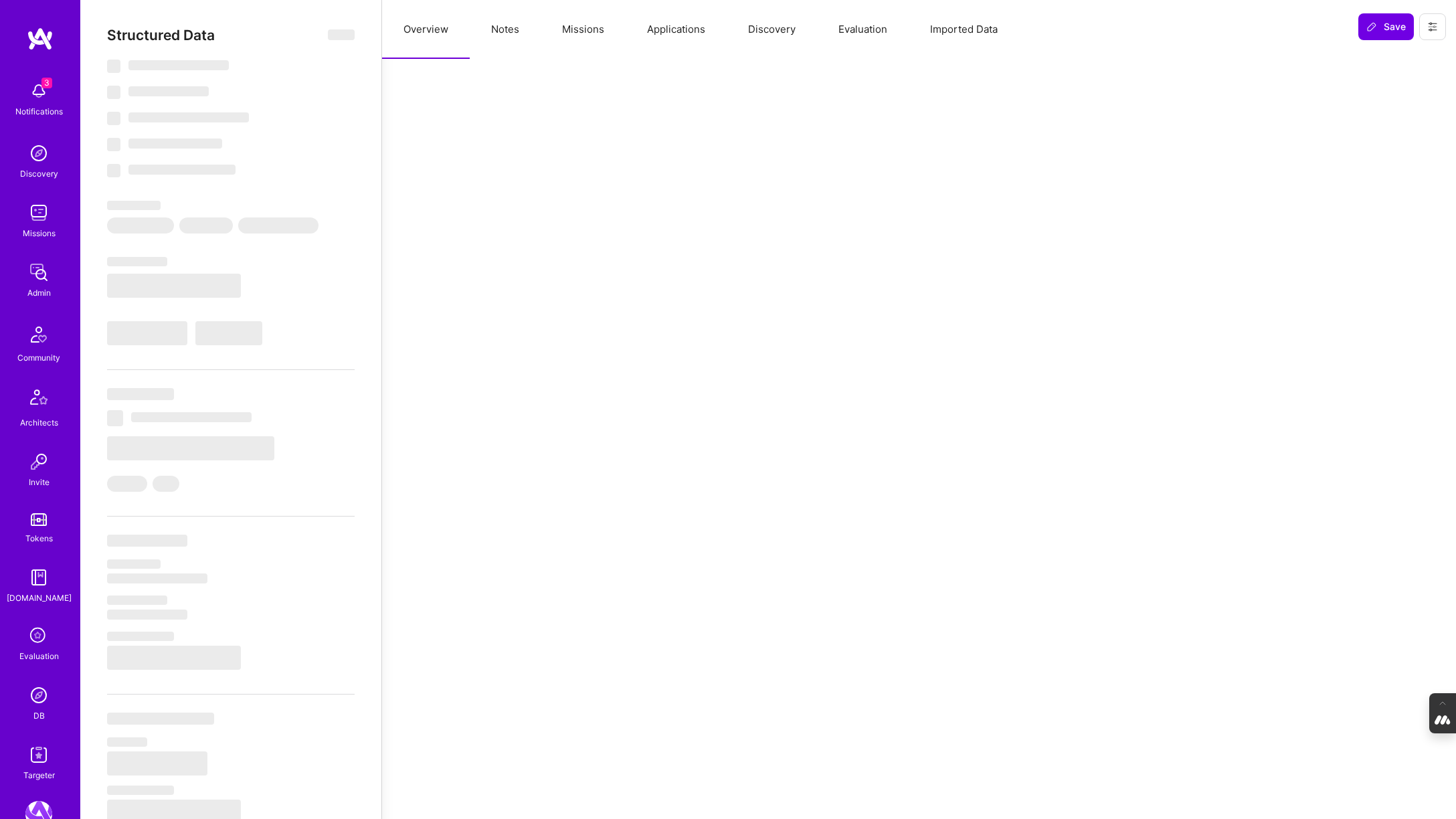
select select "ID"
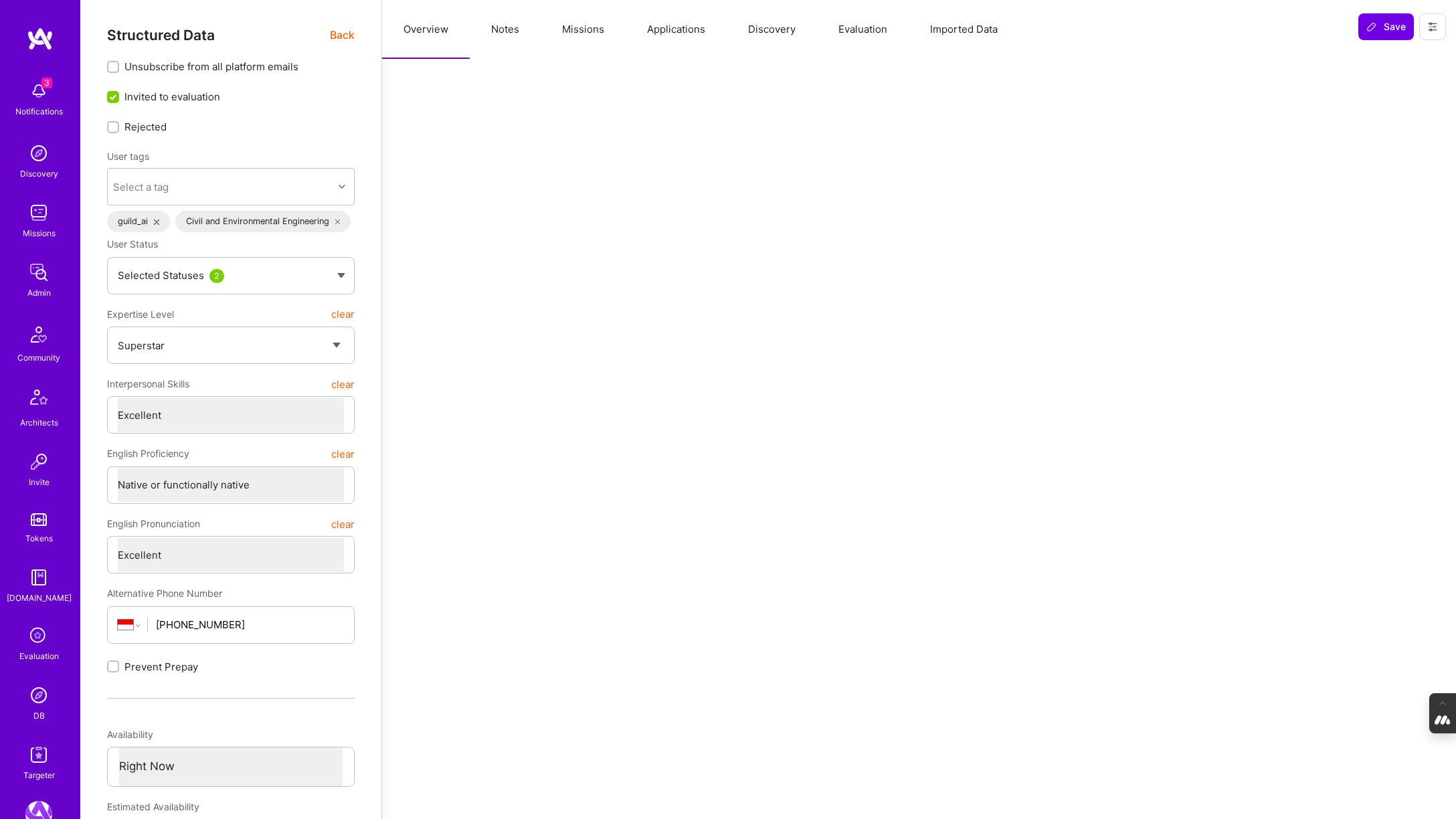
click at [860, 36] on button "Evaluation" at bounding box center [862, 30] width 92 height 59
